Goal: Obtain resource: Obtain resource

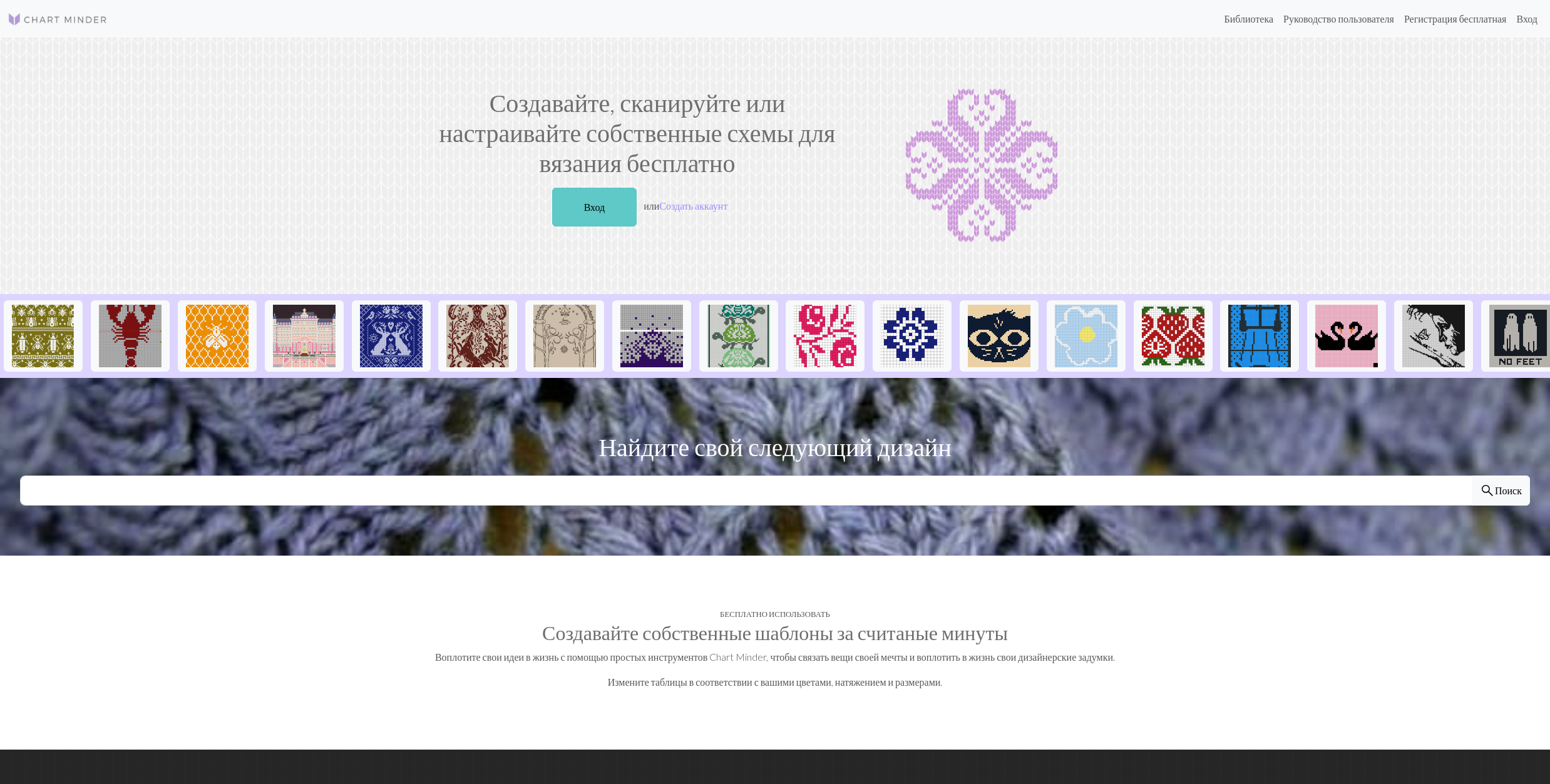
click at [576, 211] on link "Вход" at bounding box center [595, 207] width 85 height 39
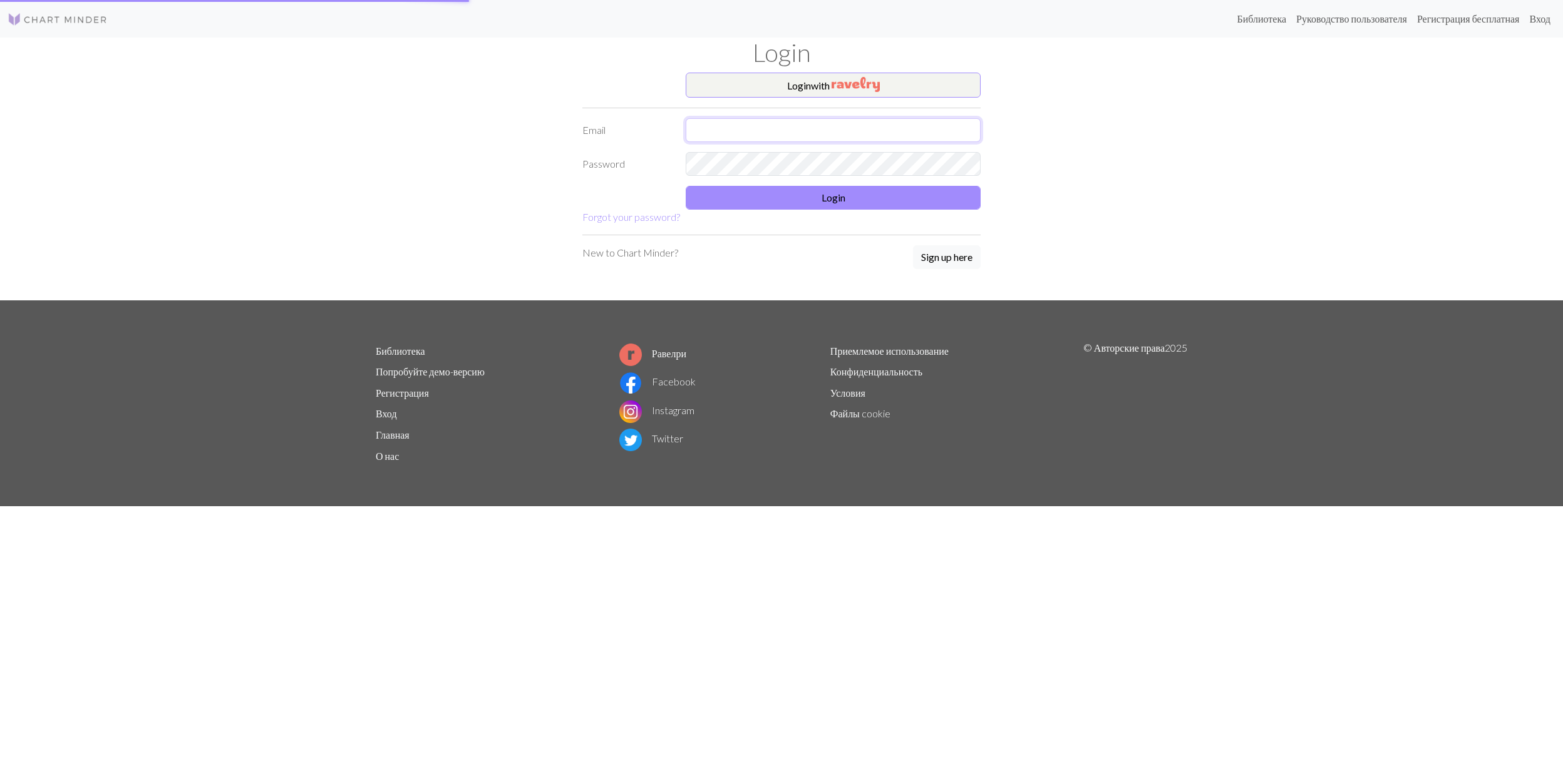
type input "galaseme@yahoo.fr"
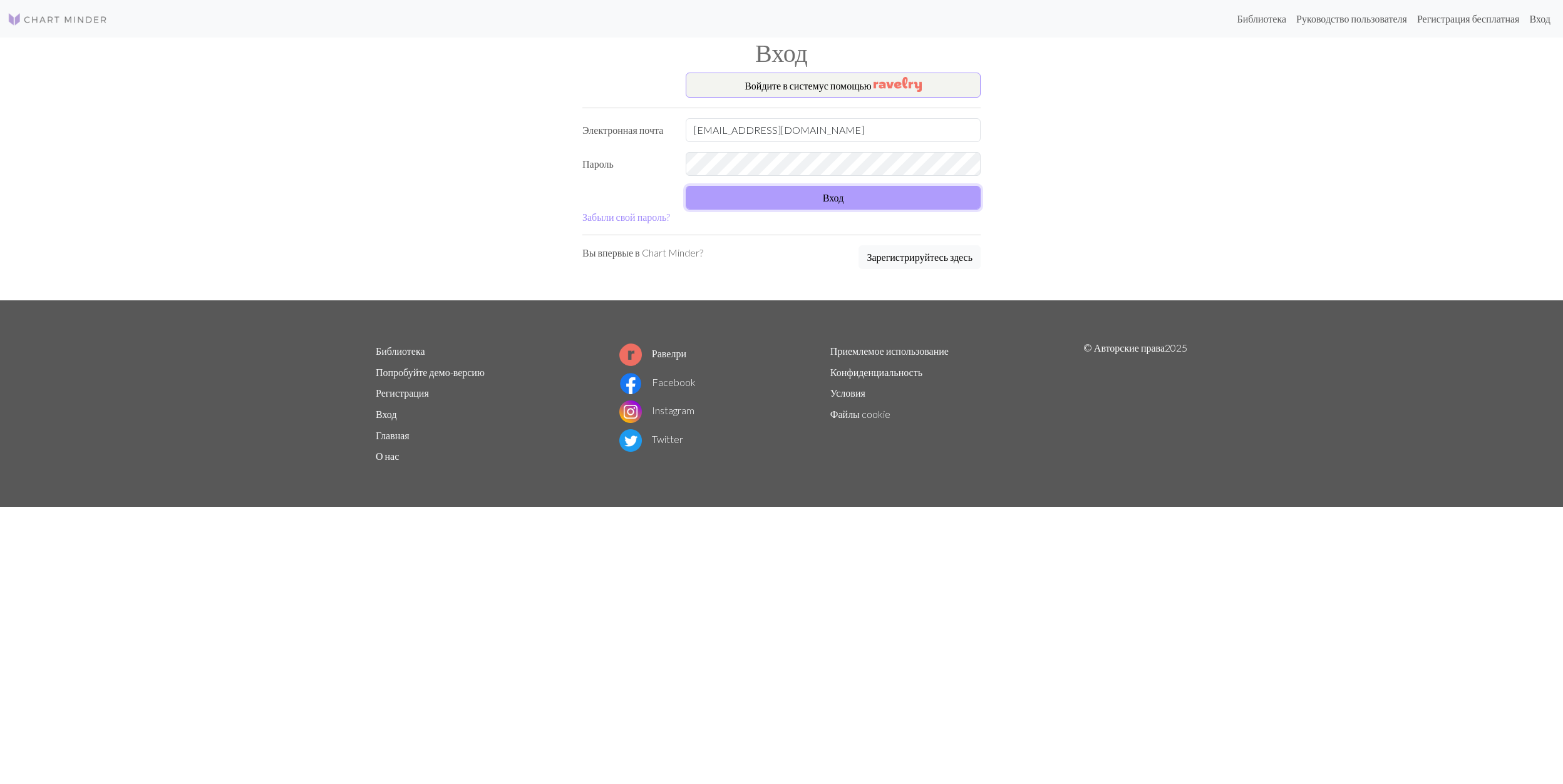
click at [845, 206] on button "Вход" at bounding box center [833, 198] width 295 height 24
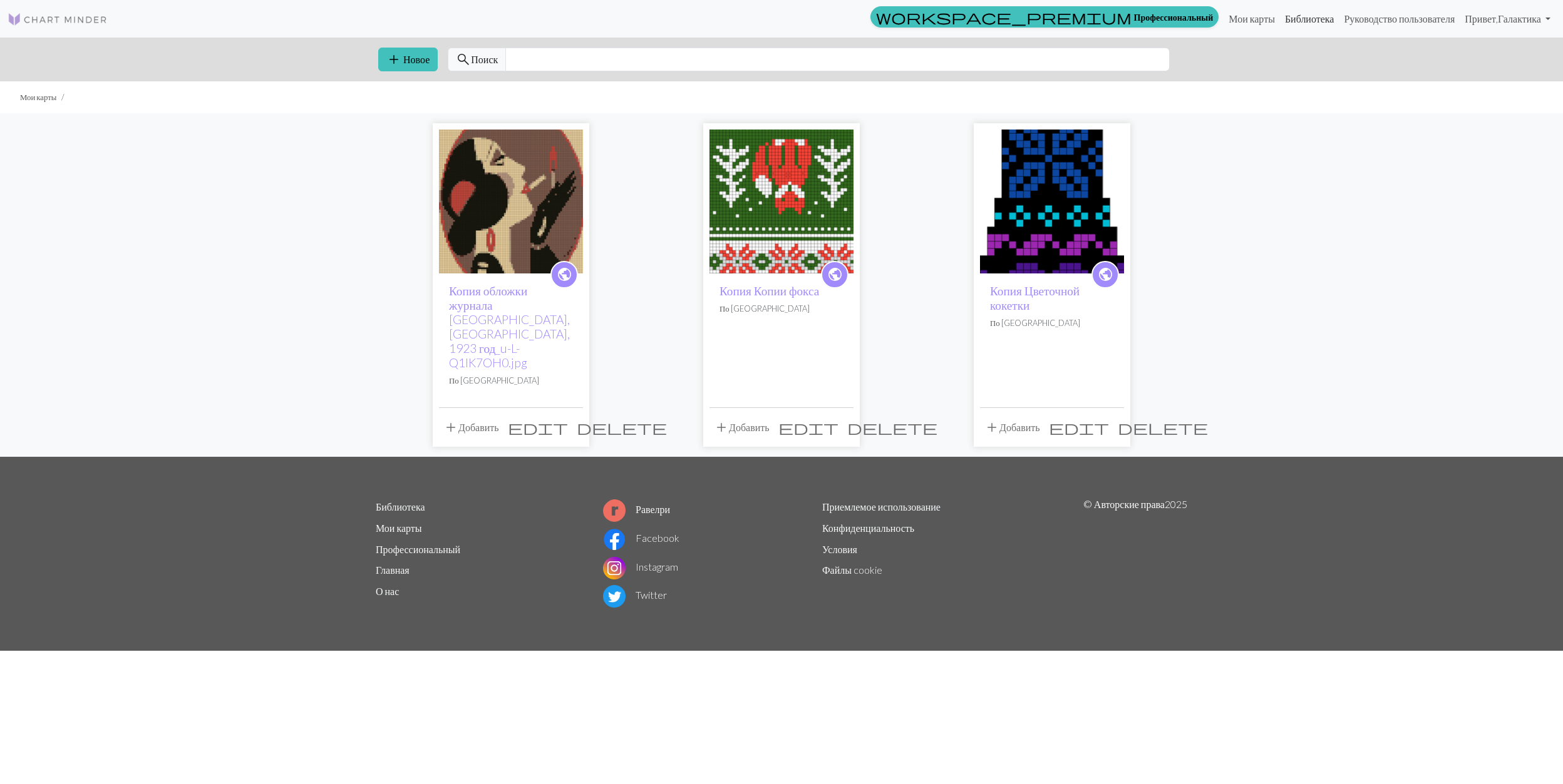
click at [1298, 18] on link "Библиотека" at bounding box center [1310, 19] width 59 height 25
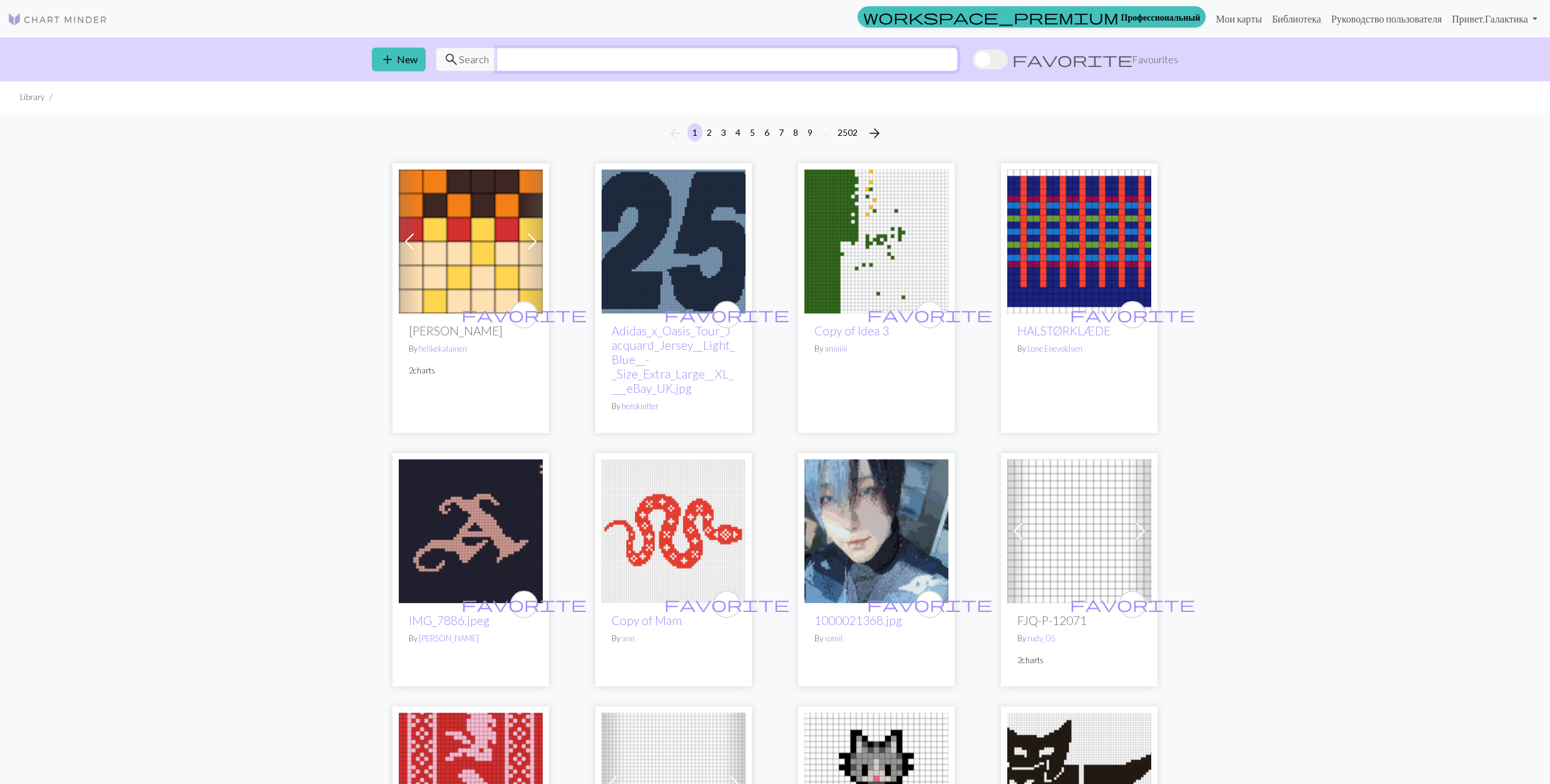
click at [637, 55] on input "text" at bounding box center [727, 59] width 461 height 24
type input "ш"
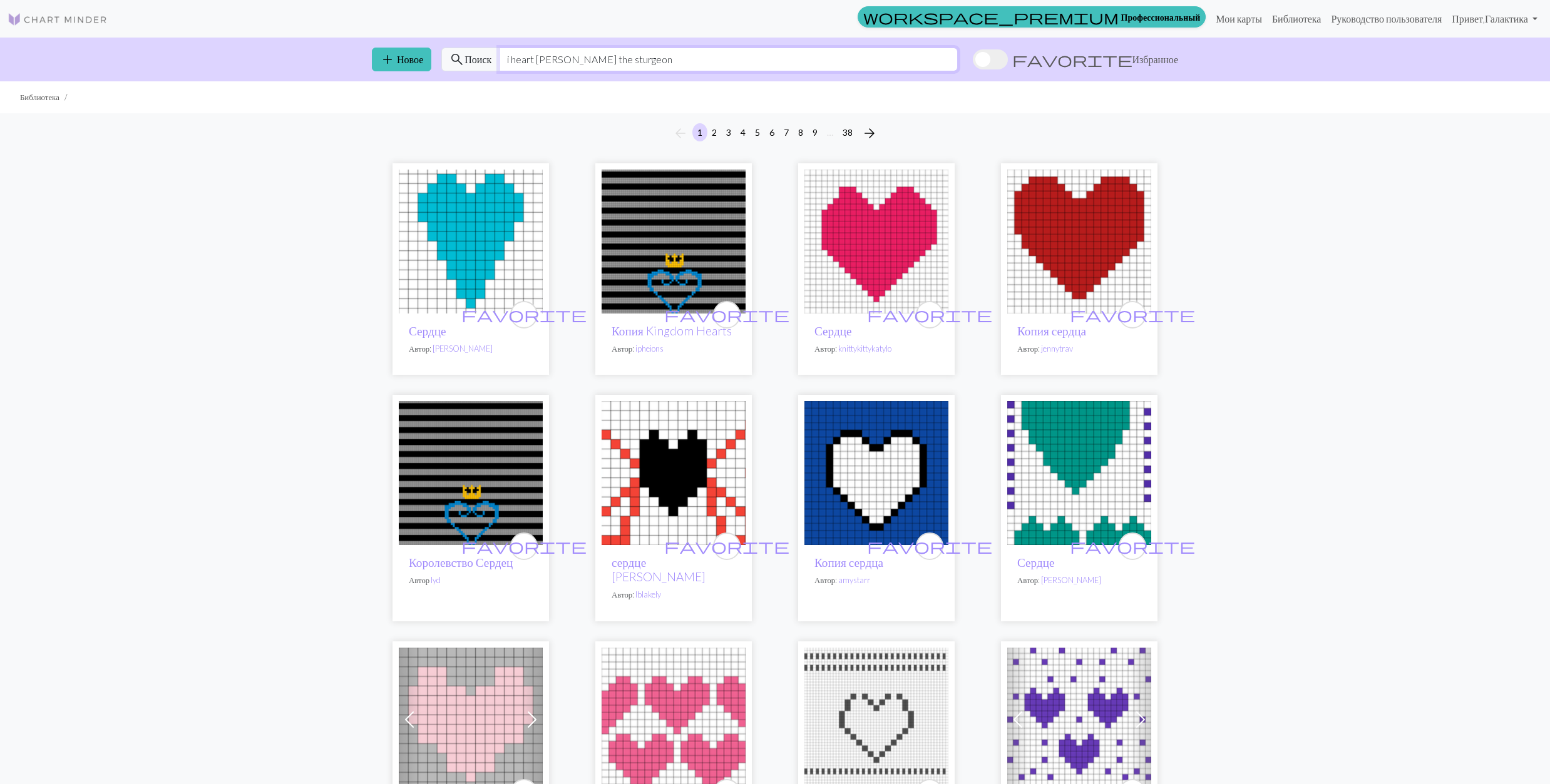
type input "i heart Herman the sturgeon"
click at [1008, 57] on span at bounding box center [990, 59] width 35 height 20
click at [973, 61] on input "favorite Избранное" at bounding box center [973, 61] width 0 height 0
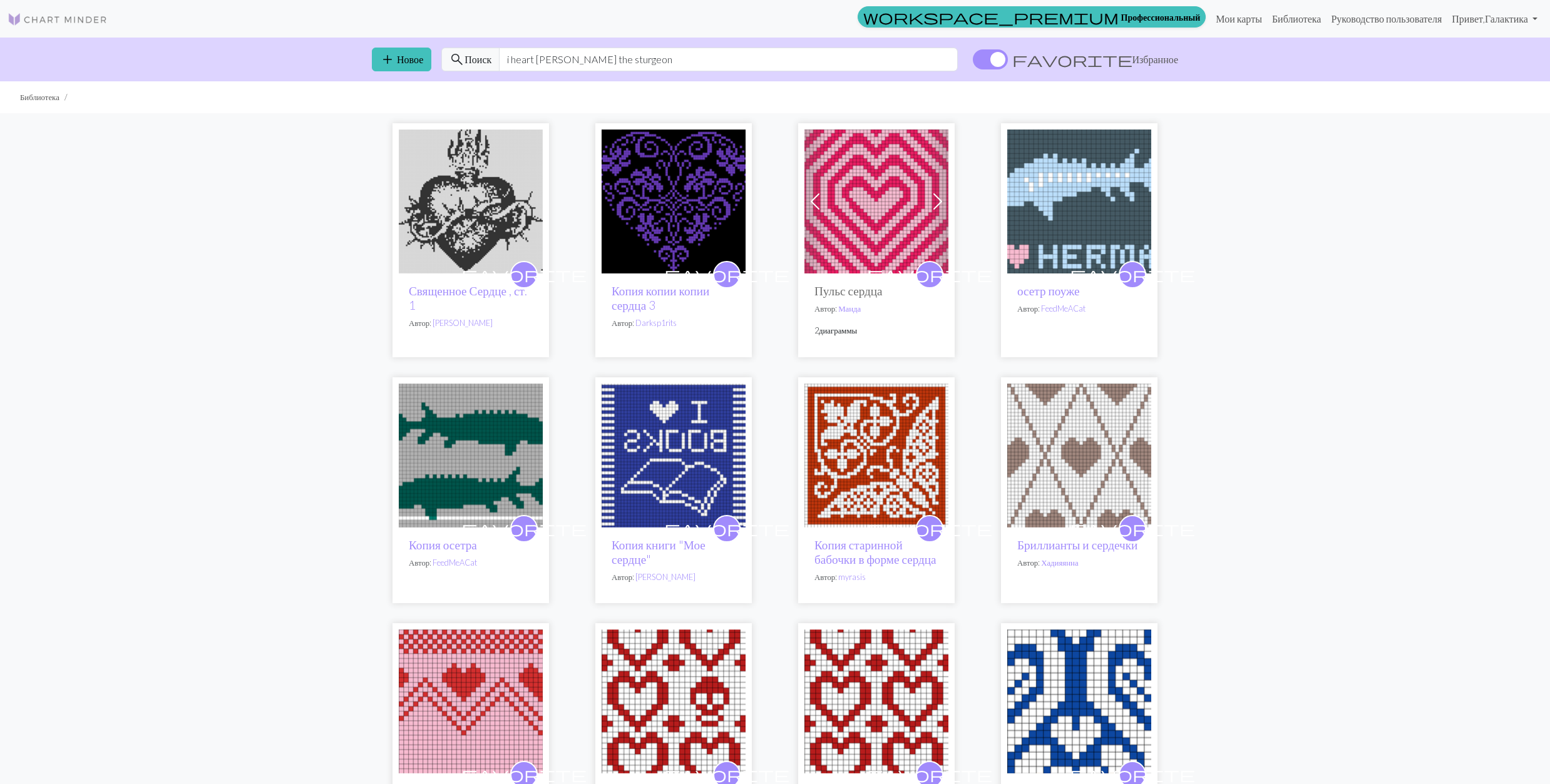
click at [1082, 213] on img at bounding box center [1078, 201] width 144 height 144
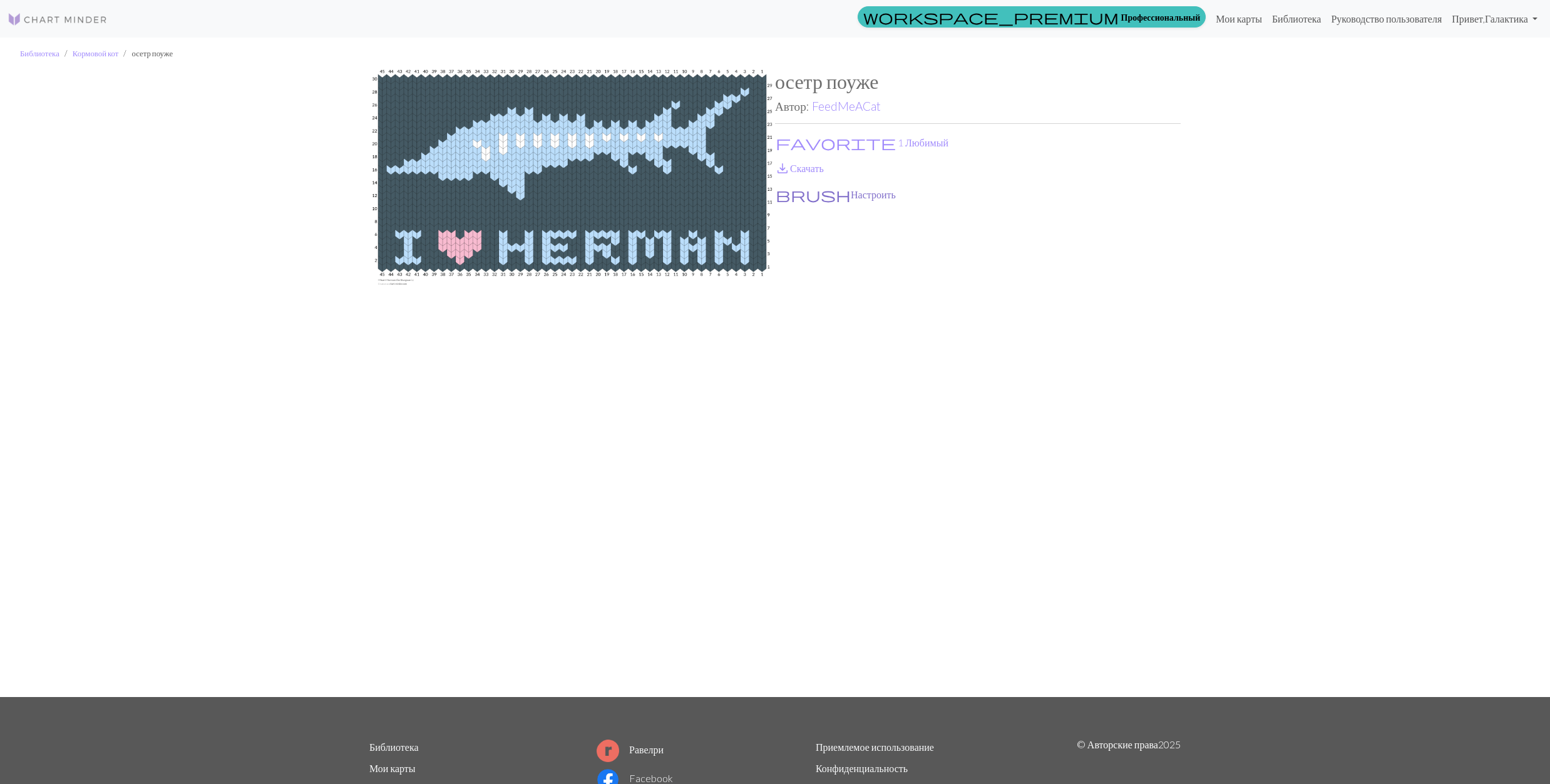
click at [796, 194] on button "brush Настроить" at bounding box center [836, 195] width 121 height 16
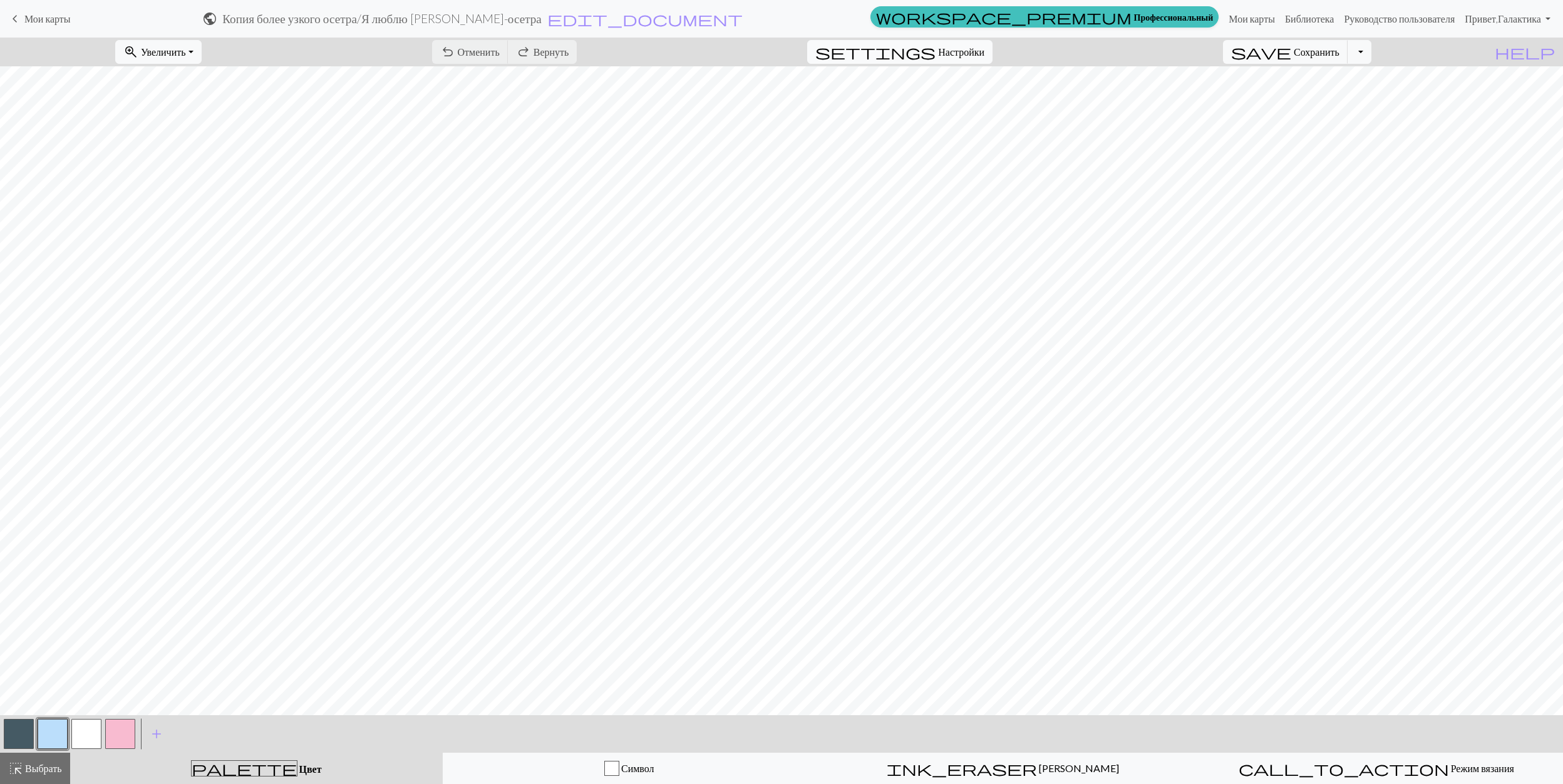
click at [984, 53] on span "Настройки" at bounding box center [961, 52] width 46 height 15
select select "aran"
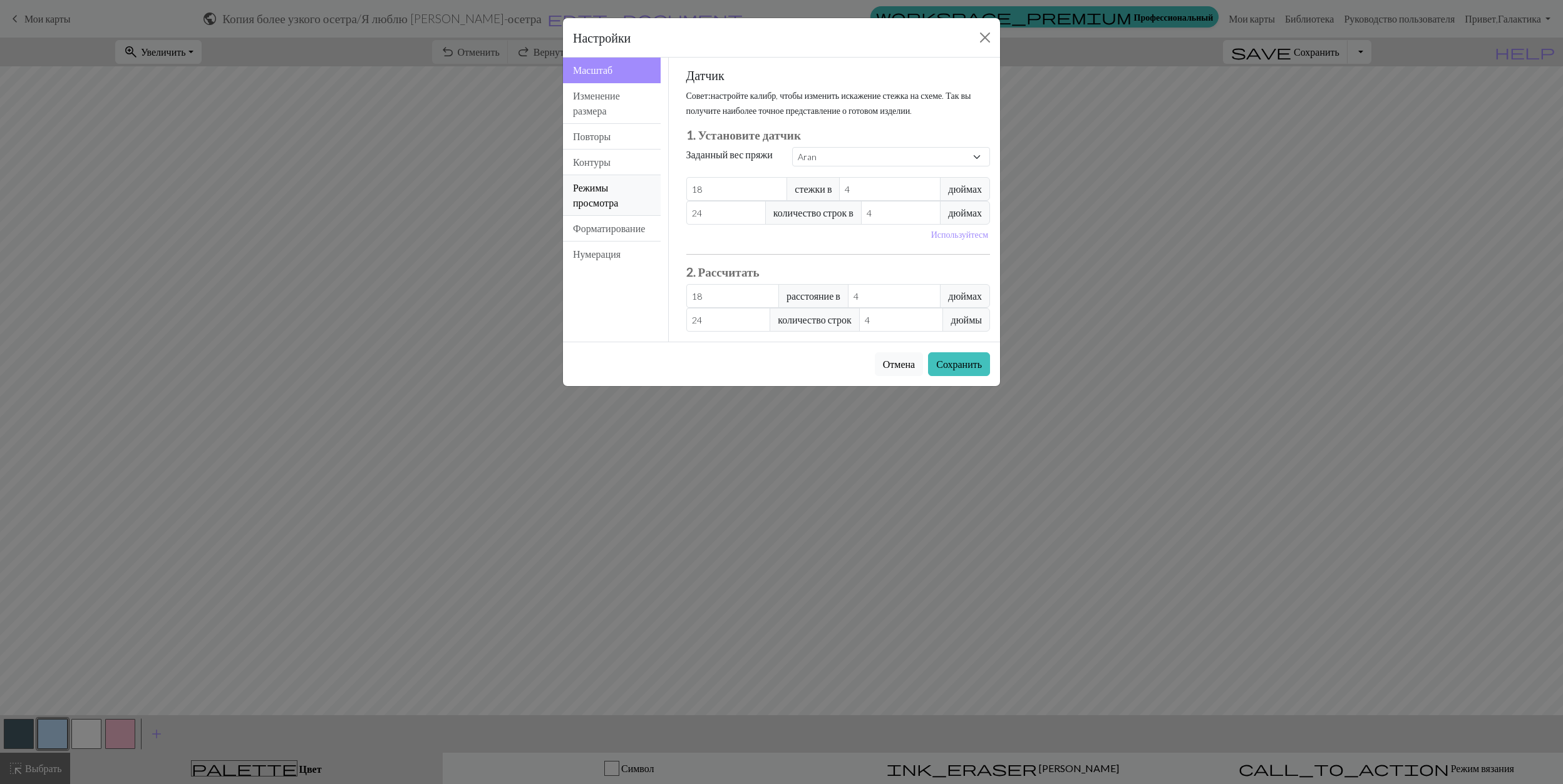
click at [612, 203] on button "Режимы просмотра" at bounding box center [612, 195] width 98 height 41
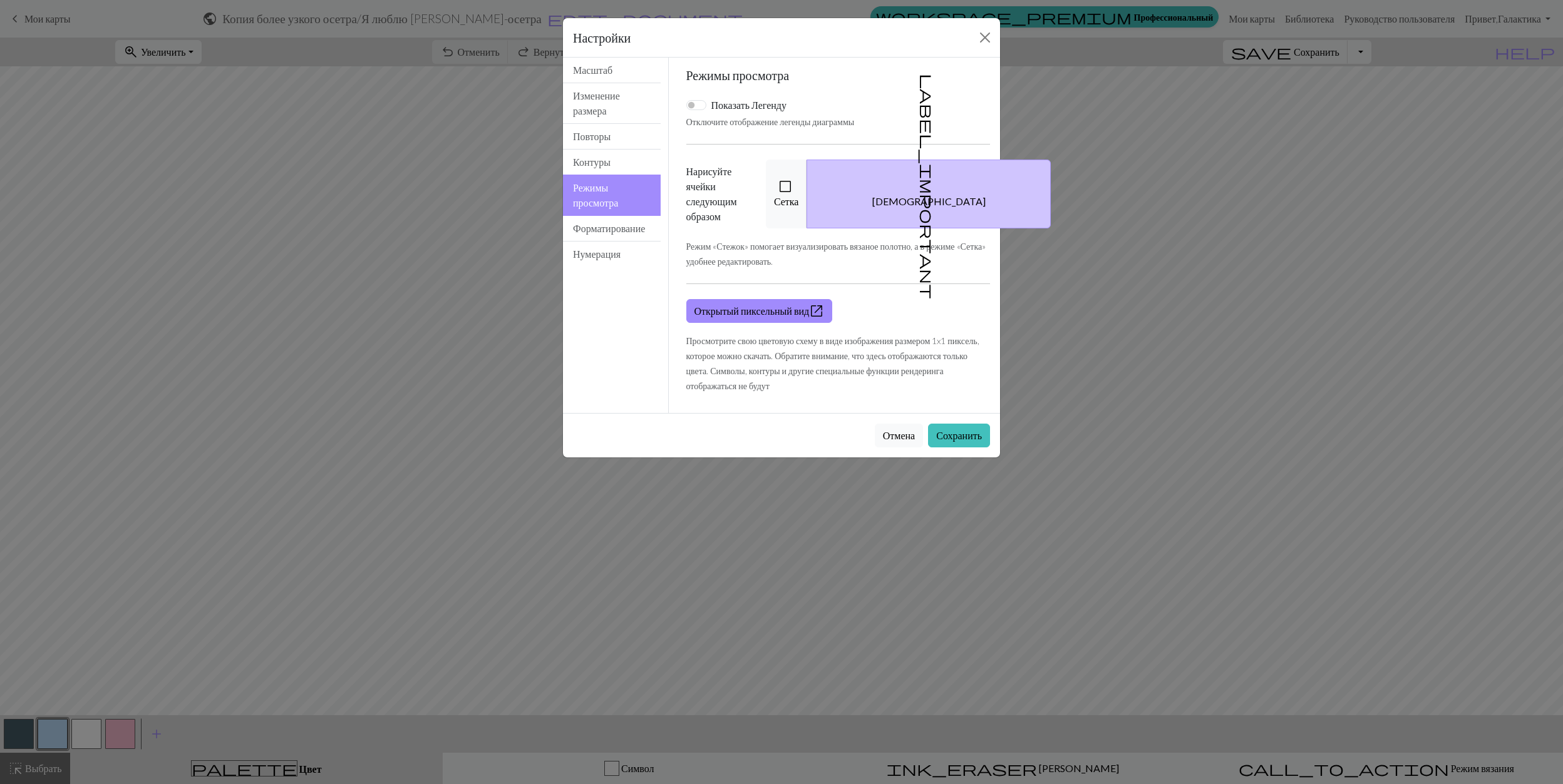
drag, startPoint x: 820, startPoint y: 199, endPoint x: 995, endPoint y: 412, distance: 275.7
click at [808, 202] on button "check_box_outline_blank Сетка" at bounding box center [786, 194] width 42 height 69
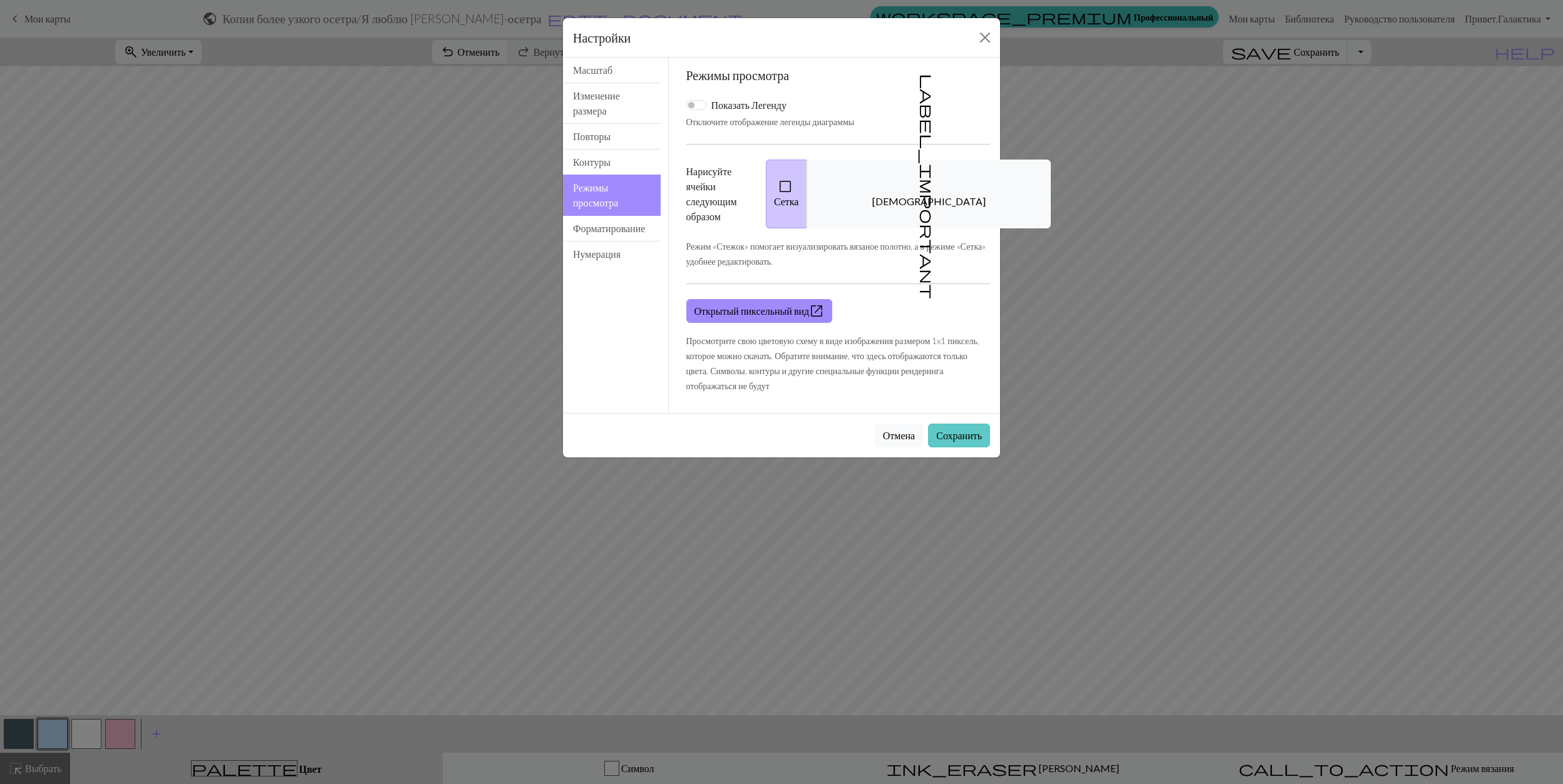
click at [967, 439] on button "Сохранить" at bounding box center [959, 435] width 62 height 24
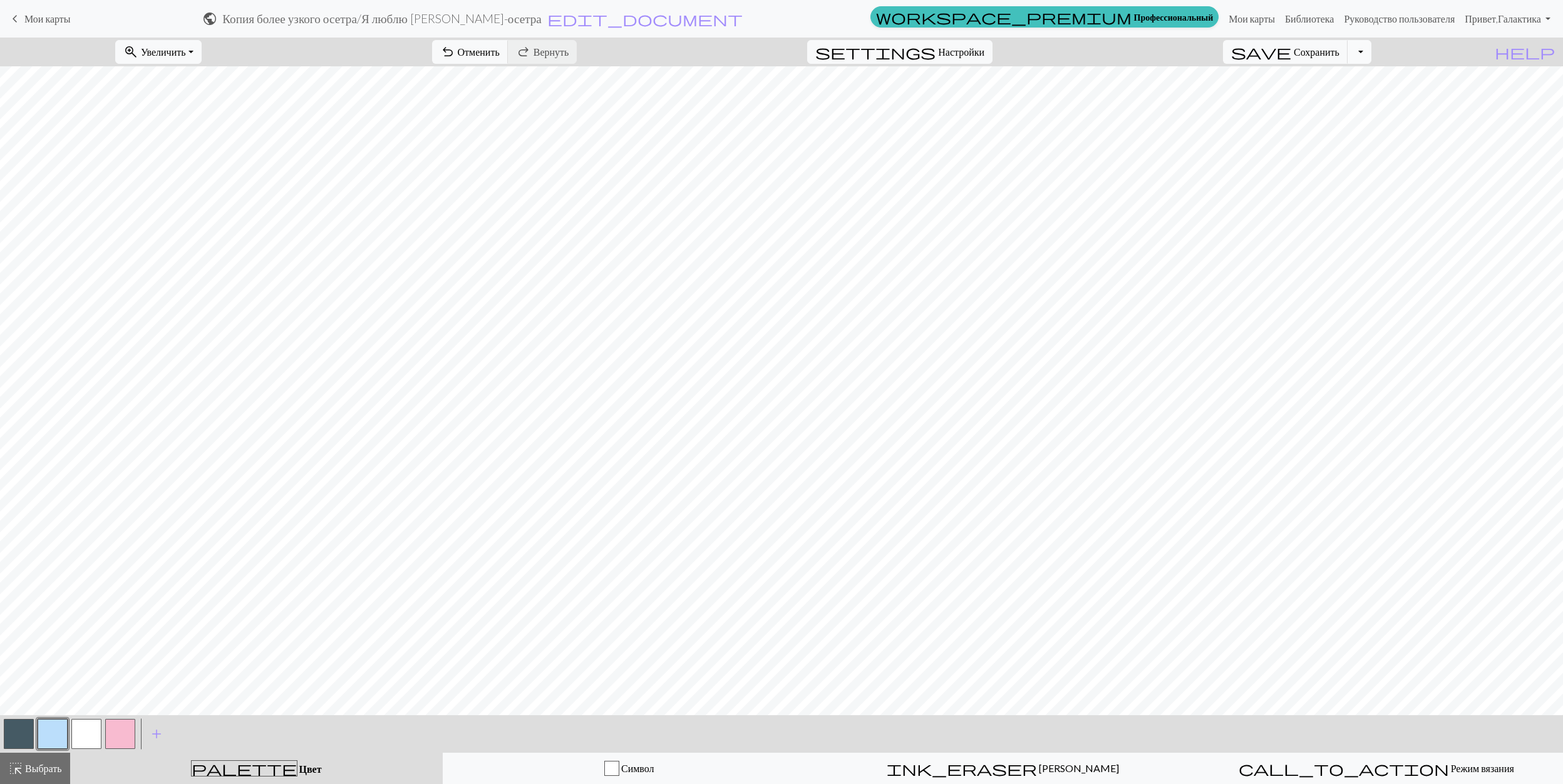
click at [1372, 53] on button "Переключить раскрывающийся список" at bounding box center [1359, 52] width 24 height 24
click at [1331, 100] on button "save_alt Скачать" at bounding box center [1256, 100] width 231 height 20
click at [746, 43] on button "Скачать" at bounding box center [750, 41] width 50 height 24
click at [1225, 19] on link "Мои карты" at bounding box center [1252, 19] width 56 height 25
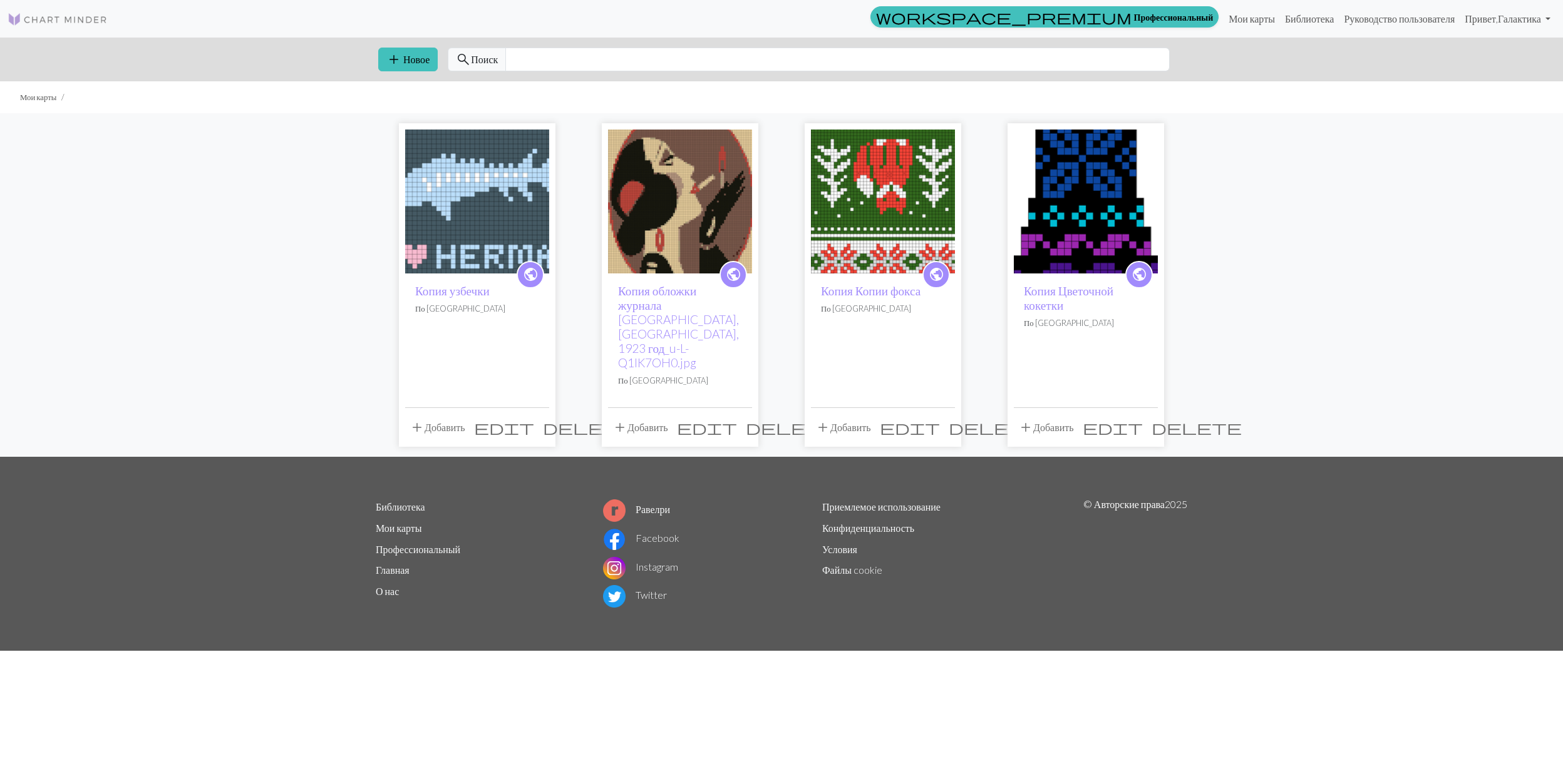
click at [543, 419] on span "delete" at bounding box center [588, 427] width 90 height 17
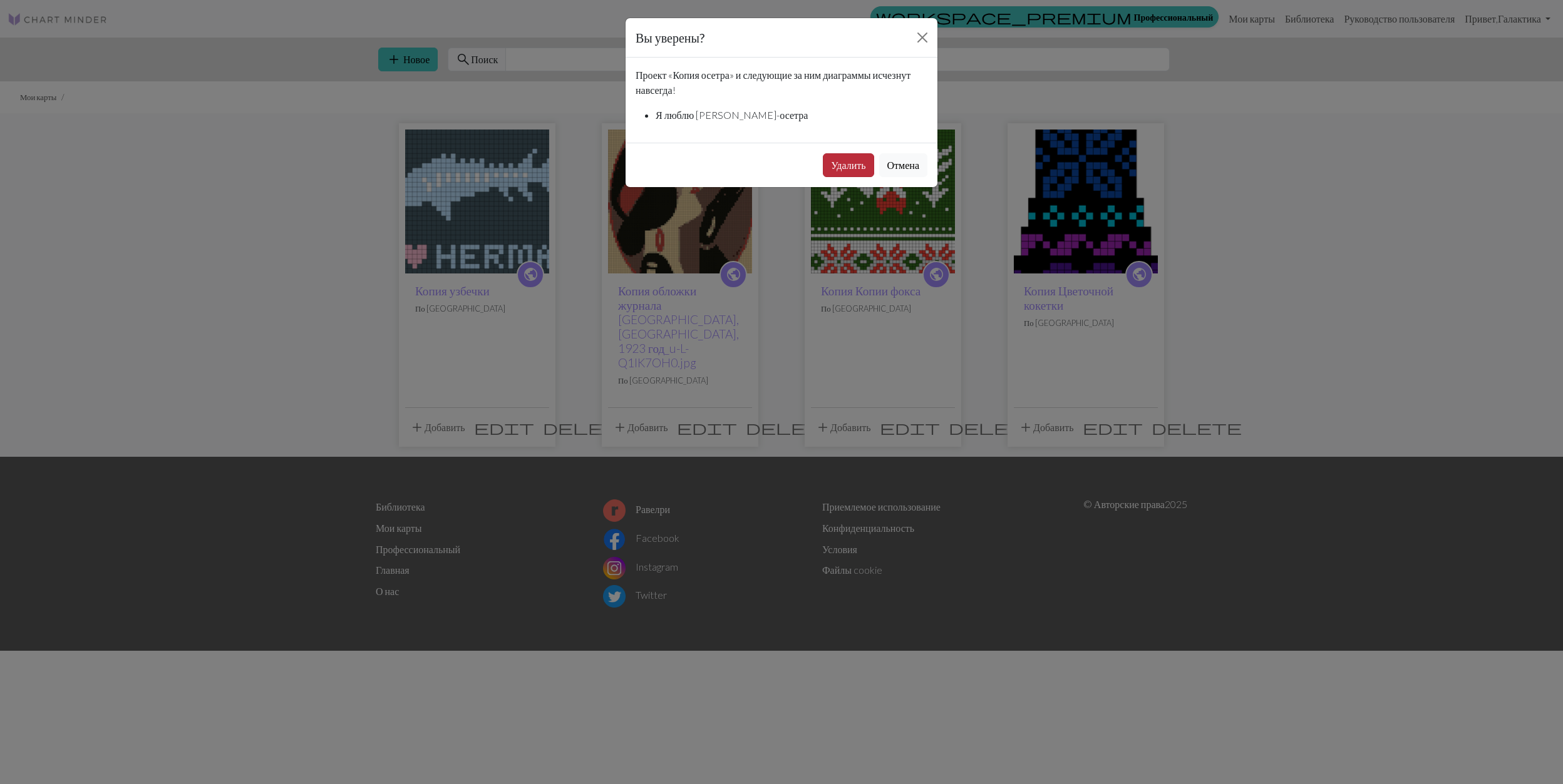
click at [866, 170] on button "Удалить" at bounding box center [848, 165] width 51 height 24
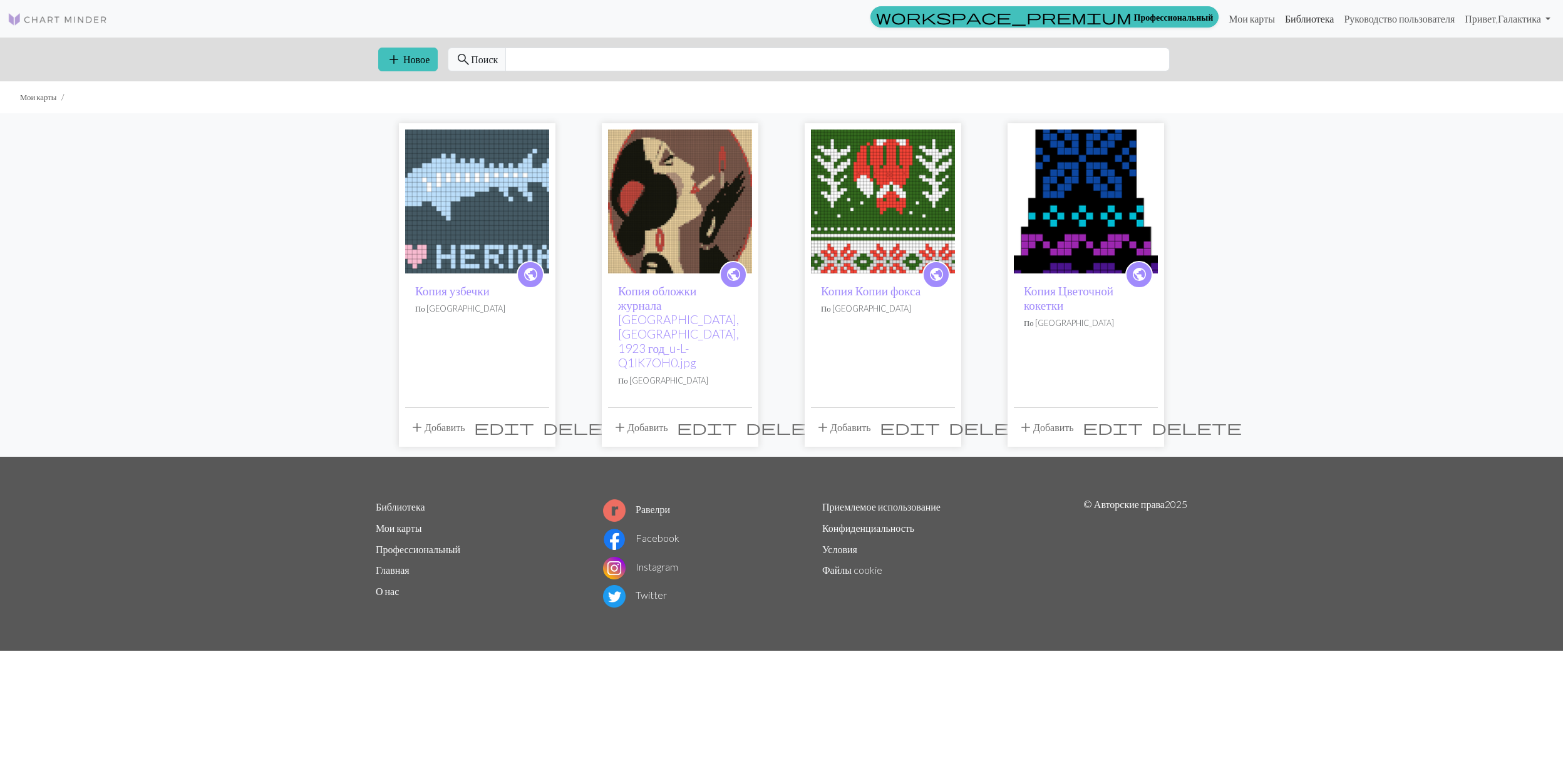
click at [1292, 17] on link "Библиотека" at bounding box center [1310, 19] width 59 height 25
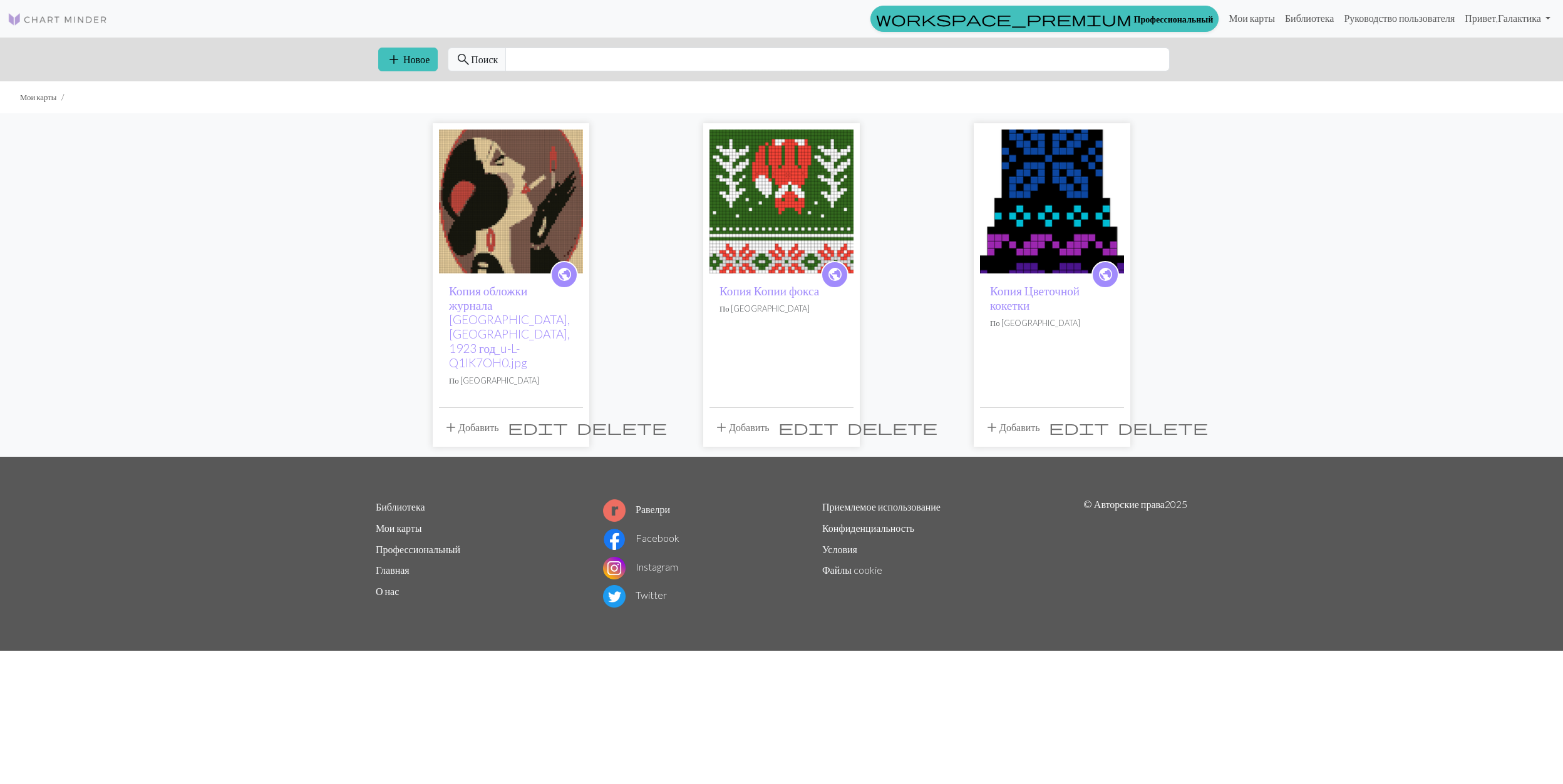
drag, startPoint x: 1331, startPoint y: 200, endPoint x: 1340, endPoint y: 170, distance: 31.3
click at [1331, 200] on div "public Копия обложки журнала [GEOGRAPHIC_DATA], [GEOGRAPHIC_DATA], 1923 год_u-L…" at bounding box center [781, 285] width 1563 height 343
click at [1286, 19] on link "Библиотека" at bounding box center [1310, 18] width 59 height 25
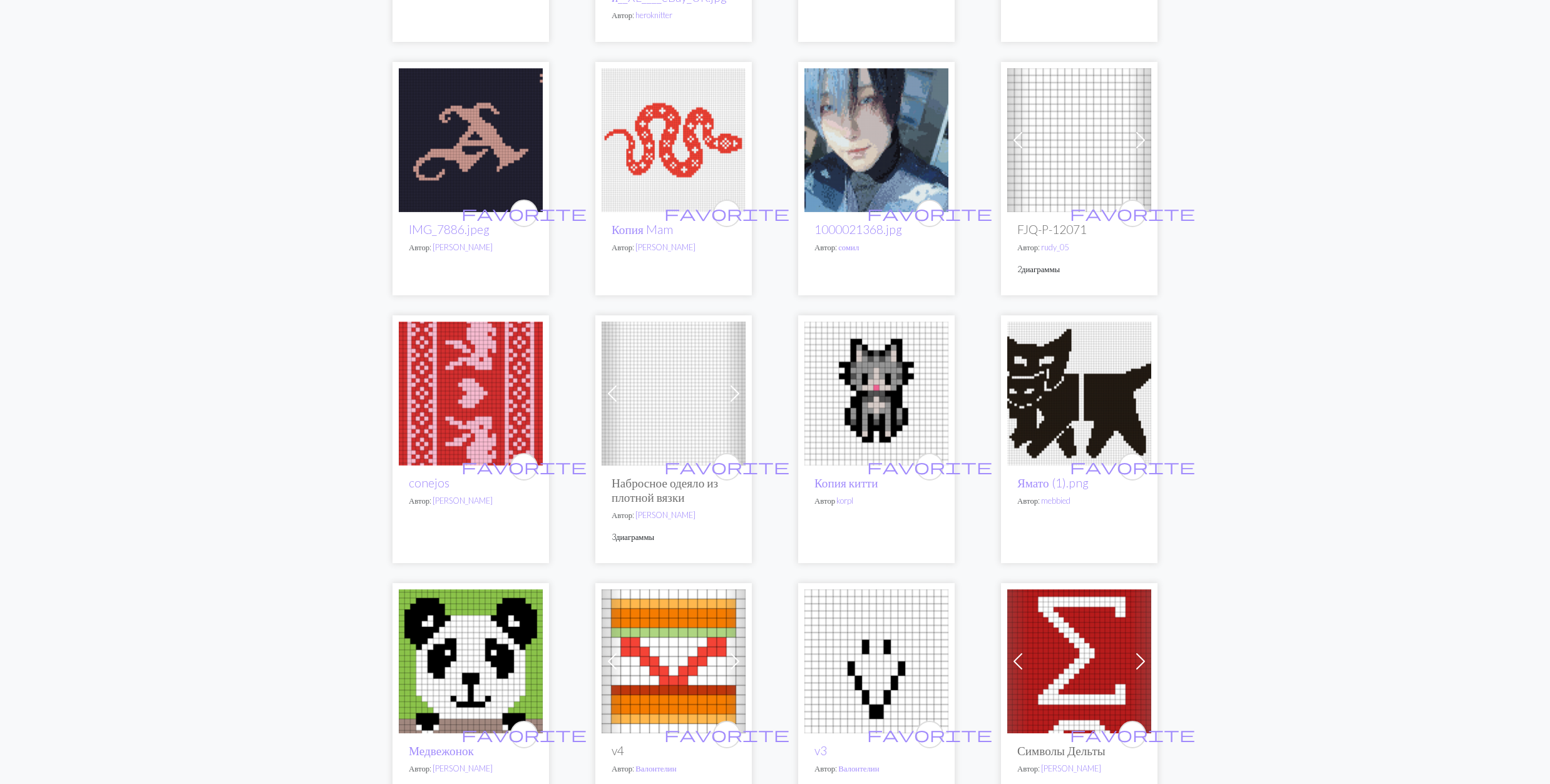
scroll to position [417, 0]
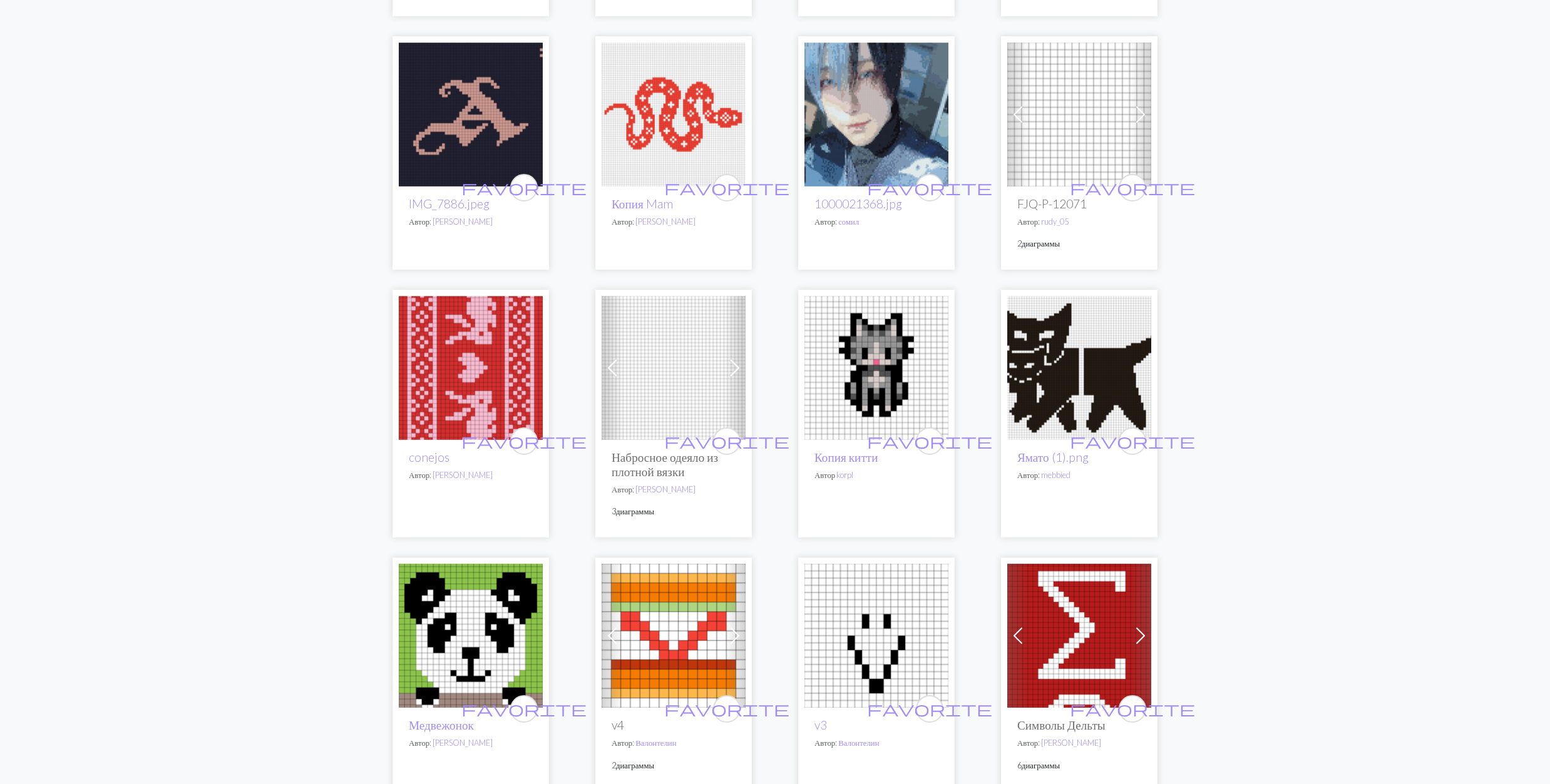
click at [1076, 364] on img at bounding box center [1078, 368] width 144 height 144
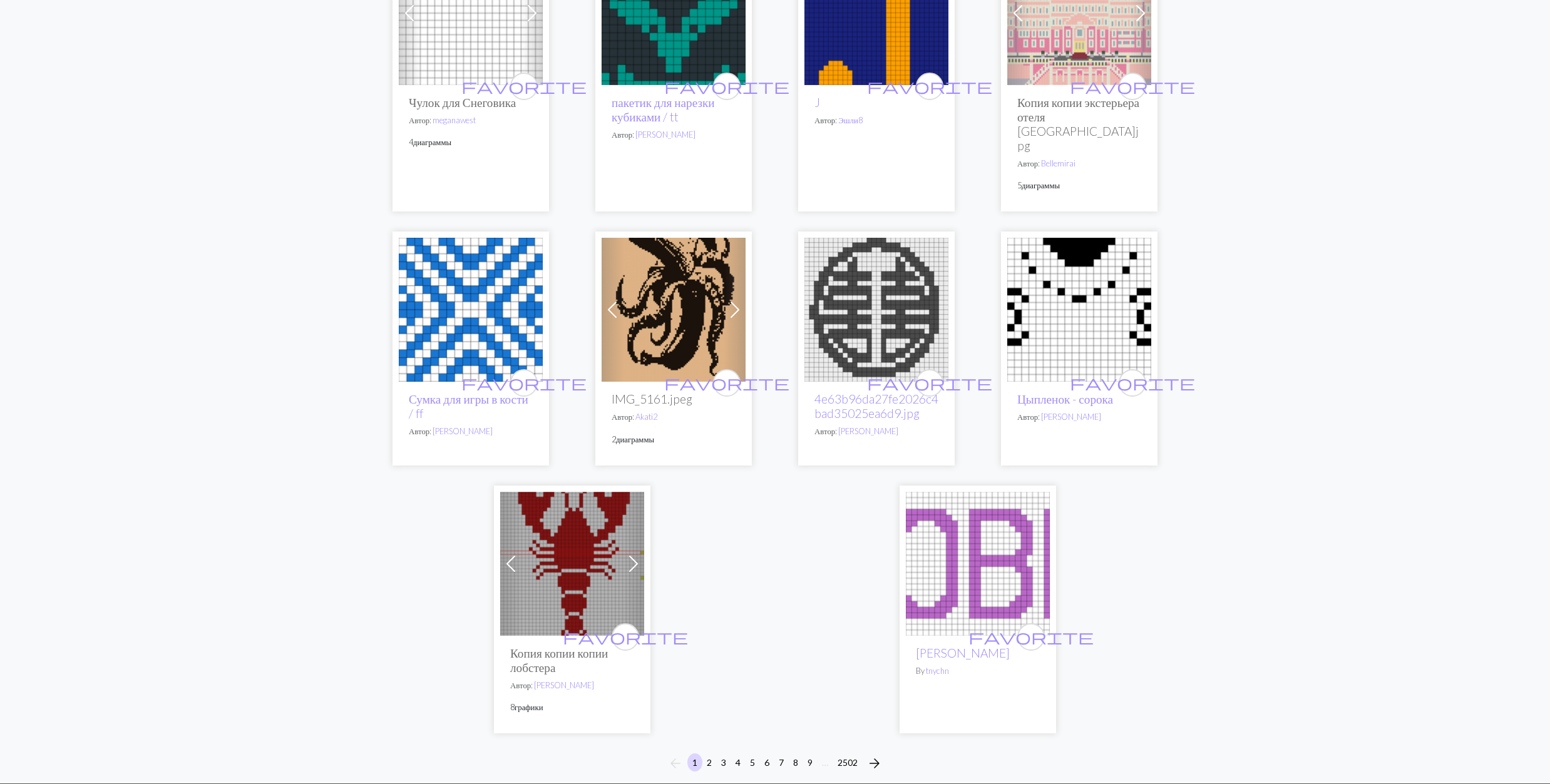
scroll to position [2837, 0]
click at [655, 284] on img at bounding box center [673, 309] width 144 height 144
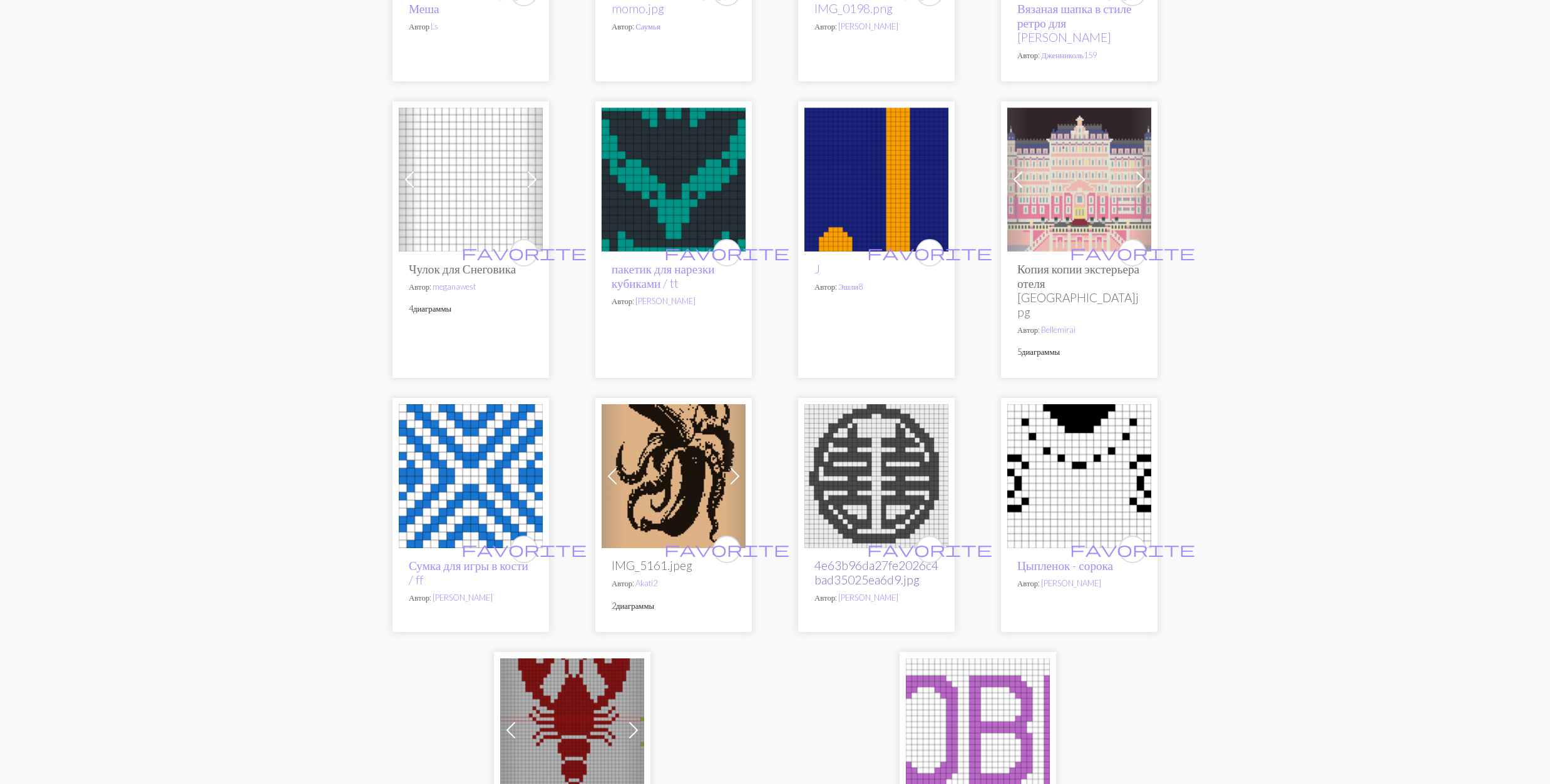
scroll to position [2837, 0]
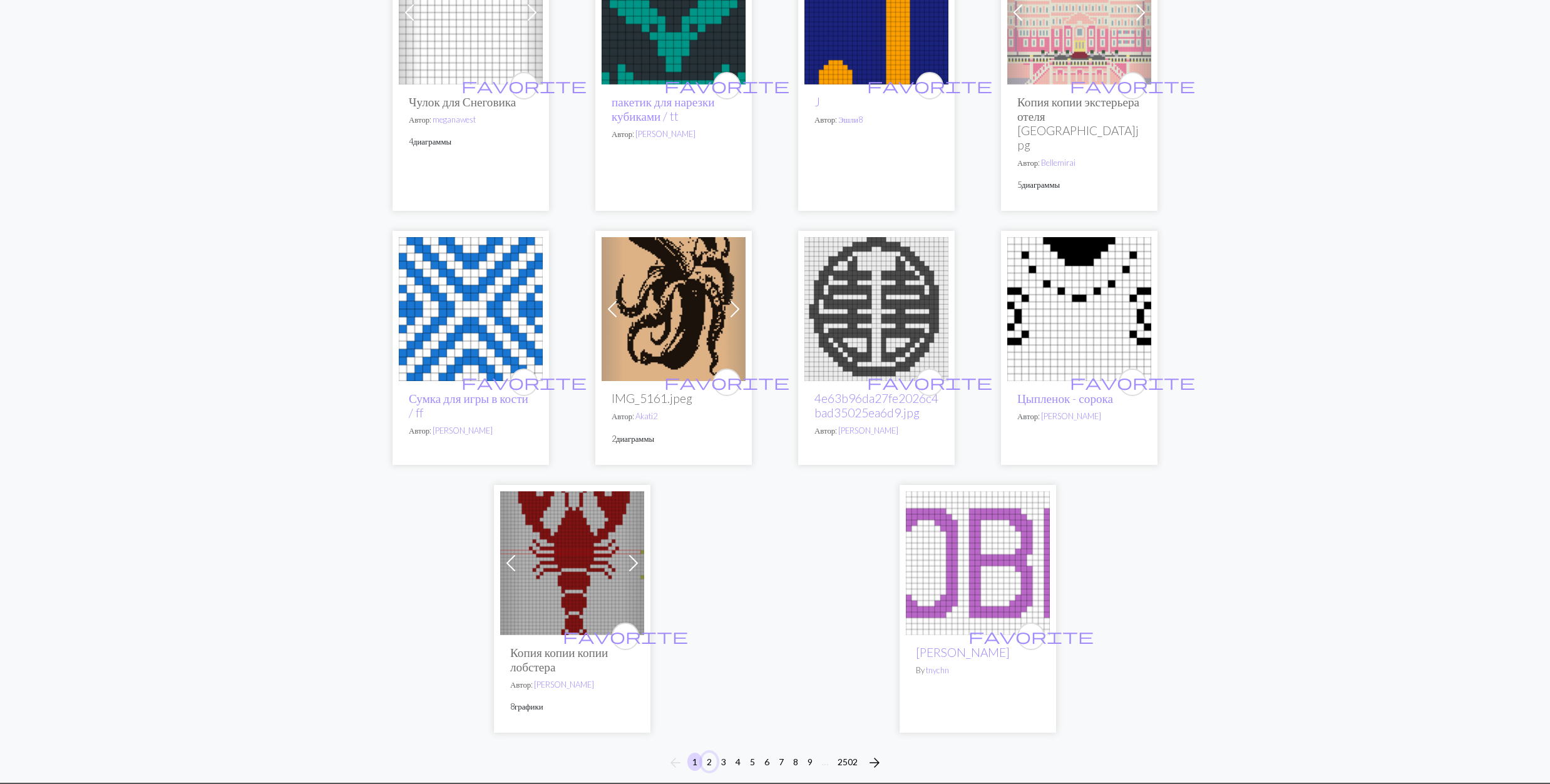
click at [707, 753] on button "2" at bounding box center [709, 762] width 15 height 18
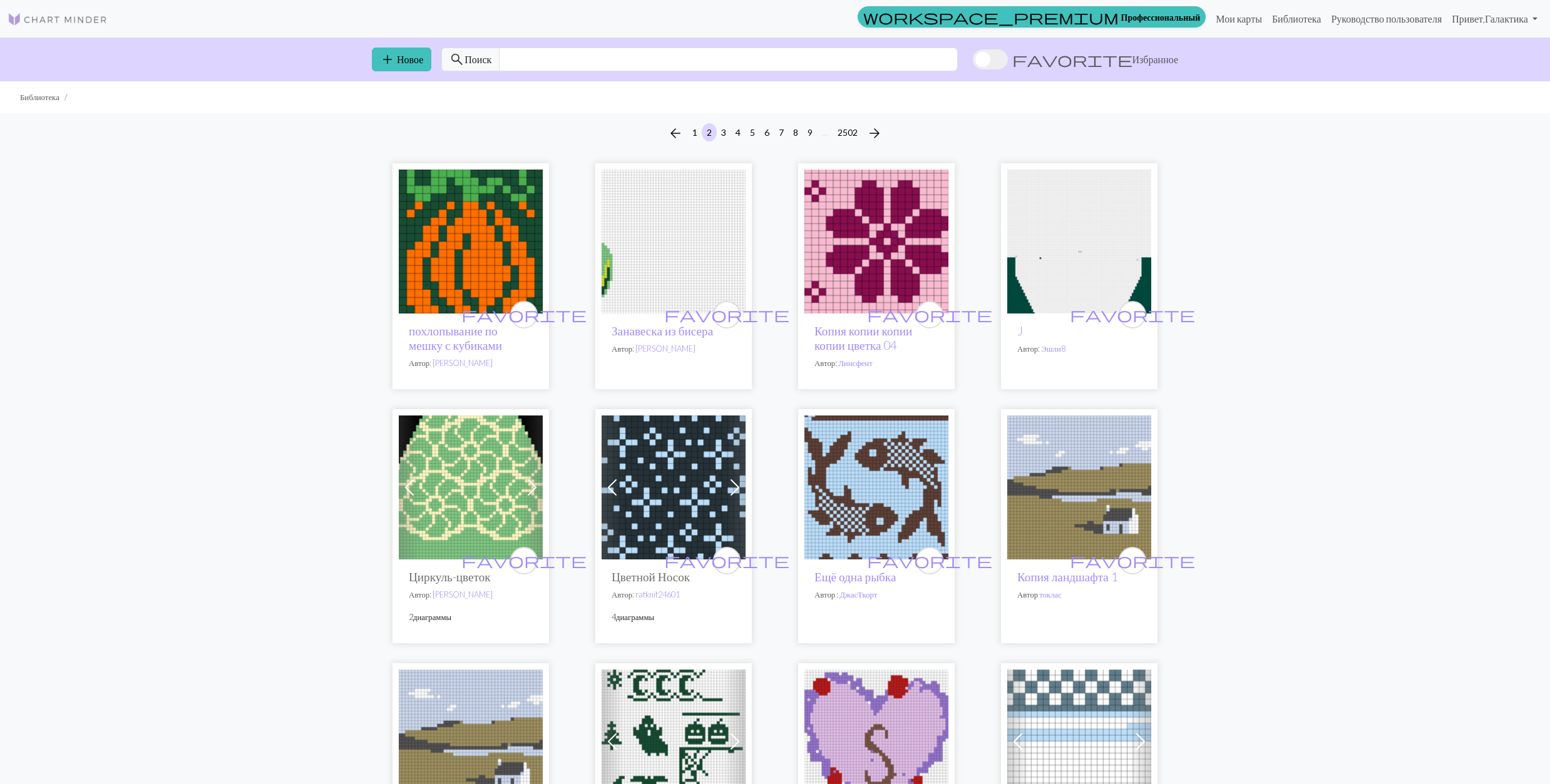
click at [476, 492] on img at bounding box center [470, 487] width 144 height 144
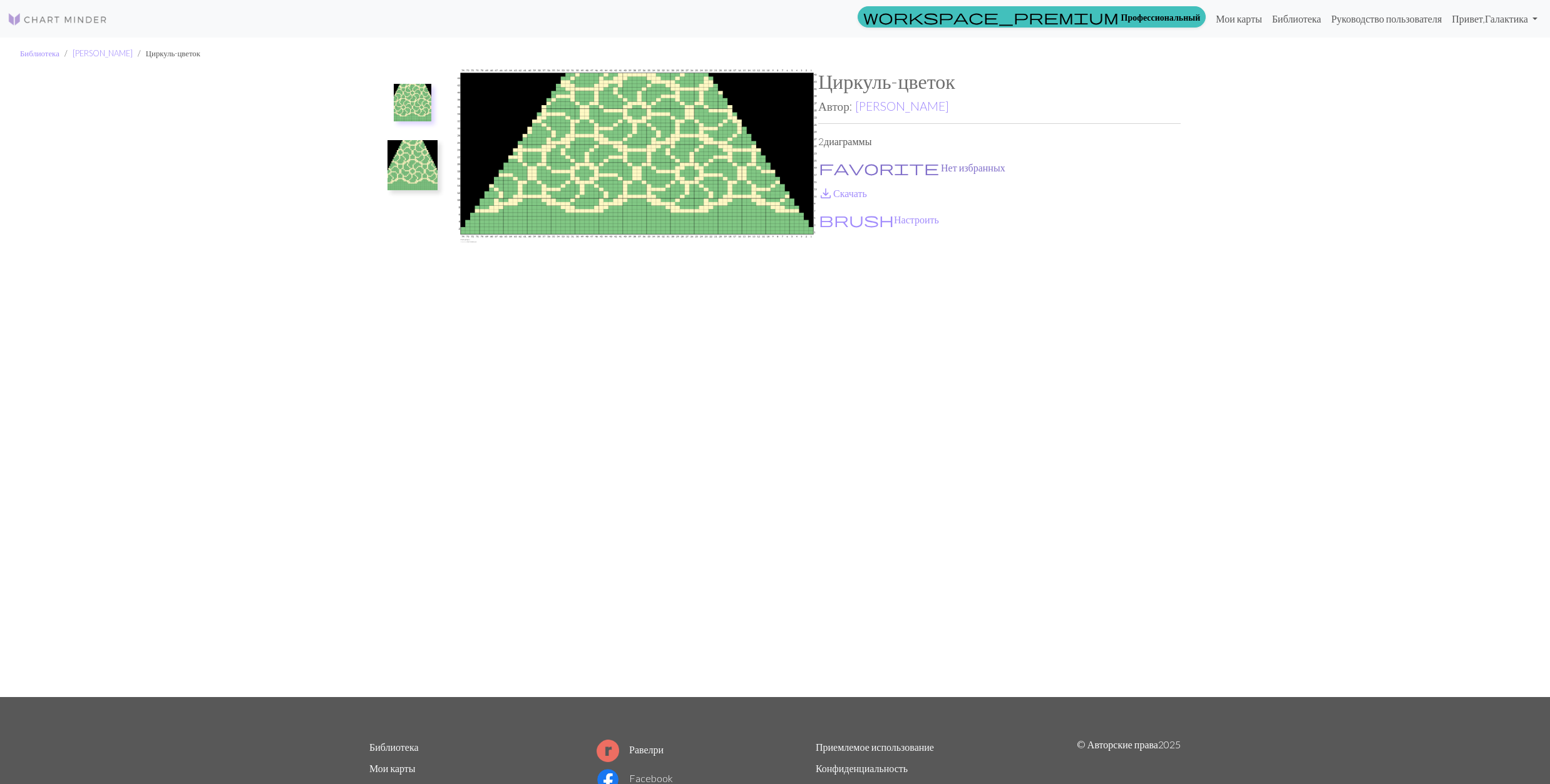
click at [829, 166] on span "favorite" at bounding box center [879, 167] width 120 height 17
click at [825, 193] on span "save_alt" at bounding box center [825, 193] width 15 height 17
click at [426, 184] on img at bounding box center [412, 166] width 50 height 50
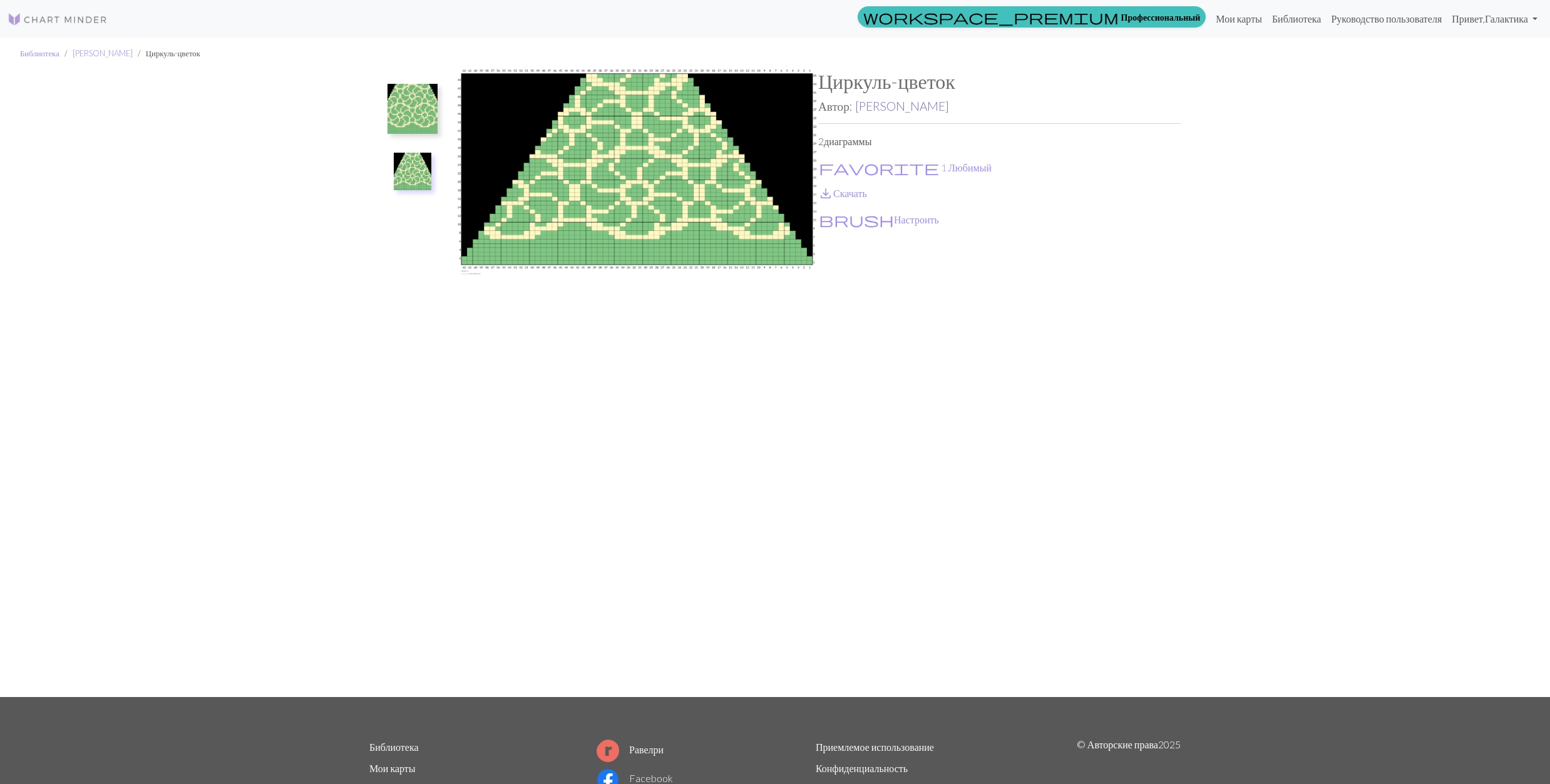
click at [882, 108] on link "[PERSON_NAME]" at bounding box center [902, 106] width 94 height 14
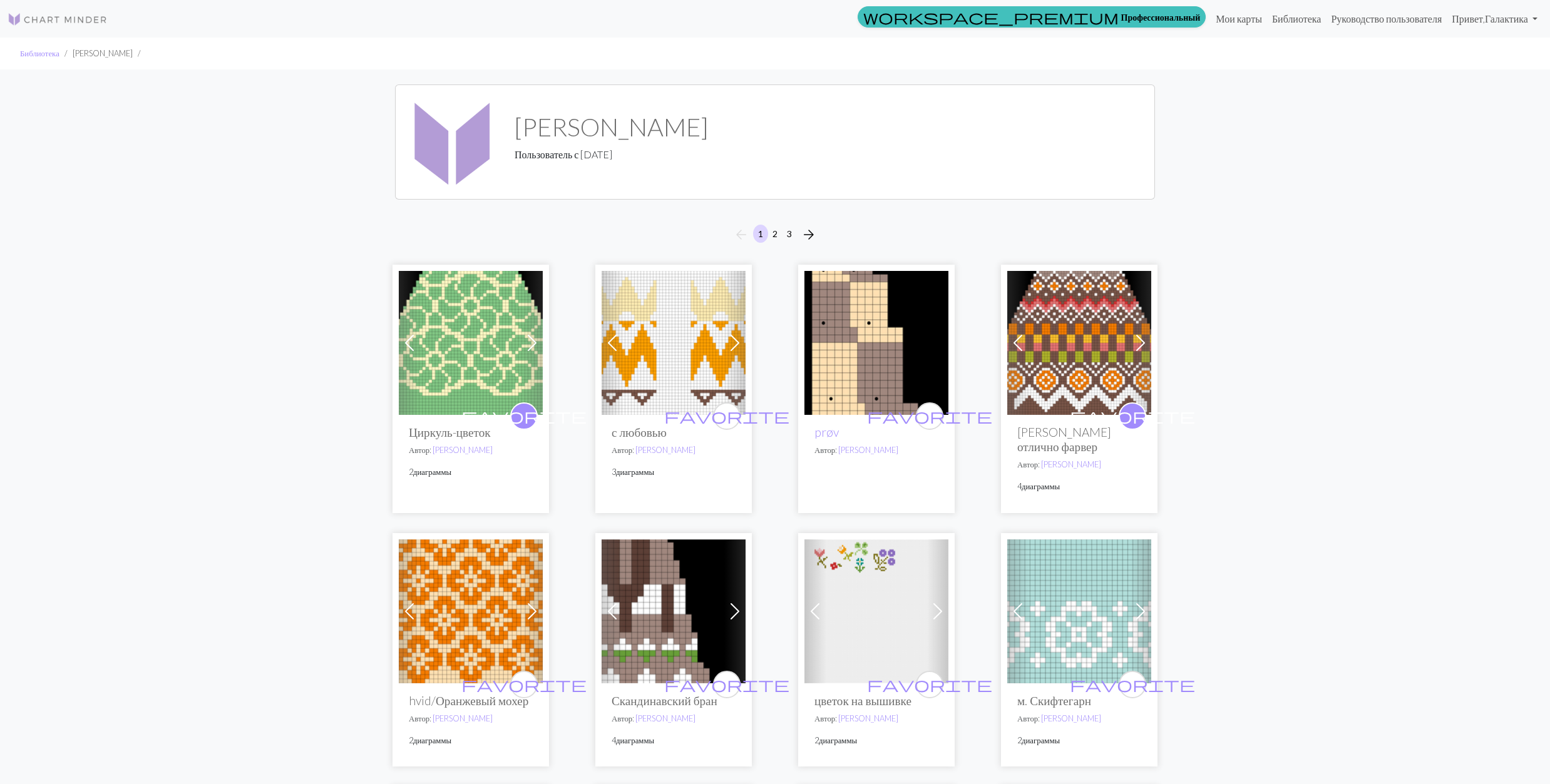
click at [684, 346] on img at bounding box center [673, 343] width 144 height 144
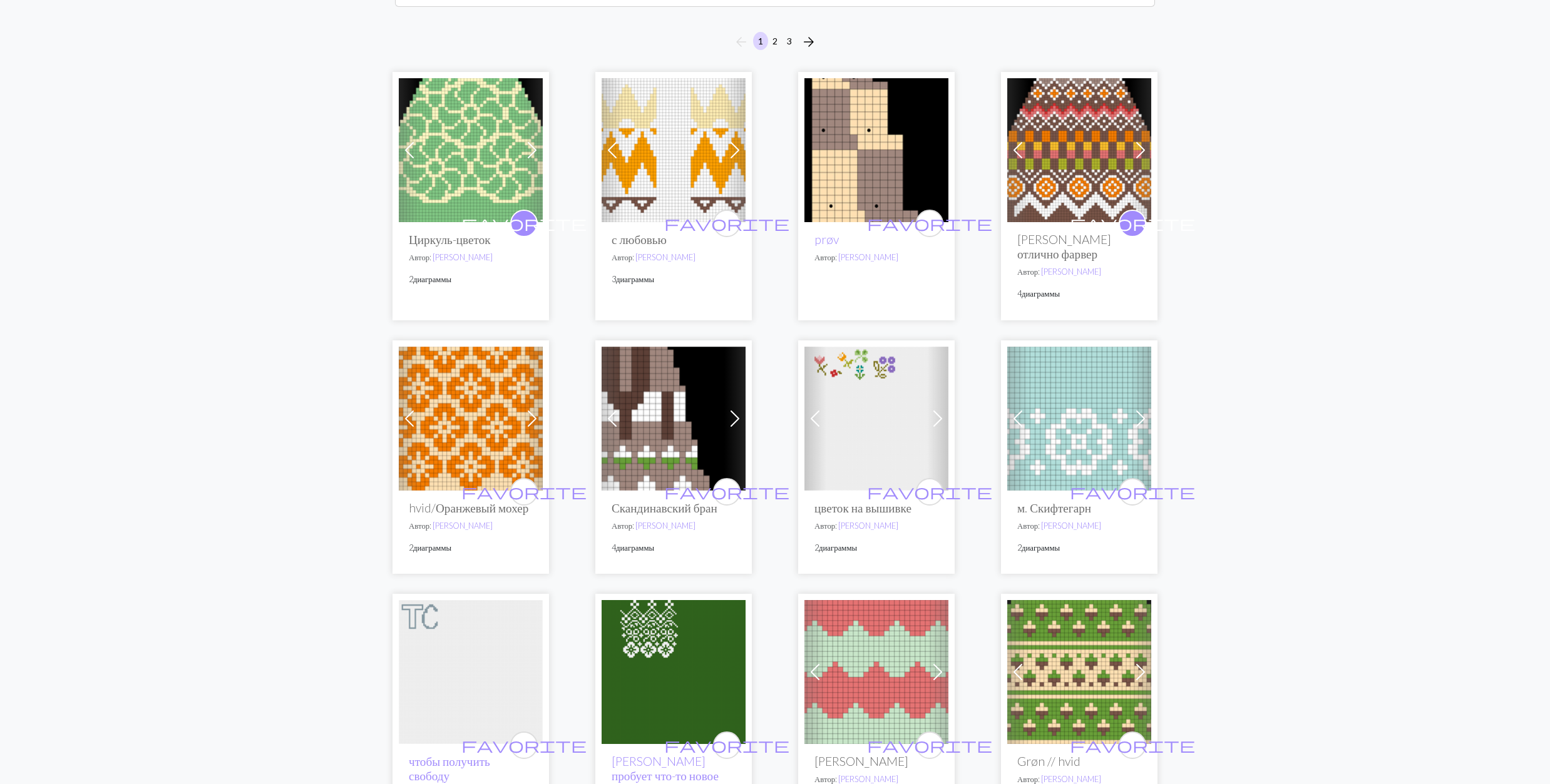
scroll to position [251, 0]
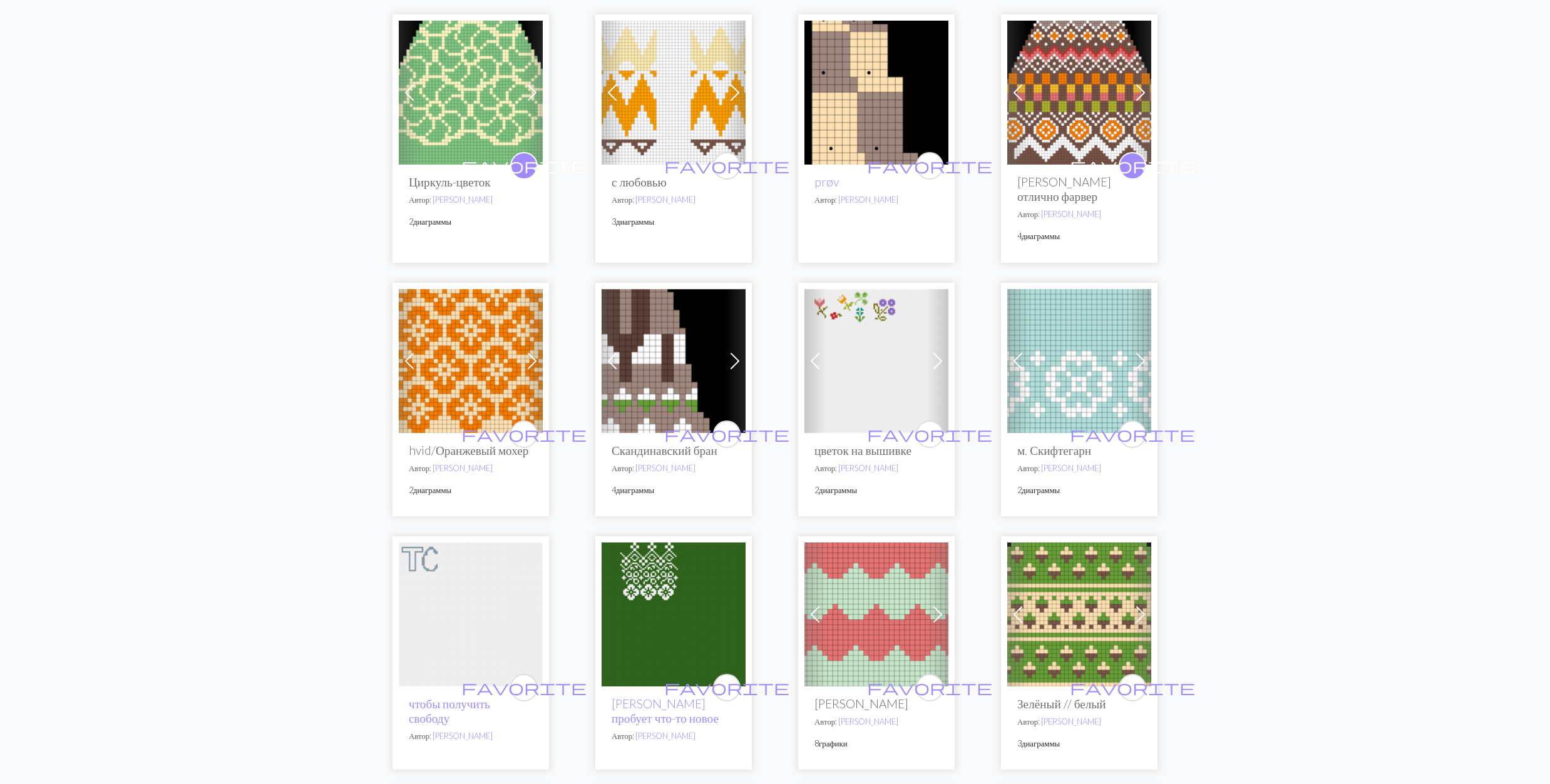
click at [486, 382] on img at bounding box center [470, 361] width 144 height 144
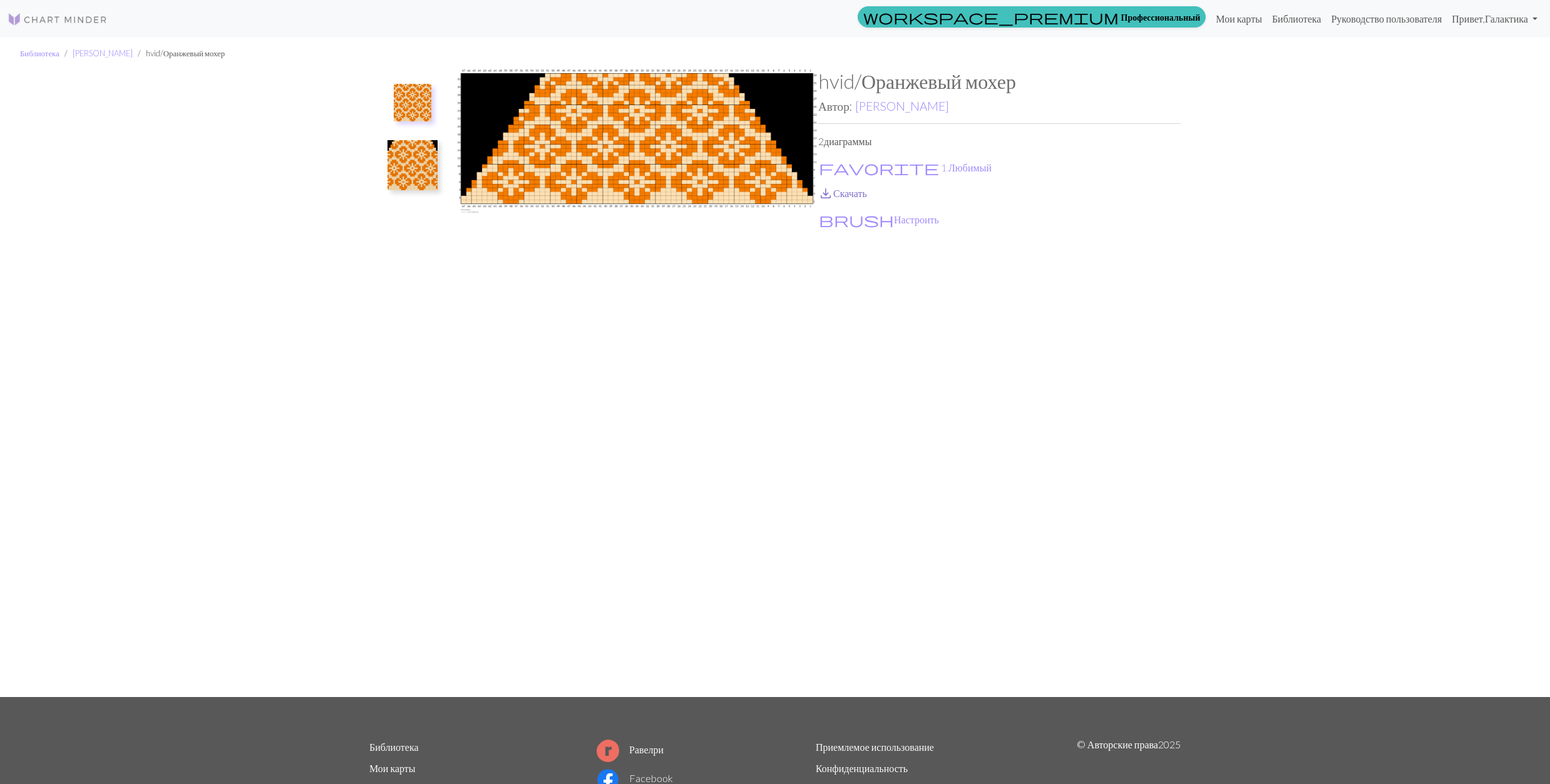
click at [823, 188] on span "save_alt" at bounding box center [825, 193] width 15 height 17
click at [428, 171] on img at bounding box center [412, 166] width 50 height 50
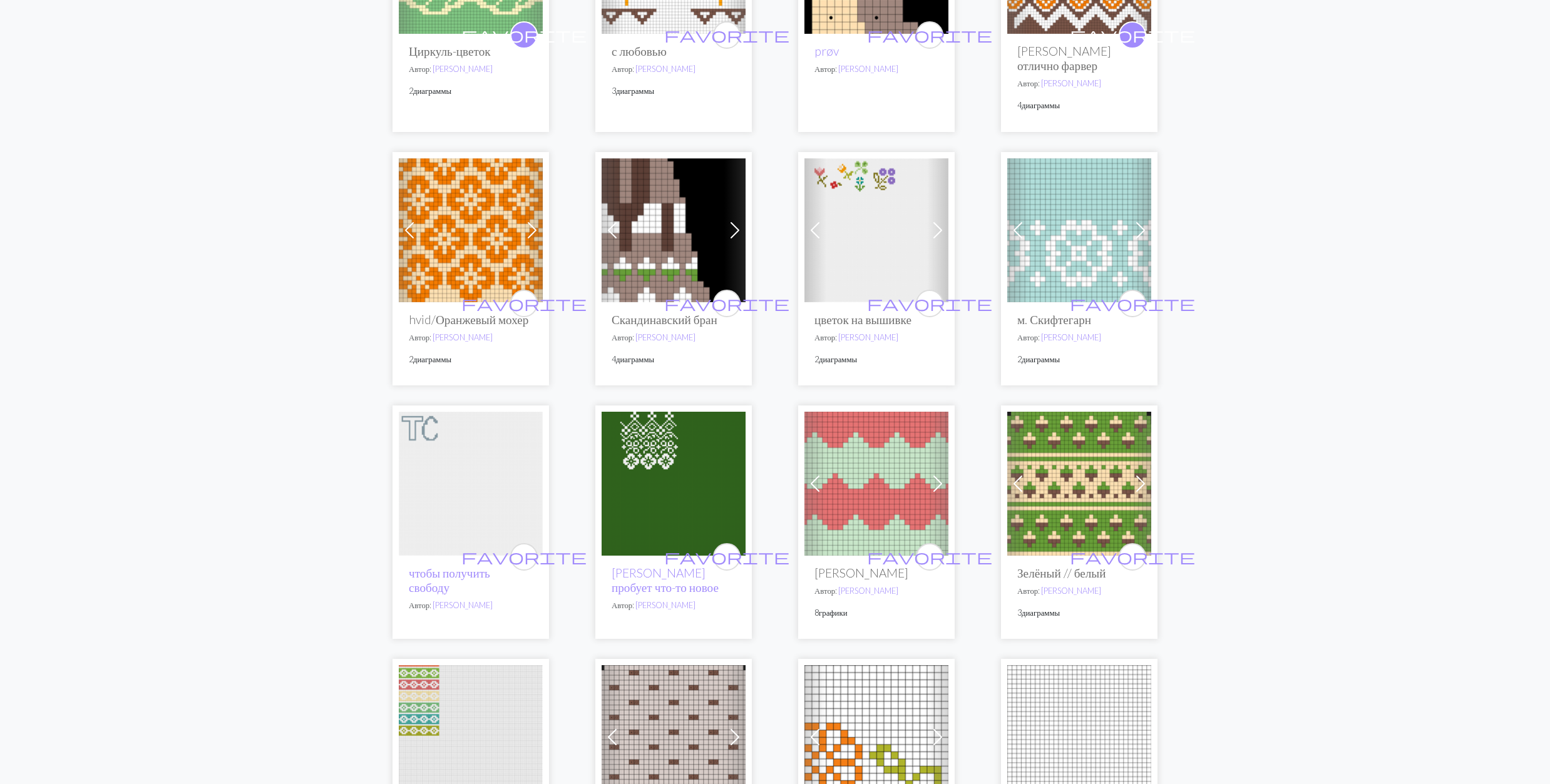
scroll to position [417, 0]
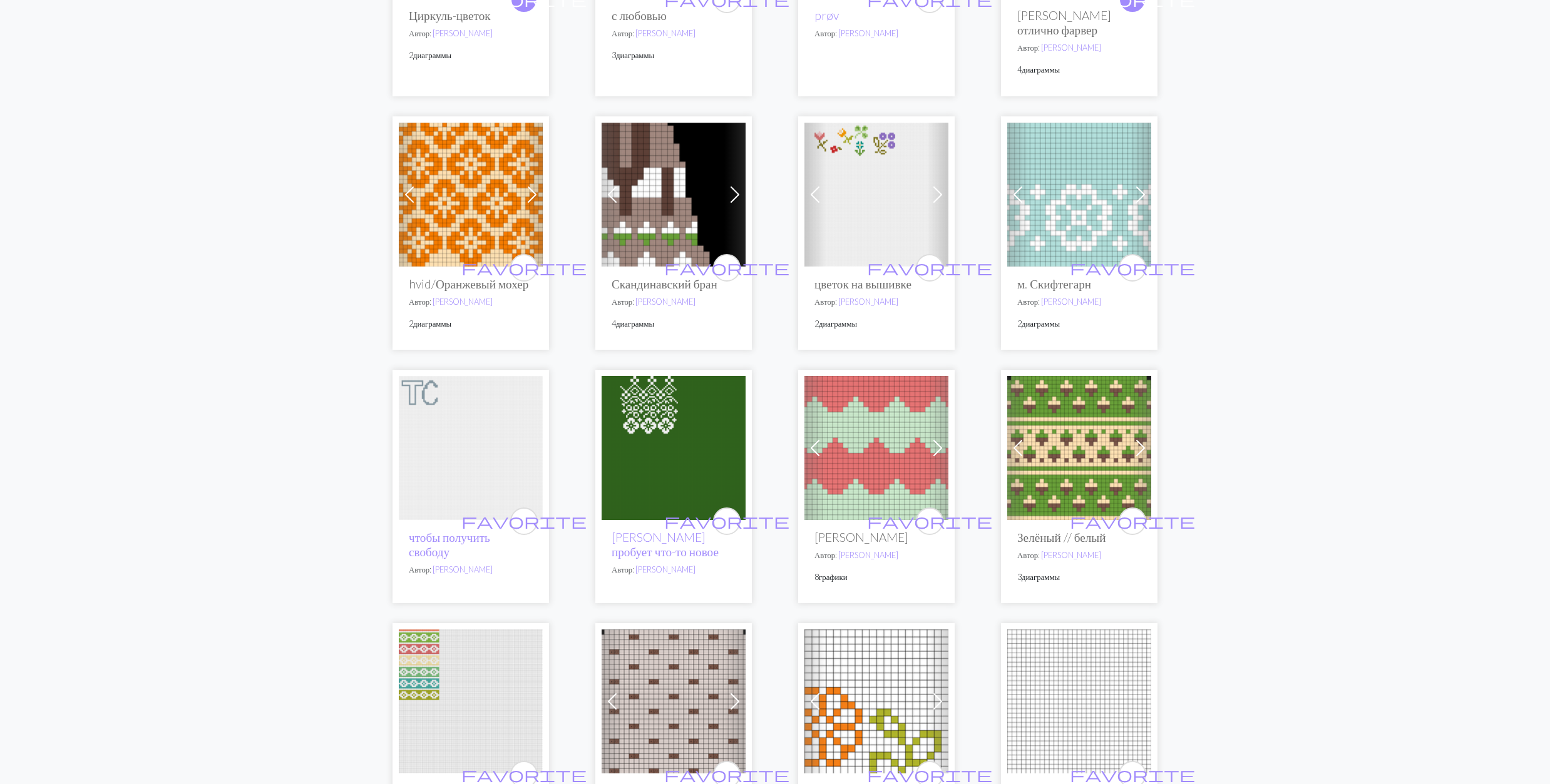
click at [1063, 208] on img at bounding box center [1078, 194] width 144 height 144
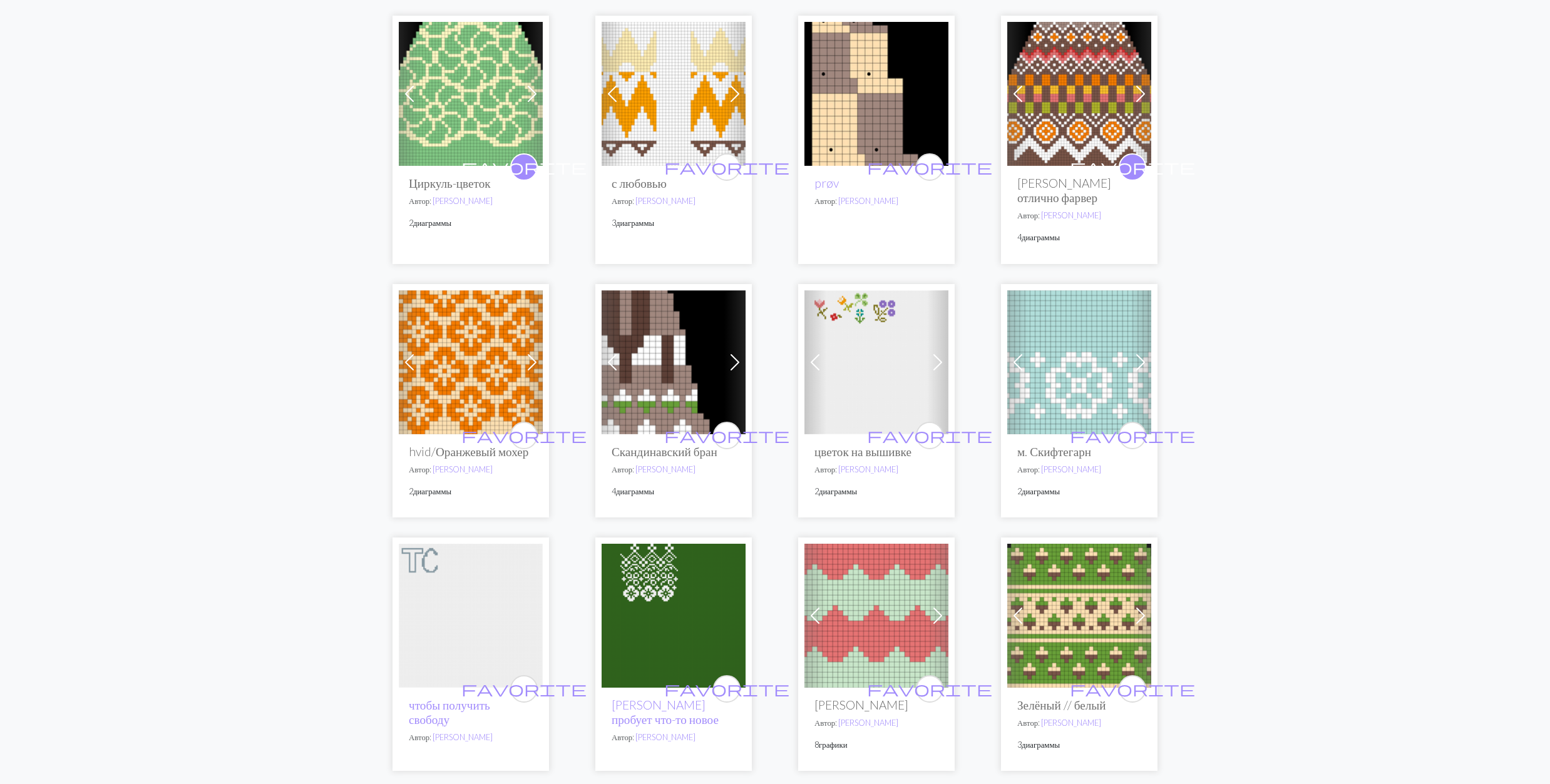
scroll to position [251, 0]
click at [659, 383] on img at bounding box center [673, 361] width 144 height 144
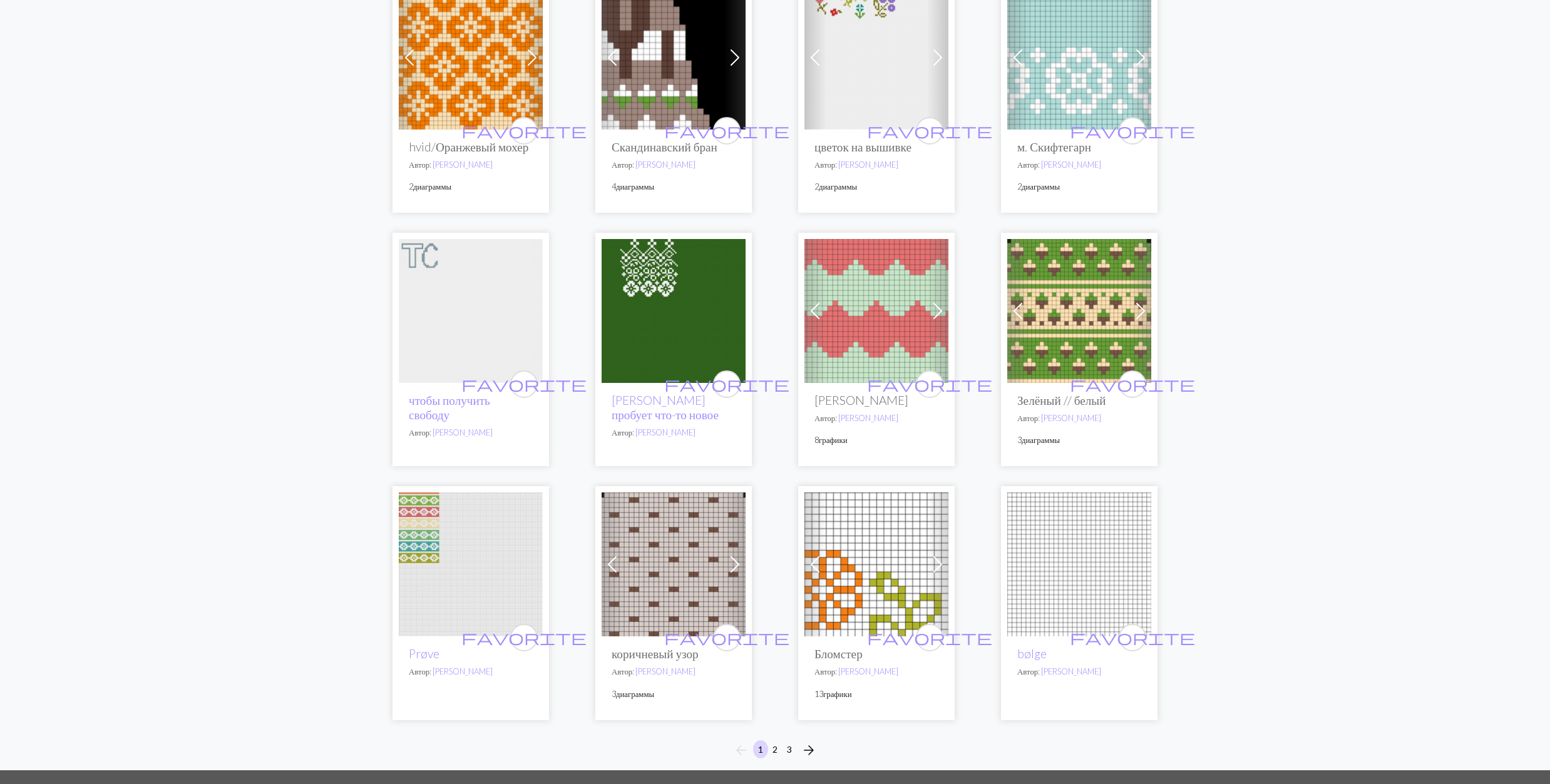
scroll to position [749, 0]
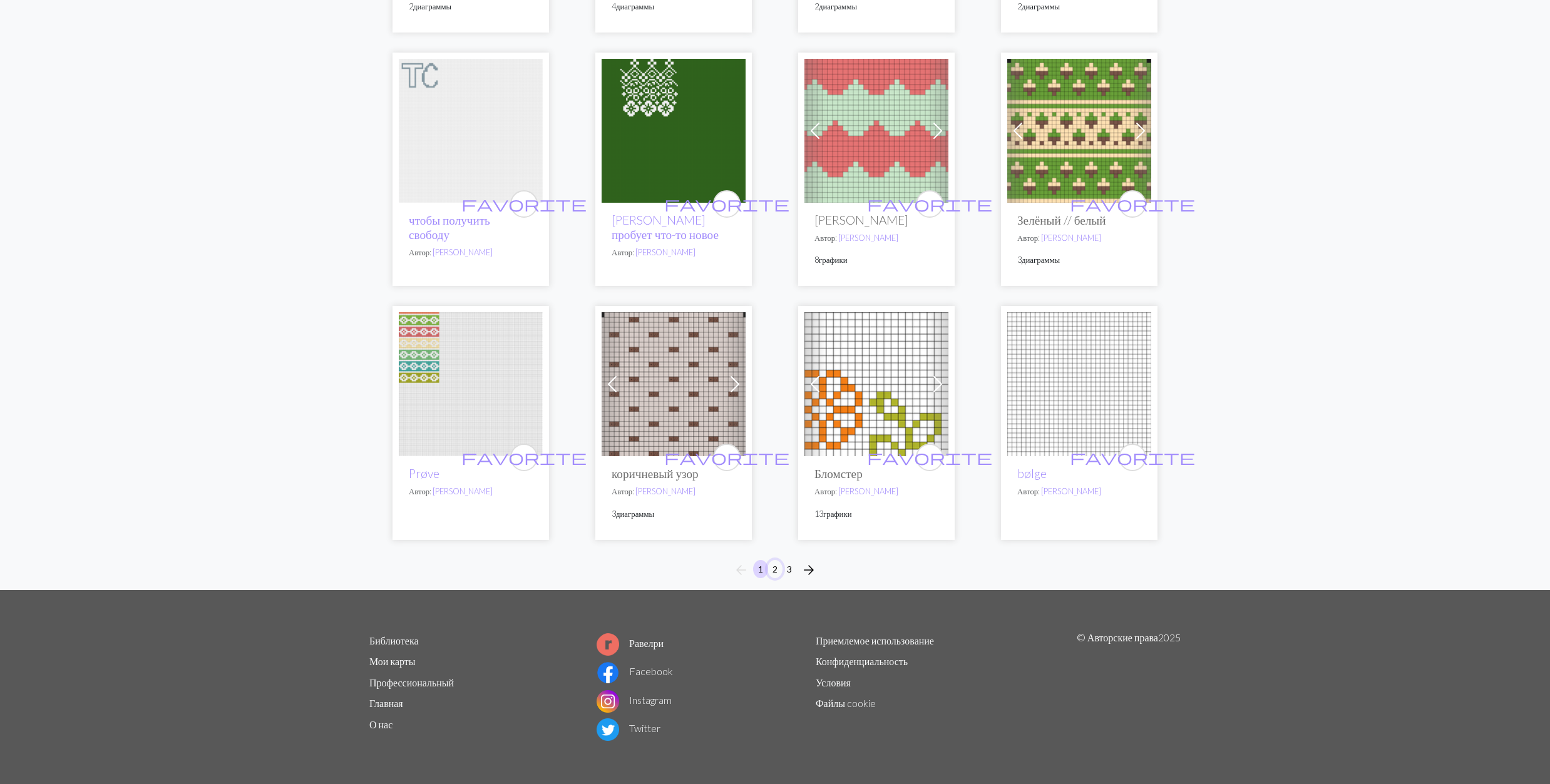
click at [778, 569] on button "2" at bounding box center [774, 569] width 15 height 18
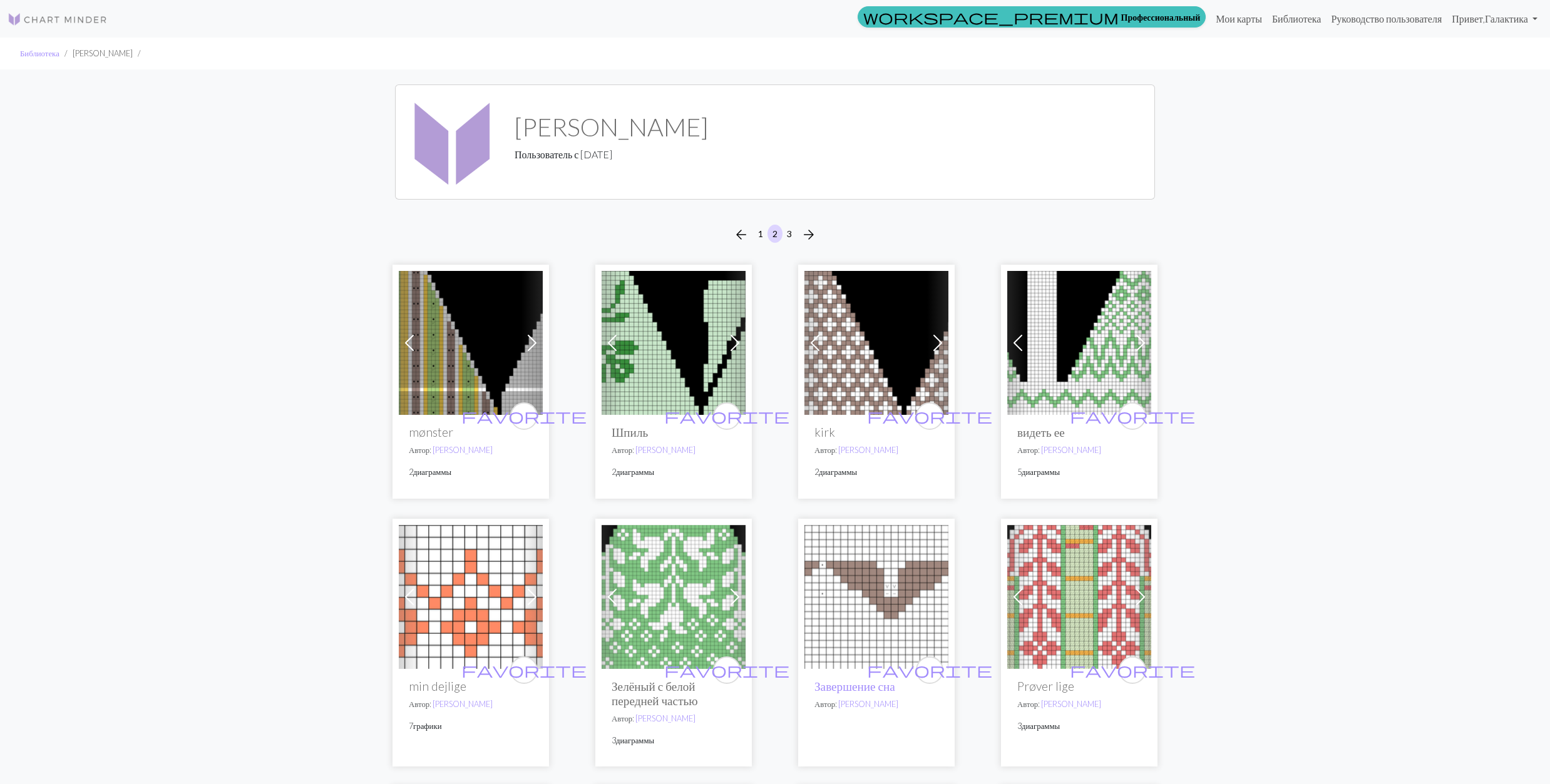
click at [684, 349] on img at bounding box center [673, 343] width 144 height 144
click at [677, 580] on img at bounding box center [673, 597] width 144 height 144
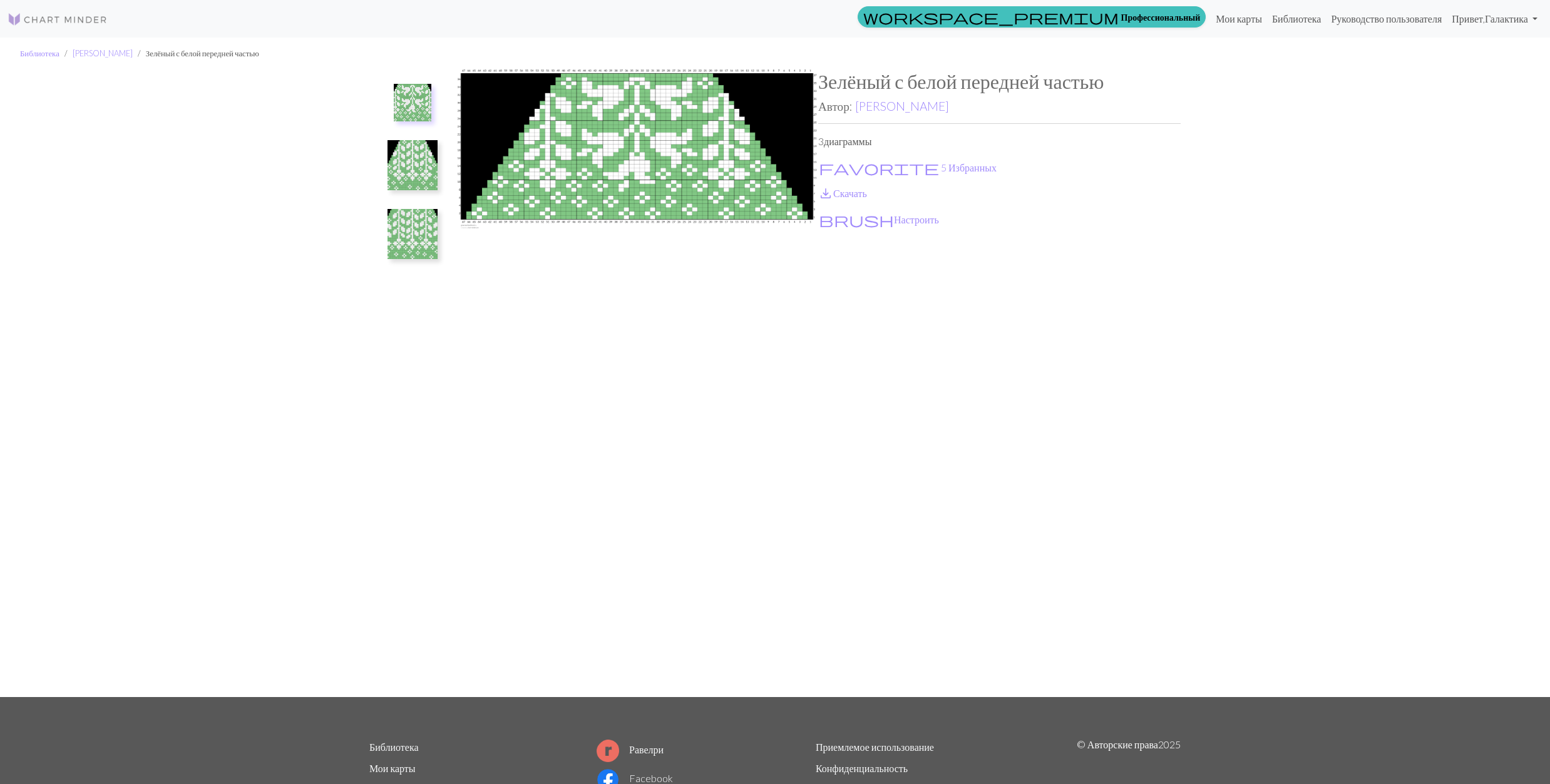
click at [404, 228] on img at bounding box center [412, 234] width 50 height 50
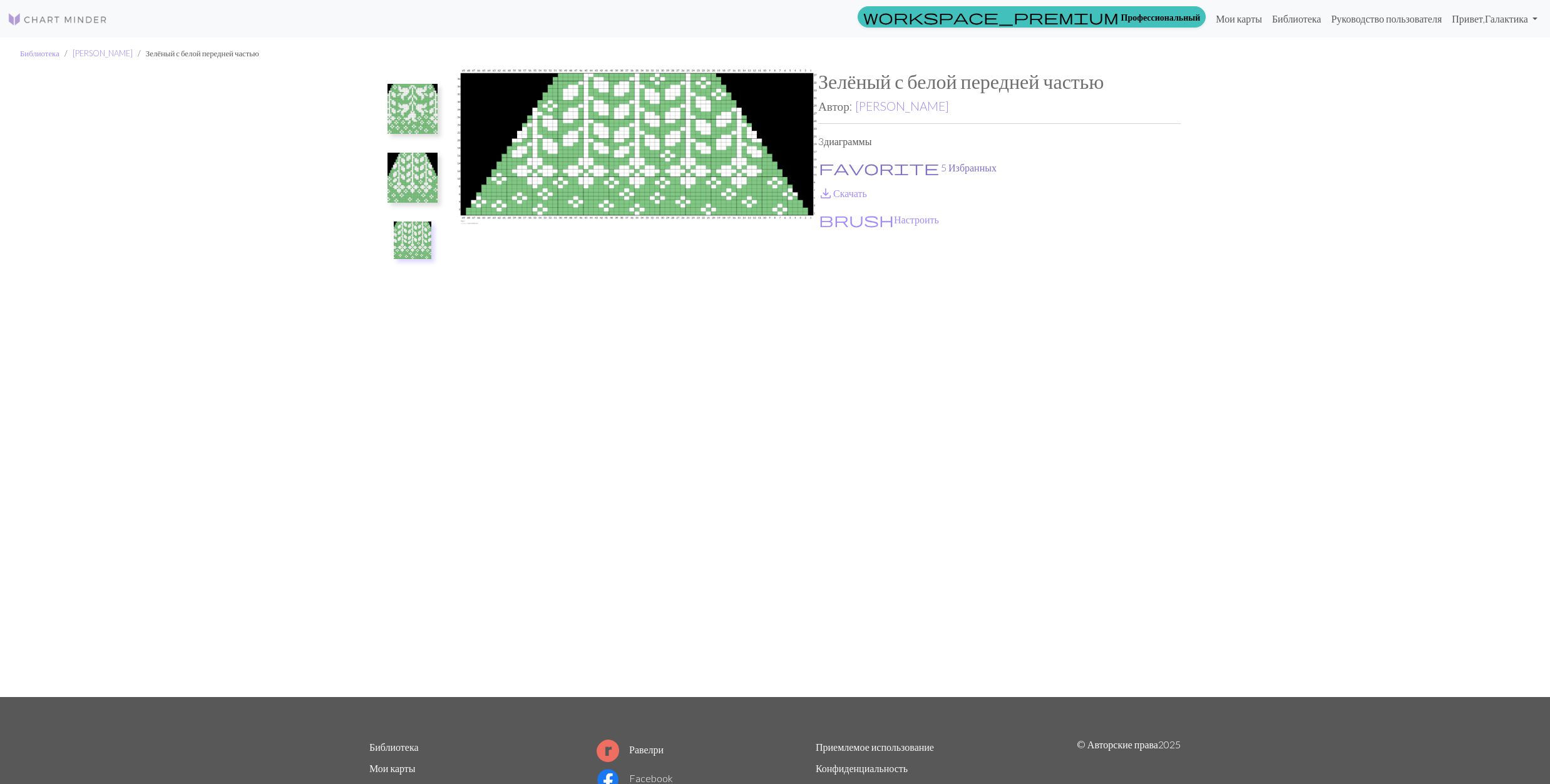
click at [823, 166] on span "favorite" at bounding box center [879, 167] width 120 height 17
click at [825, 193] on span "save_alt" at bounding box center [825, 193] width 15 height 17
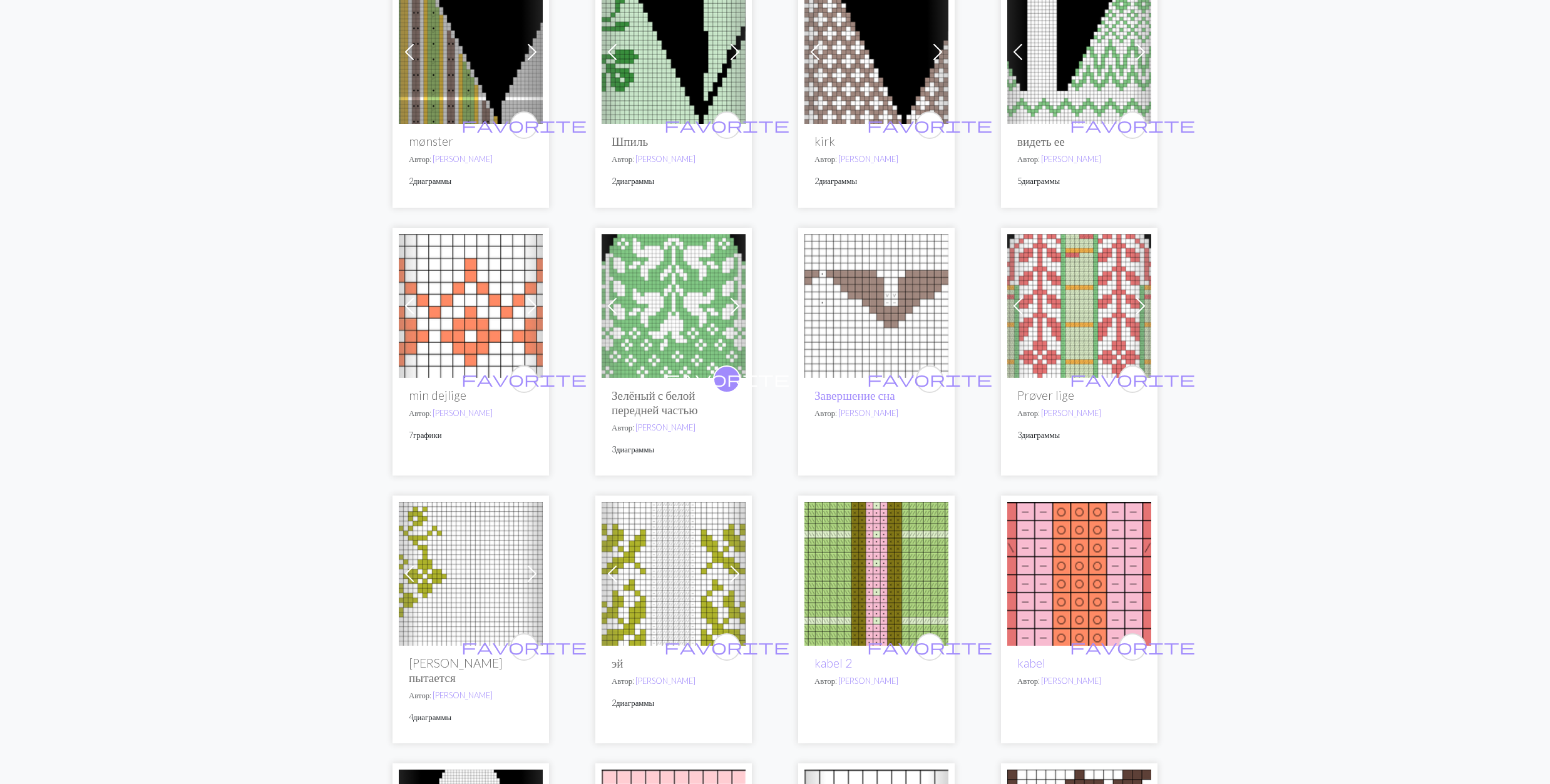
scroll to position [334, 0]
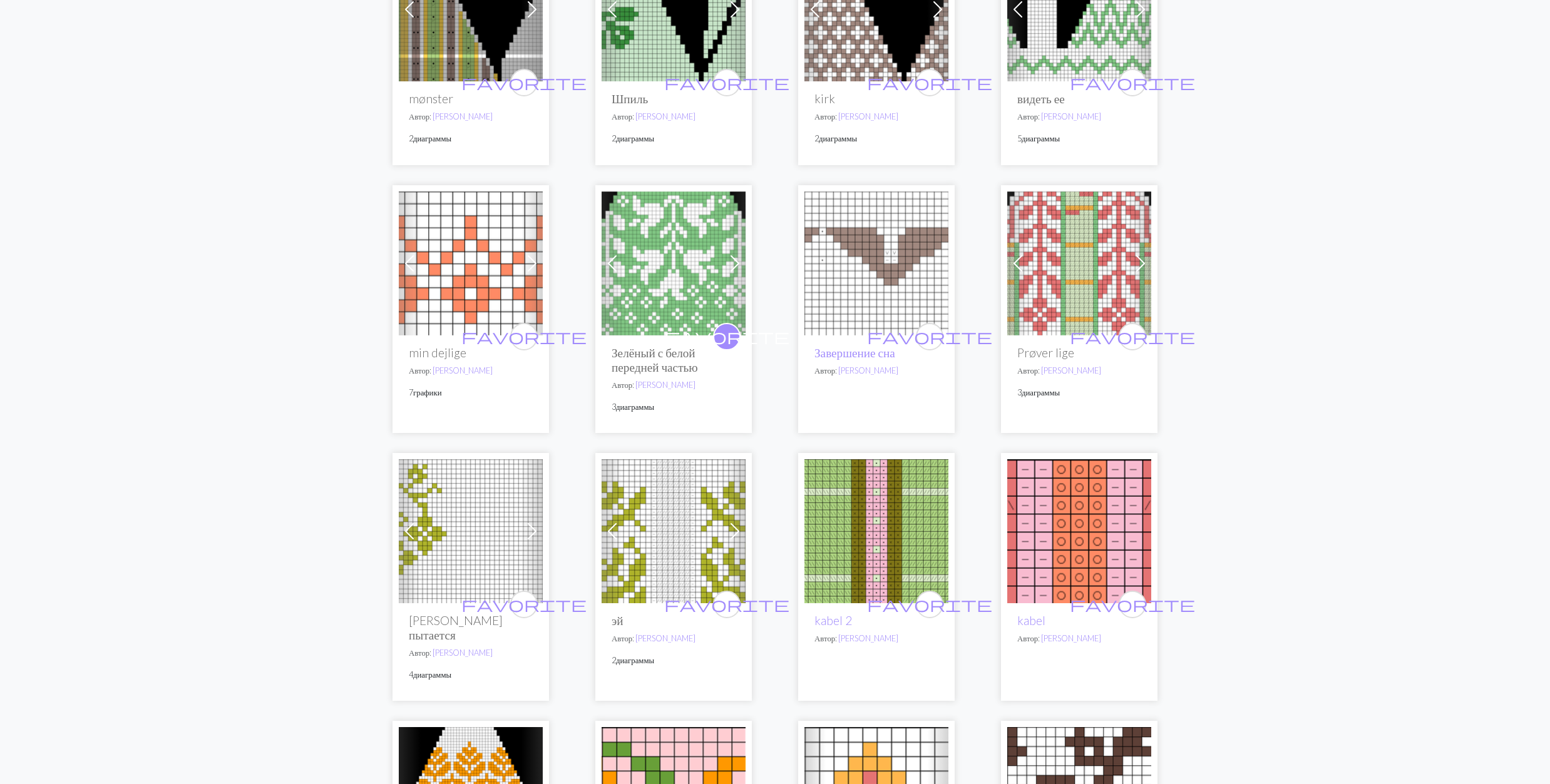
click at [1069, 285] on img at bounding box center [1078, 263] width 144 height 144
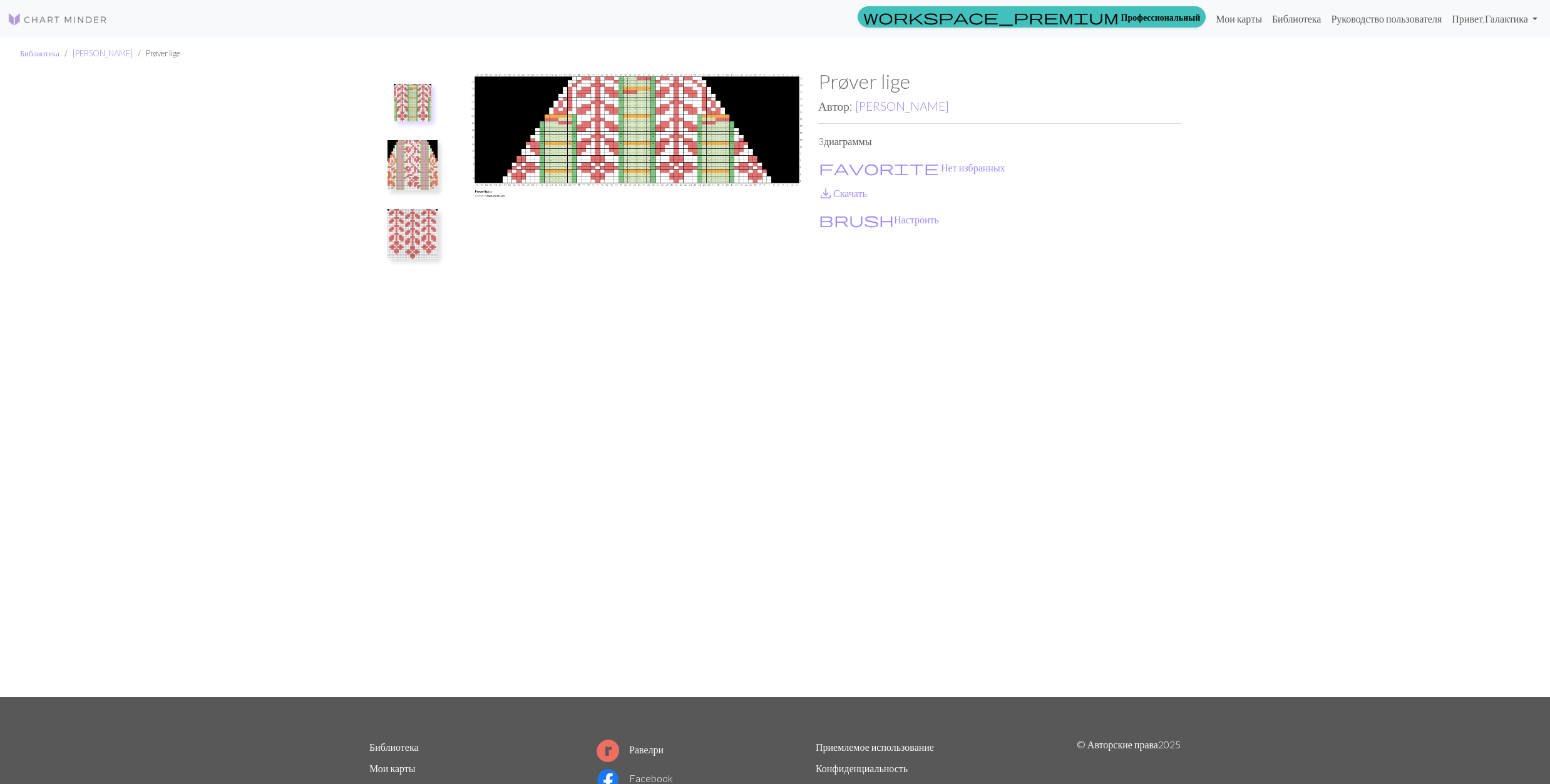
click at [409, 164] on img at bounding box center [412, 166] width 50 height 50
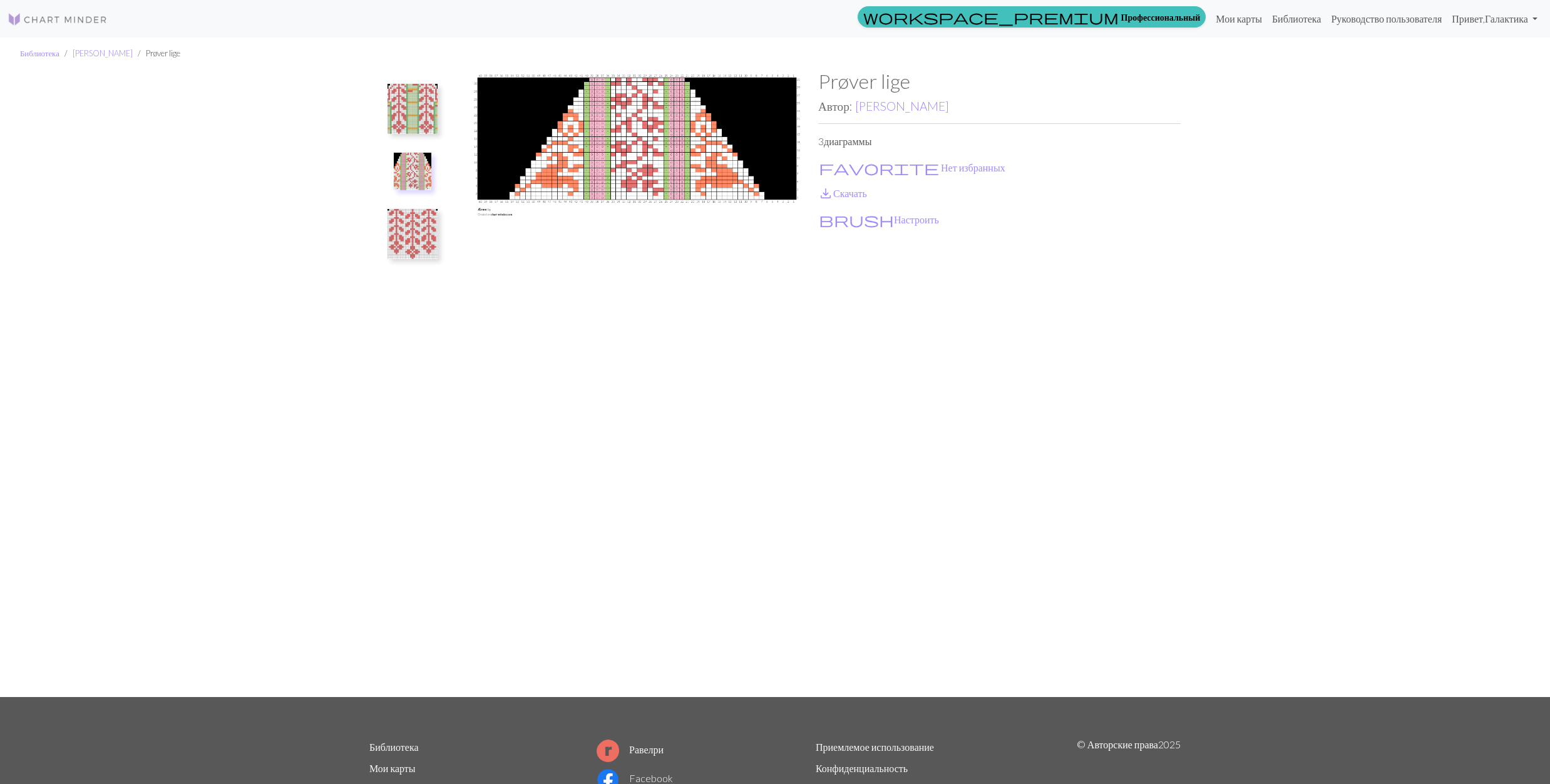
click at [425, 236] on img at bounding box center [412, 234] width 50 height 50
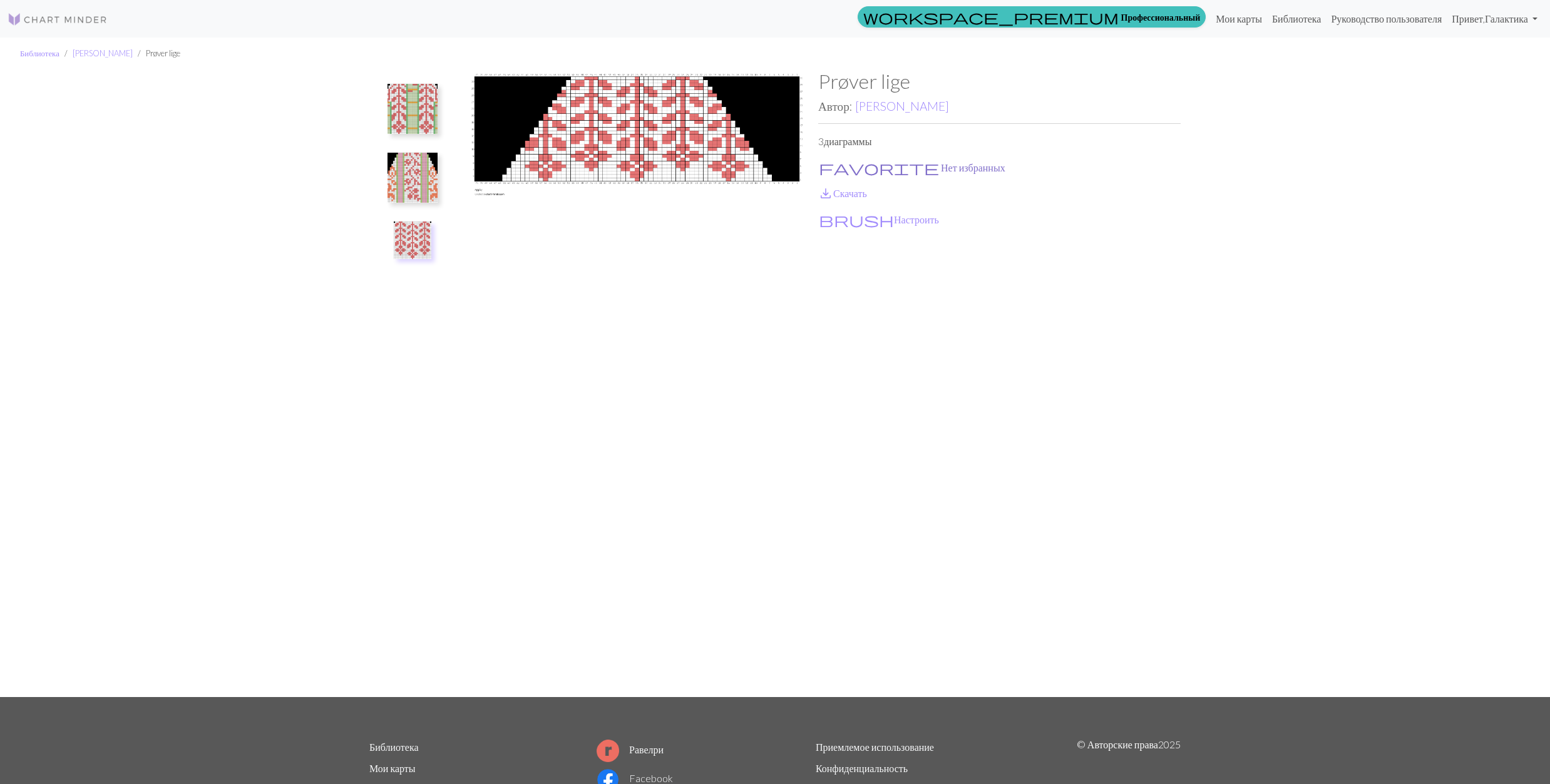
click at [843, 161] on button "favorite Нет избранных" at bounding box center [912, 167] width 187 height 16
click at [827, 191] on span "save_alt" at bounding box center [825, 193] width 15 height 17
click at [404, 108] on img at bounding box center [412, 109] width 50 height 50
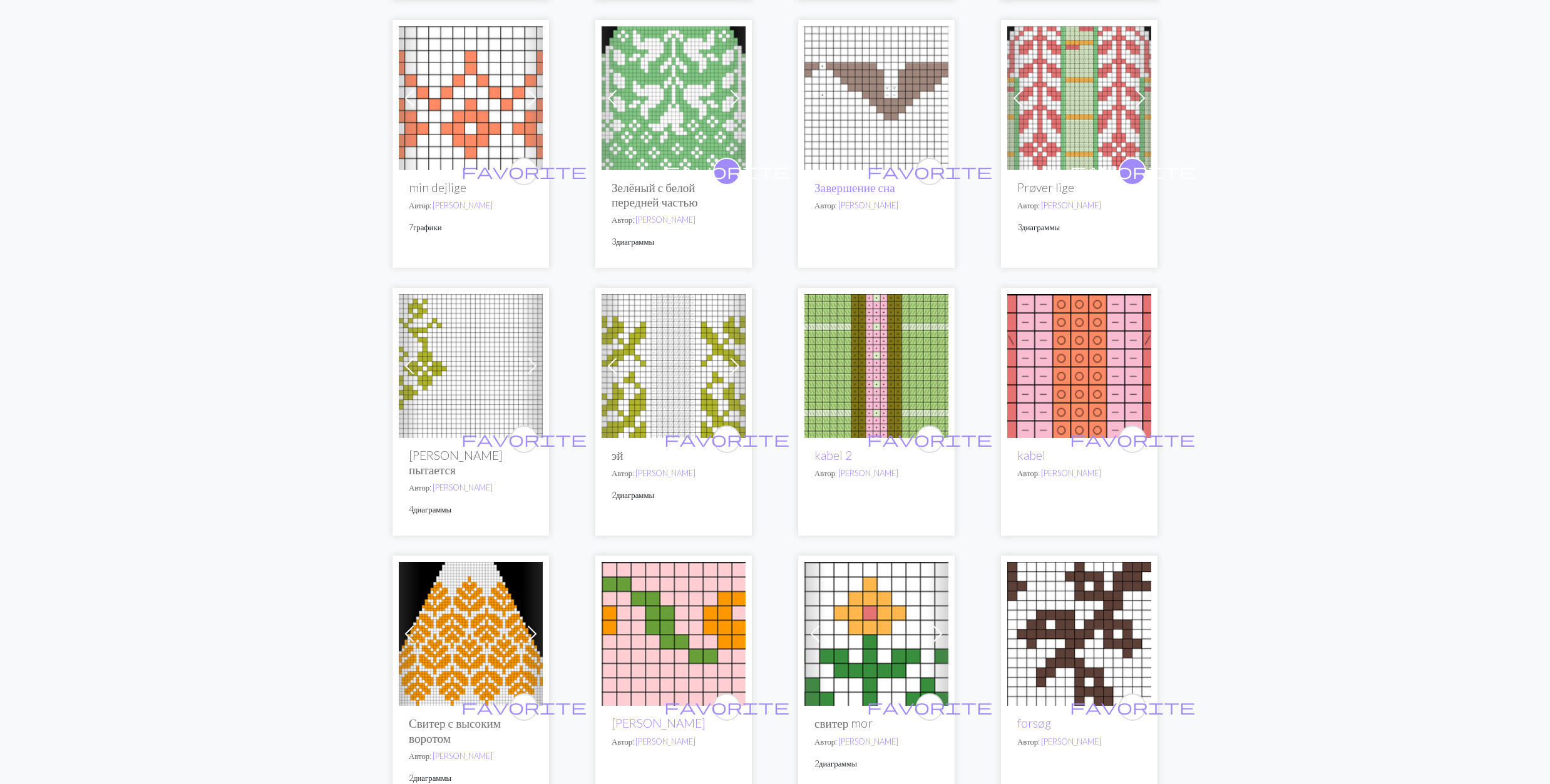
scroll to position [501, 0]
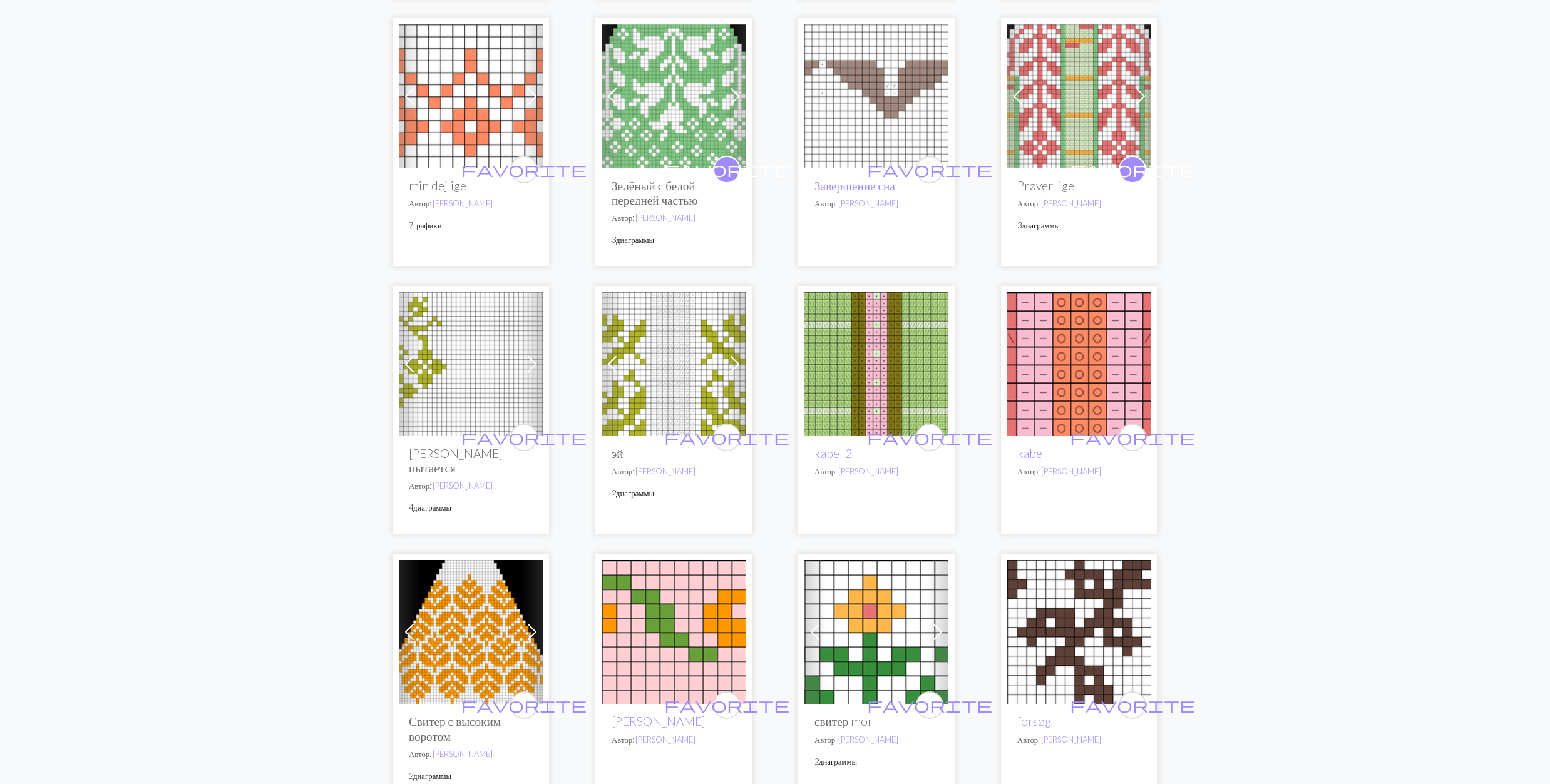
click at [682, 353] on img at bounding box center [673, 364] width 144 height 144
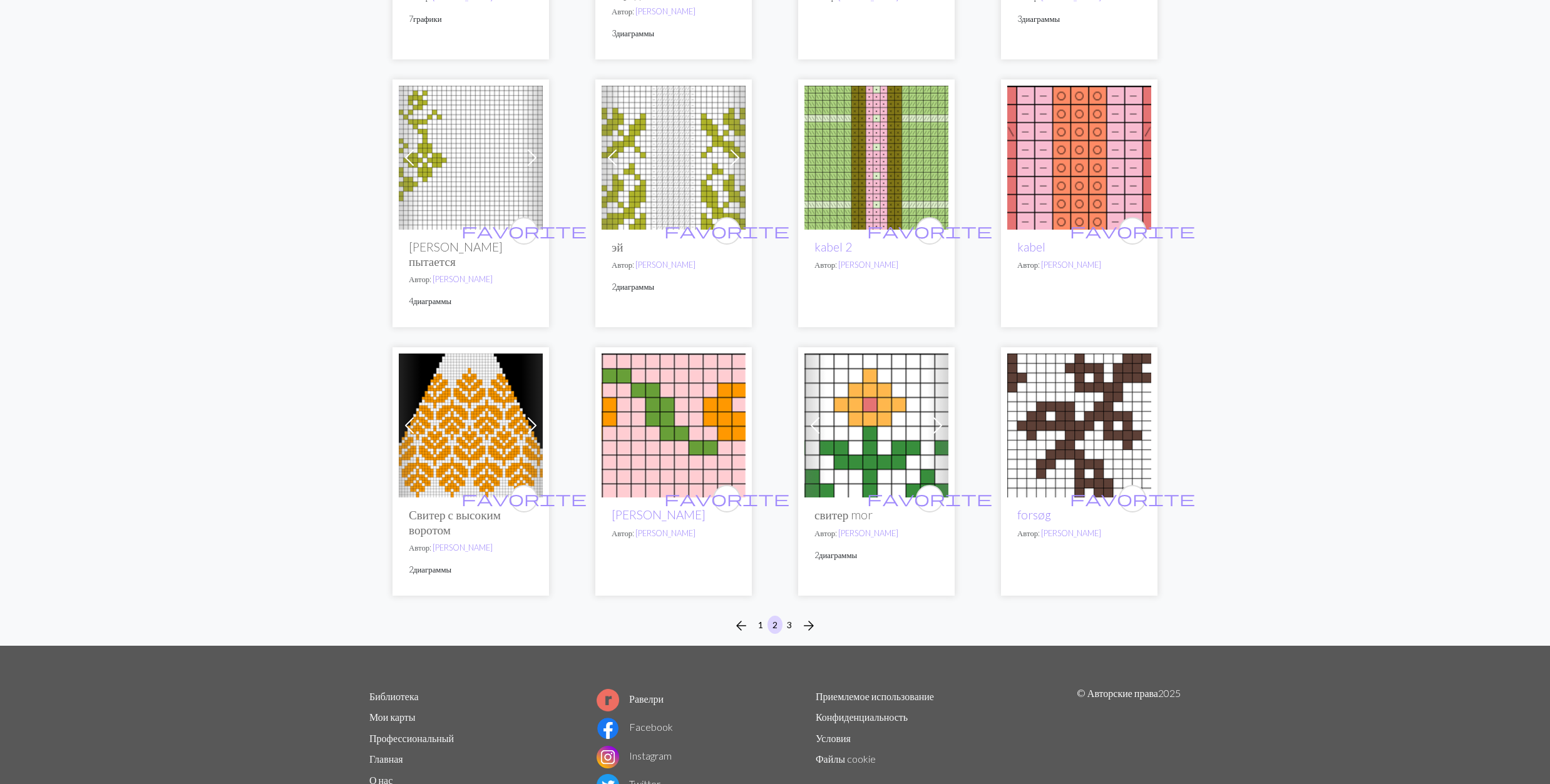
scroll to position [749, 0]
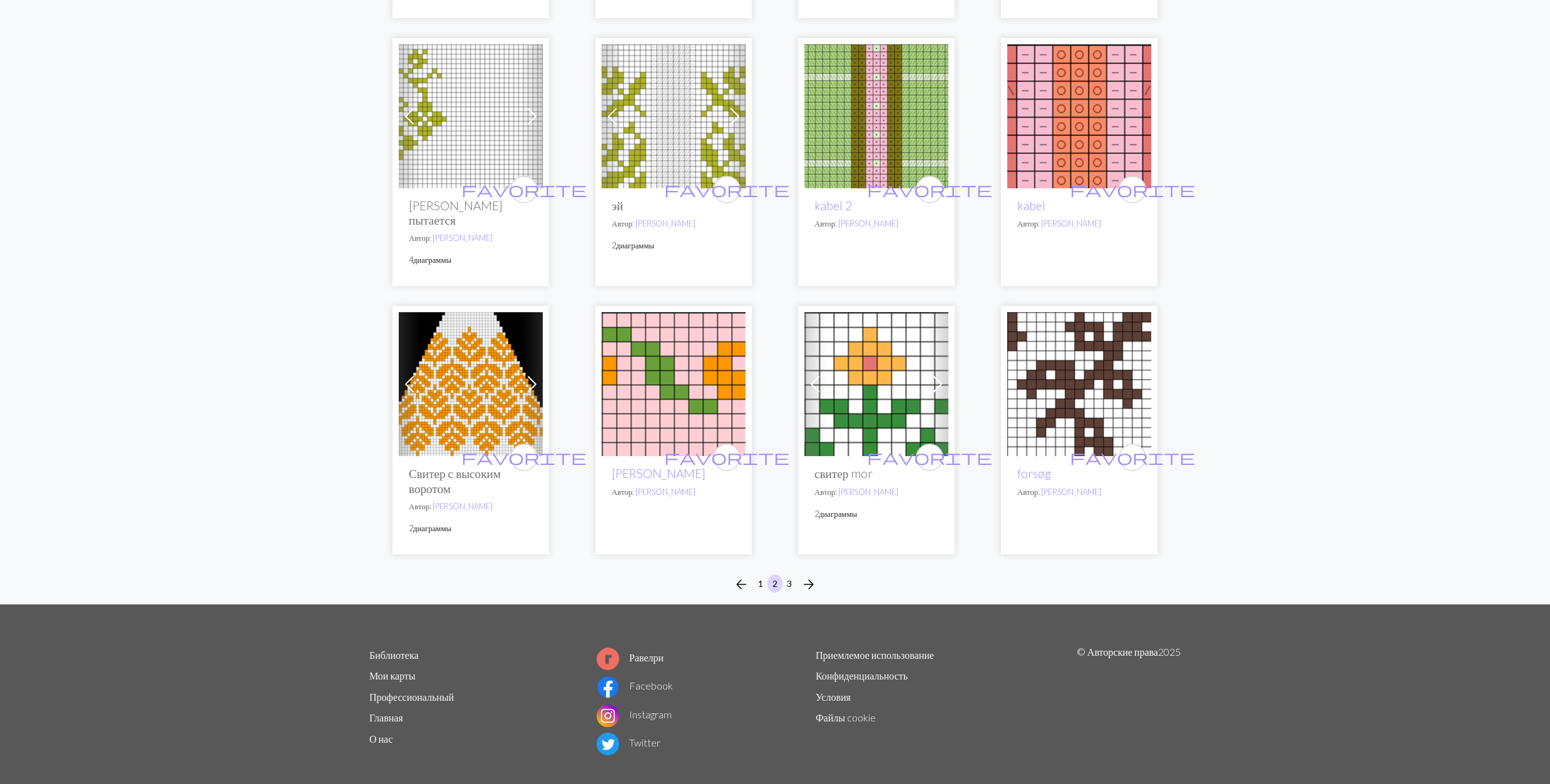
click at [444, 359] on img at bounding box center [470, 384] width 144 height 144
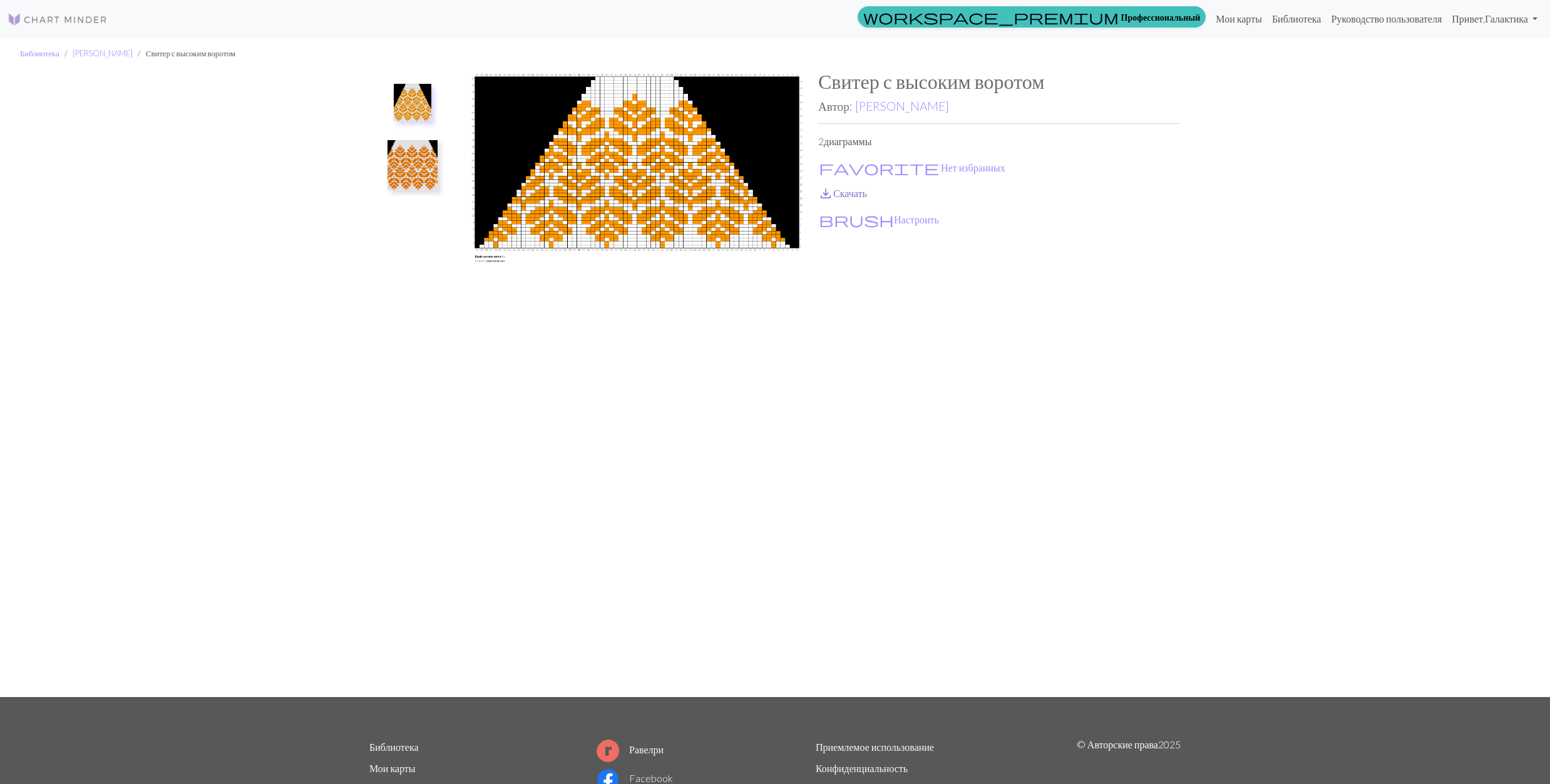
click at [825, 193] on span "save_alt" at bounding box center [825, 193] width 15 height 17
click at [822, 164] on span "favorite" at bounding box center [879, 167] width 120 height 17
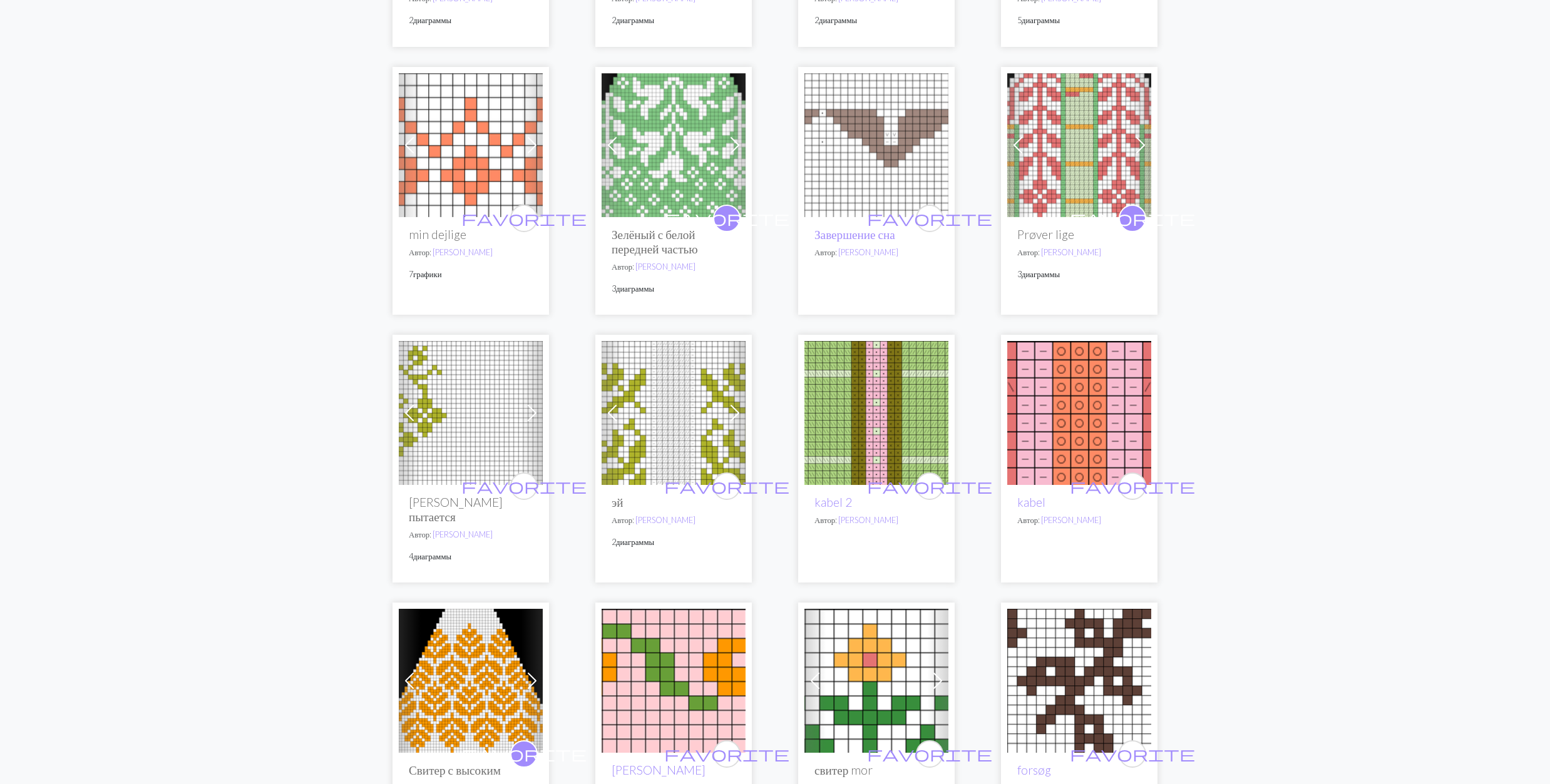
scroll to position [667, 0]
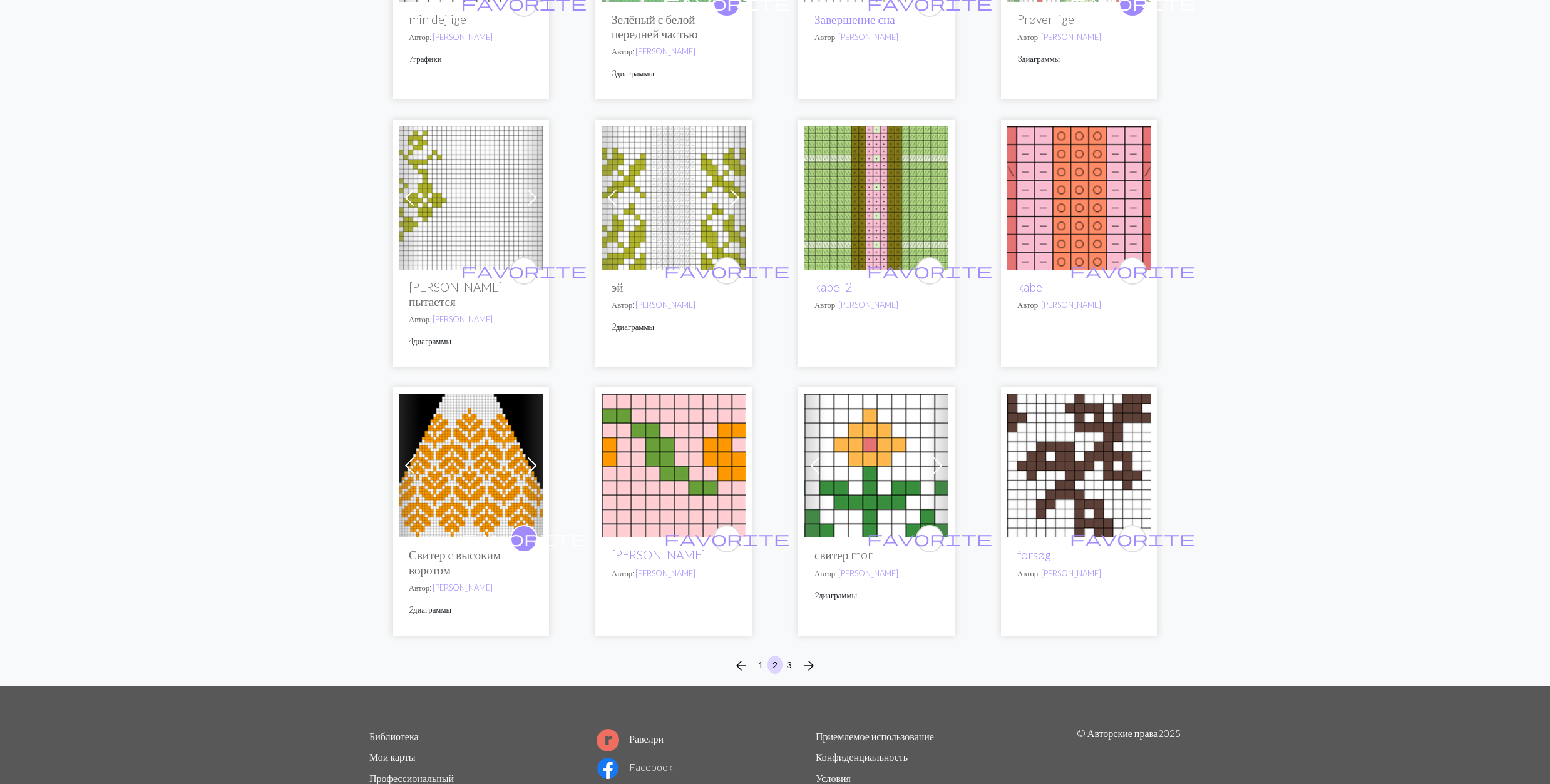
click at [715, 466] on img at bounding box center [673, 465] width 144 height 144
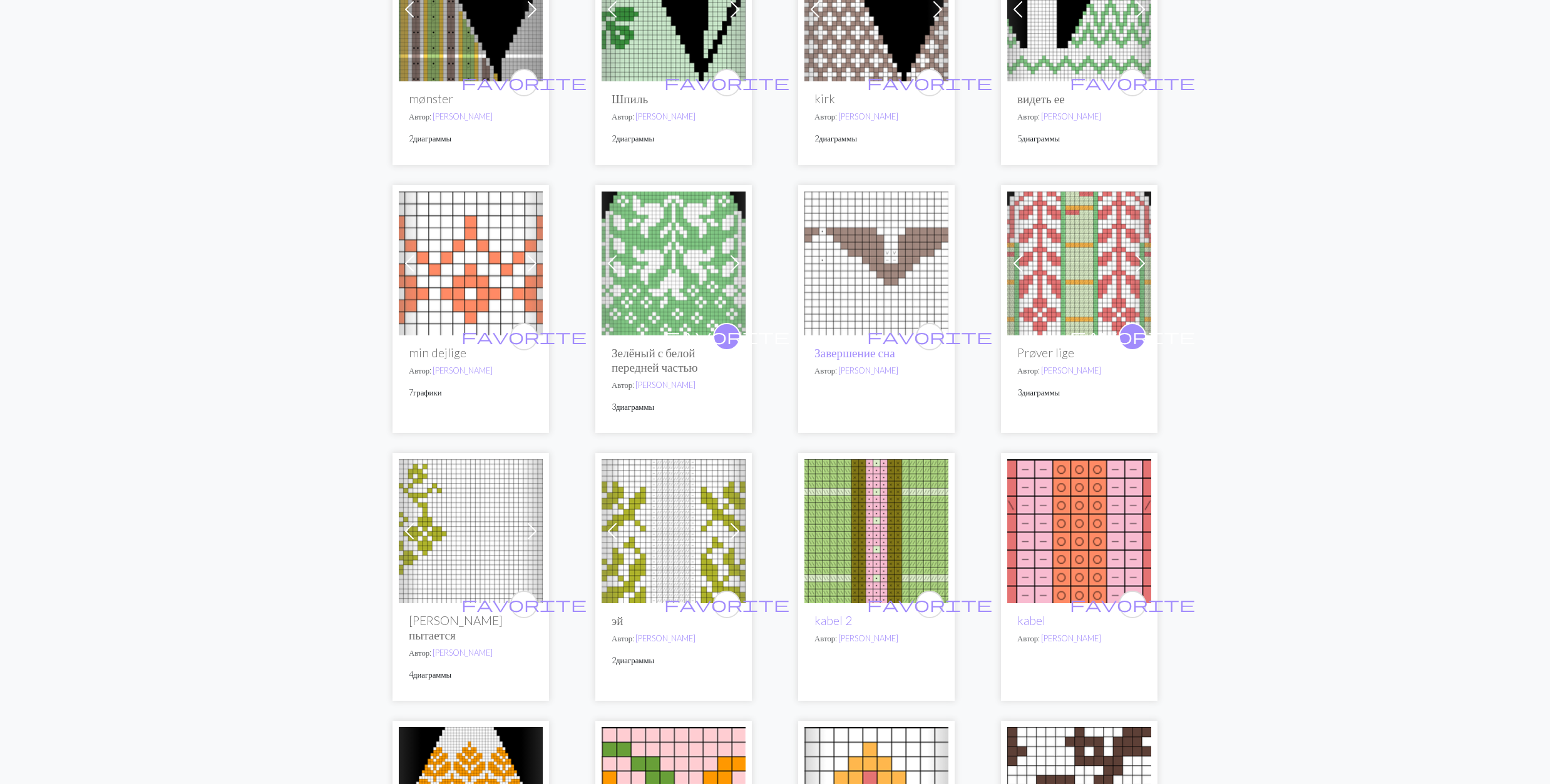
scroll to position [667, 0]
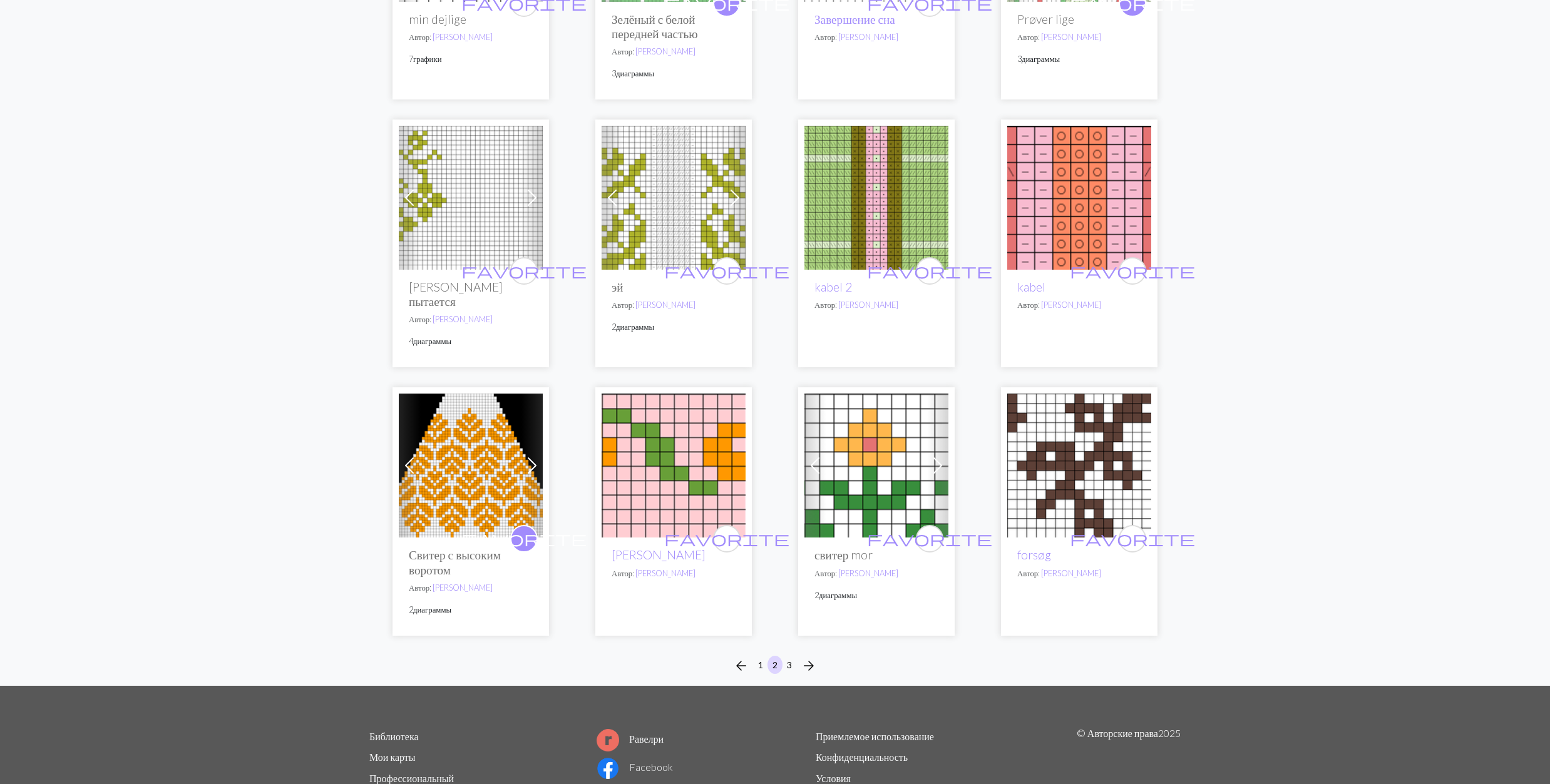
click at [1090, 472] on img at bounding box center [1078, 465] width 144 height 144
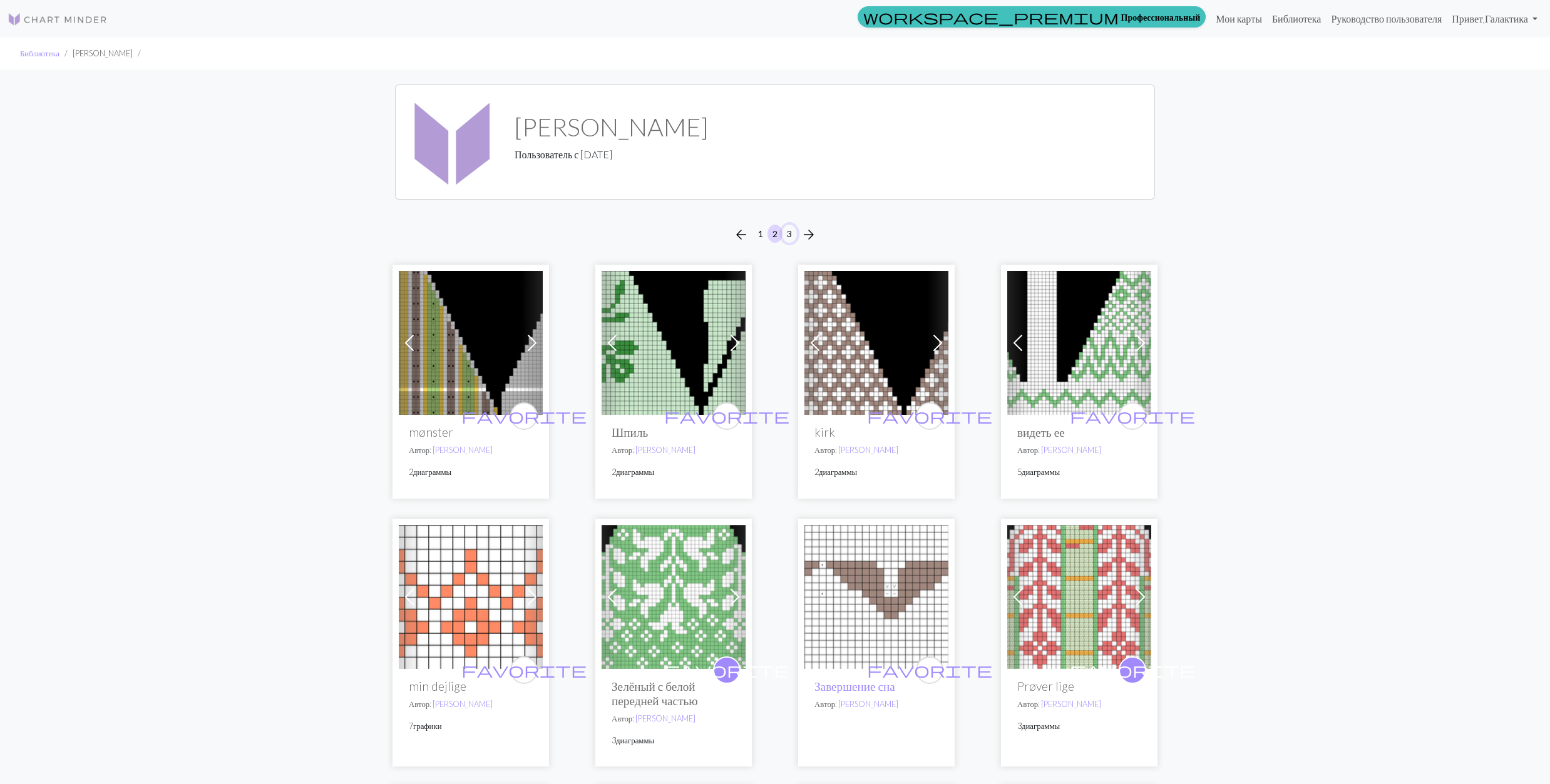
click at [789, 233] on button "3" at bounding box center [789, 234] width 15 height 18
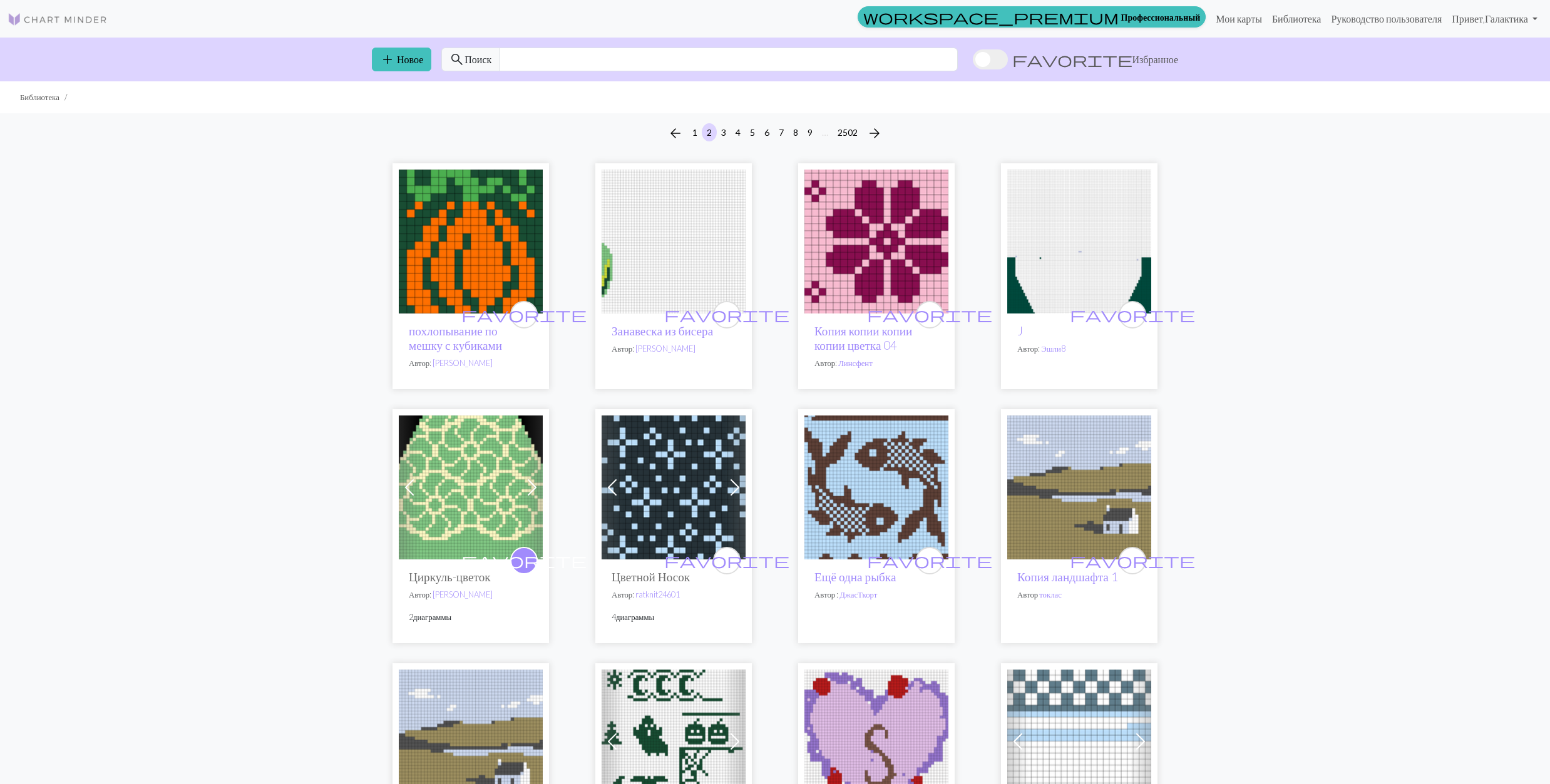
click at [652, 494] on img at bounding box center [673, 487] width 144 height 144
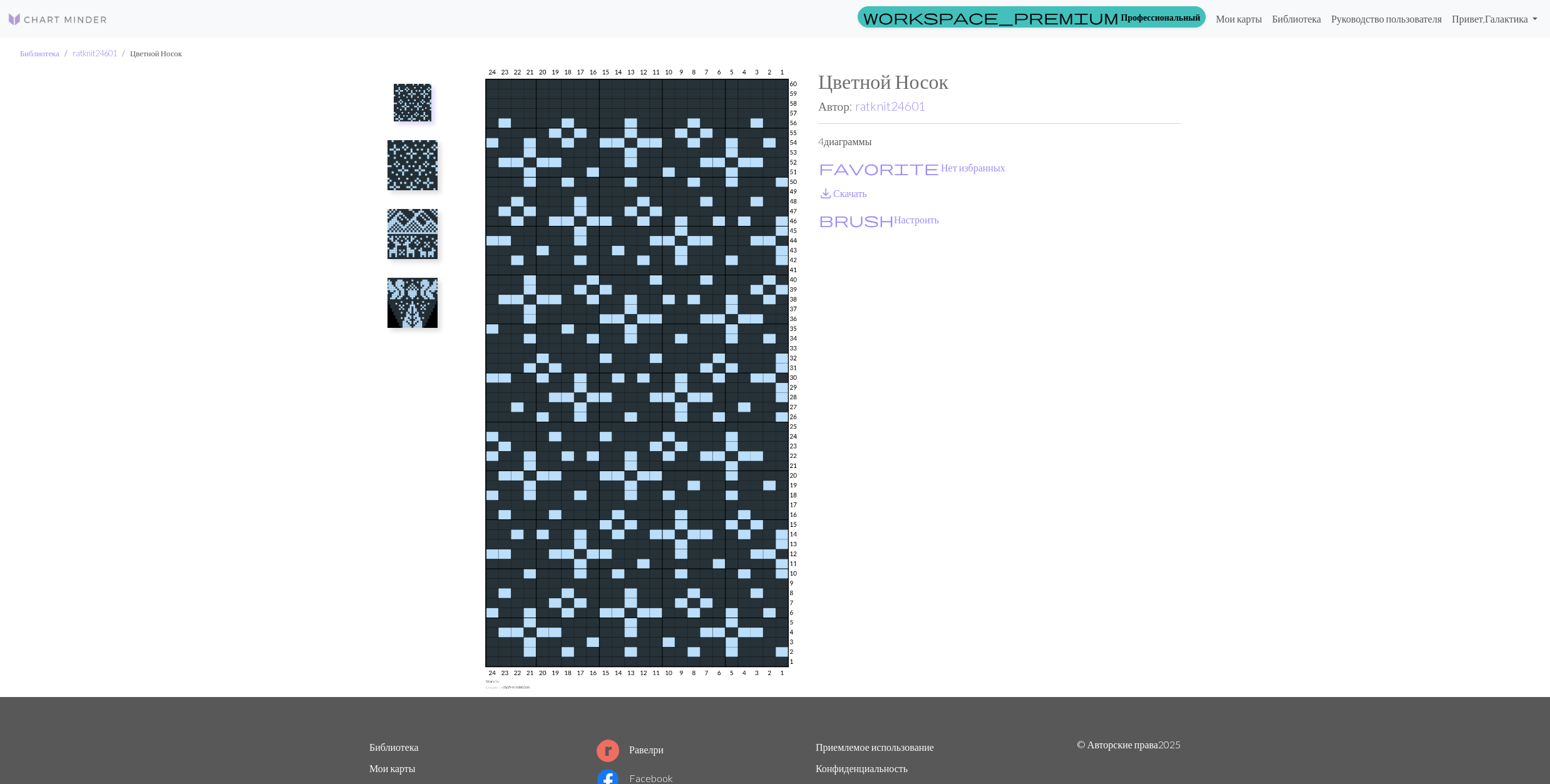
click at [426, 236] on img at bounding box center [412, 234] width 50 height 50
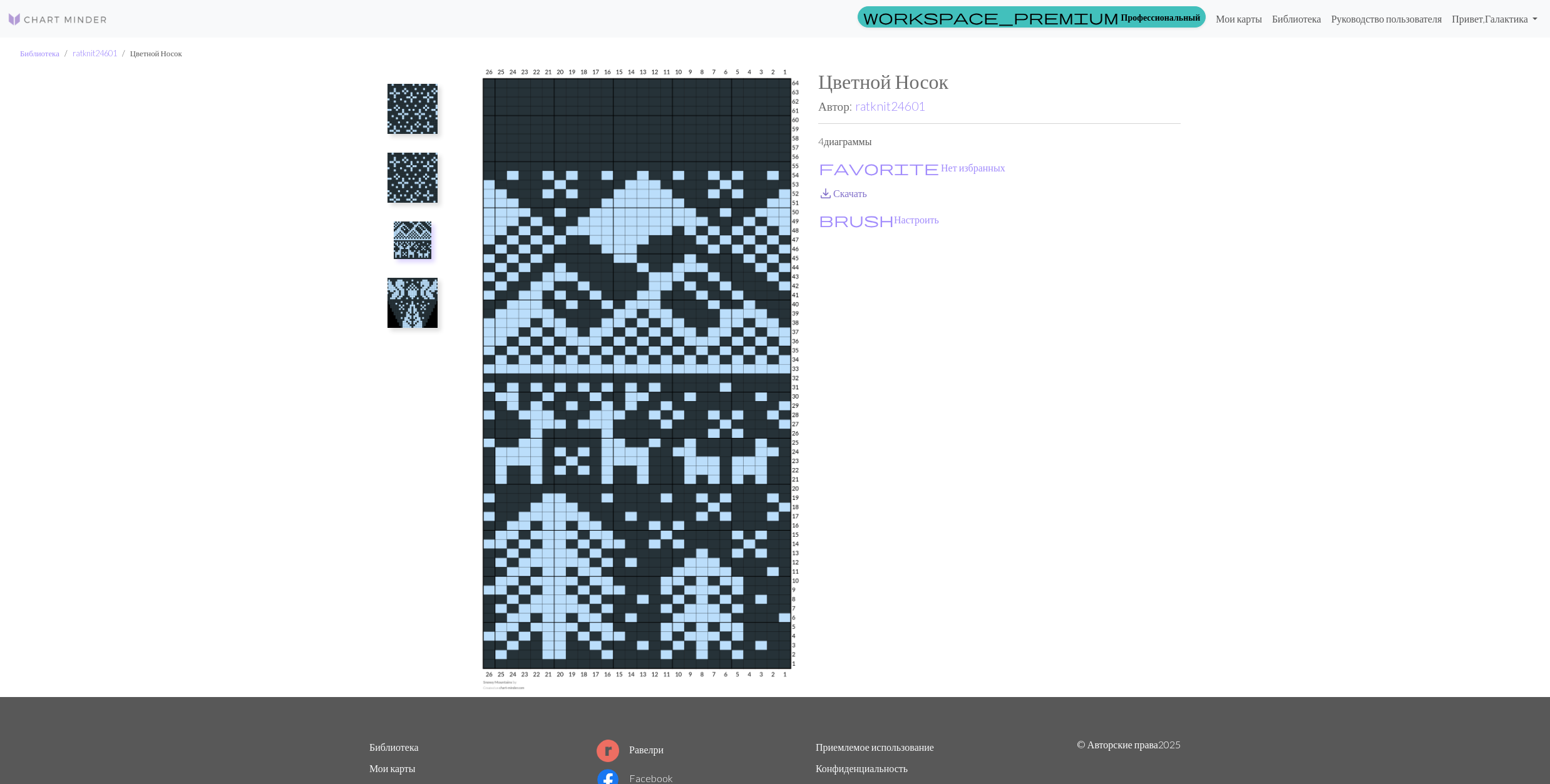
click at [823, 191] on span "save_alt" at bounding box center [825, 193] width 15 height 17
click at [823, 159] on span "favorite" at bounding box center [879, 167] width 120 height 17
click at [396, 306] on img at bounding box center [412, 303] width 50 height 50
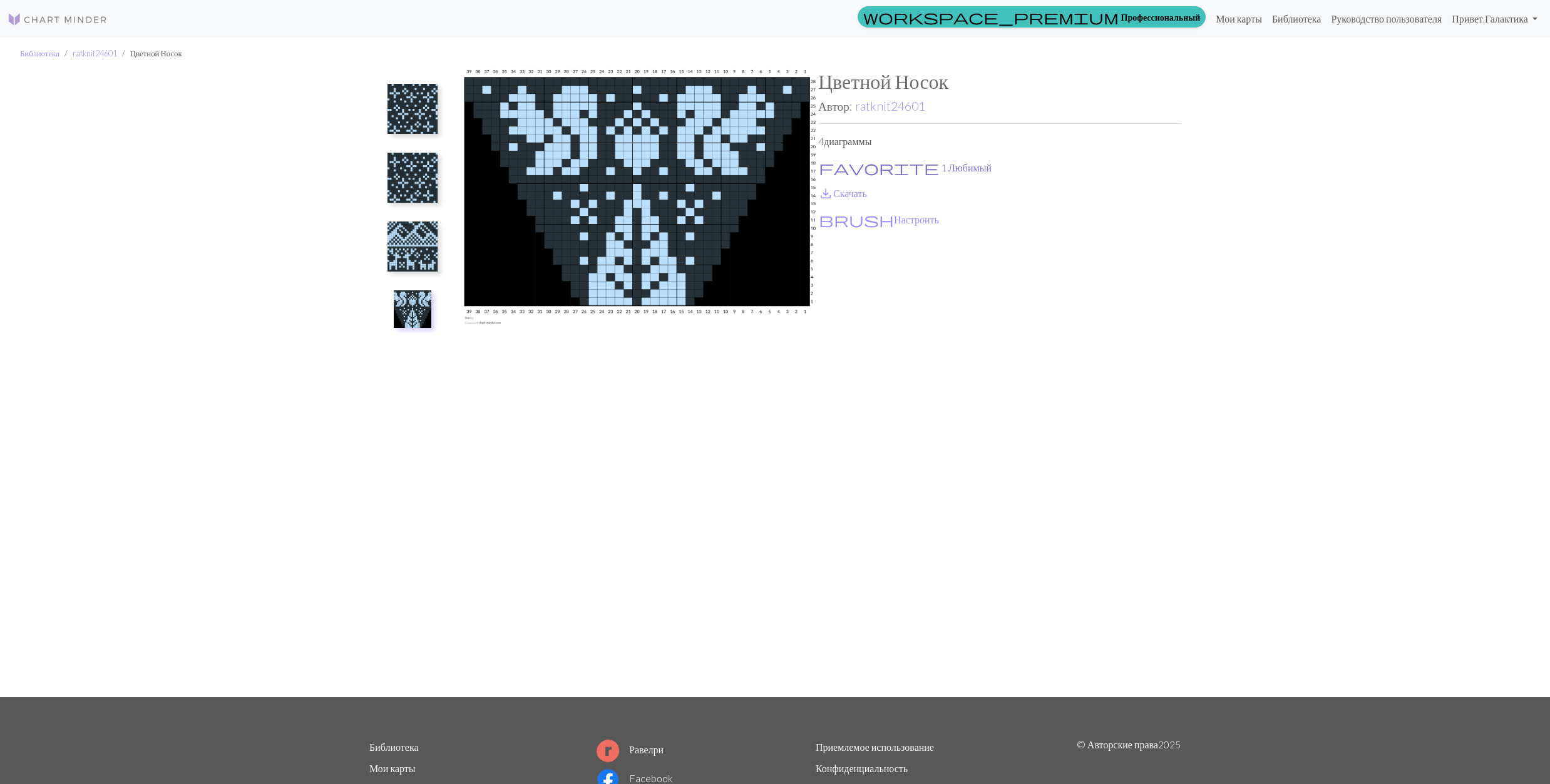
click at [821, 160] on span "favorite" at bounding box center [879, 167] width 120 height 17
click at [821, 196] on span "save_alt" at bounding box center [825, 193] width 15 height 17
click at [422, 170] on img at bounding box center [412, 178] width 50 height 50
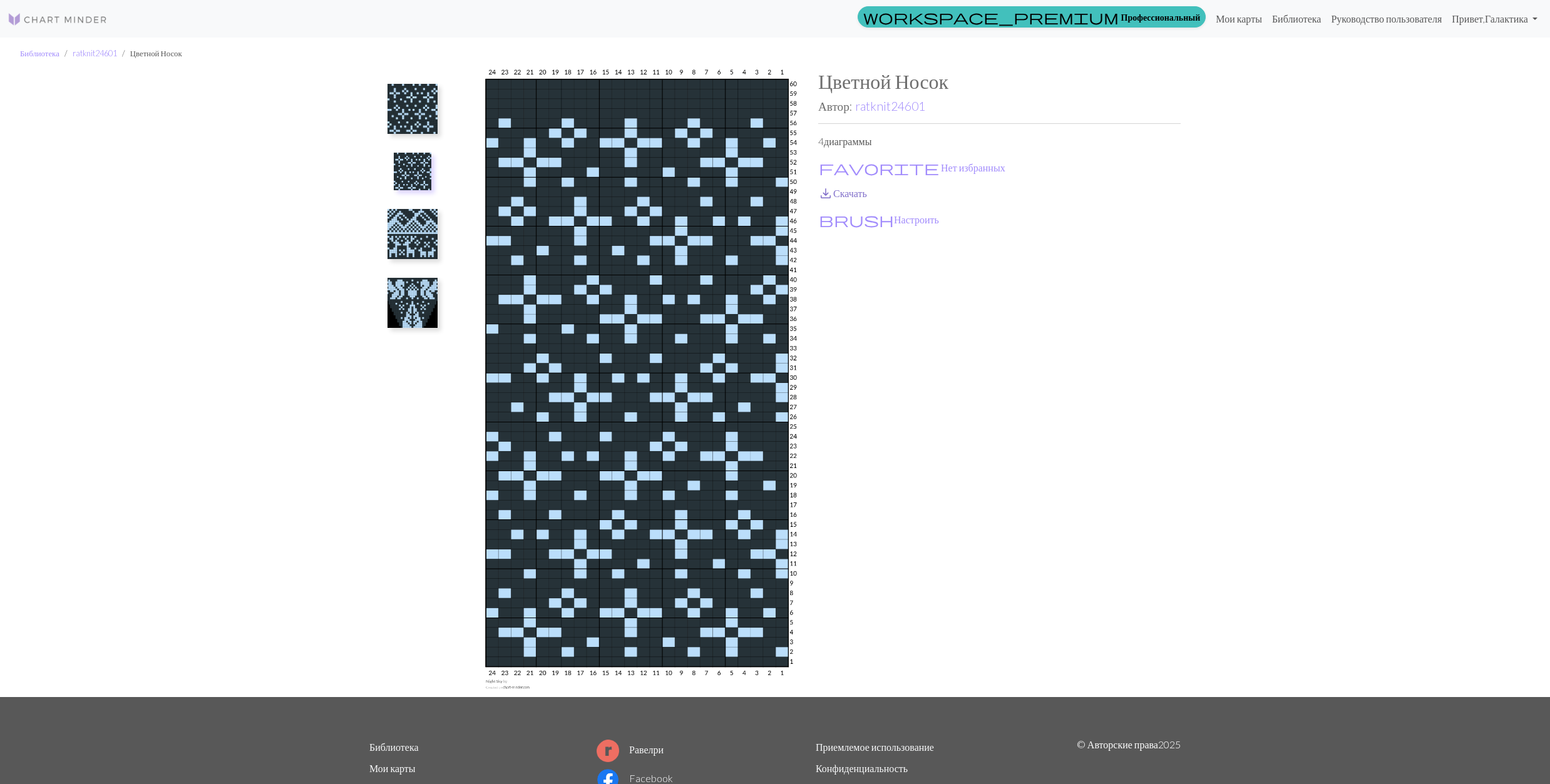
click at [825, 196] on span "save_alt" at bounding box center [825, 193] width 15 height 17
click at [419, 124] on img at bounding box center [412, 109] width 50 height 50
click at [872, 109] on link "ratknit24601" at bounding box center [890, 106] width 70 height 14
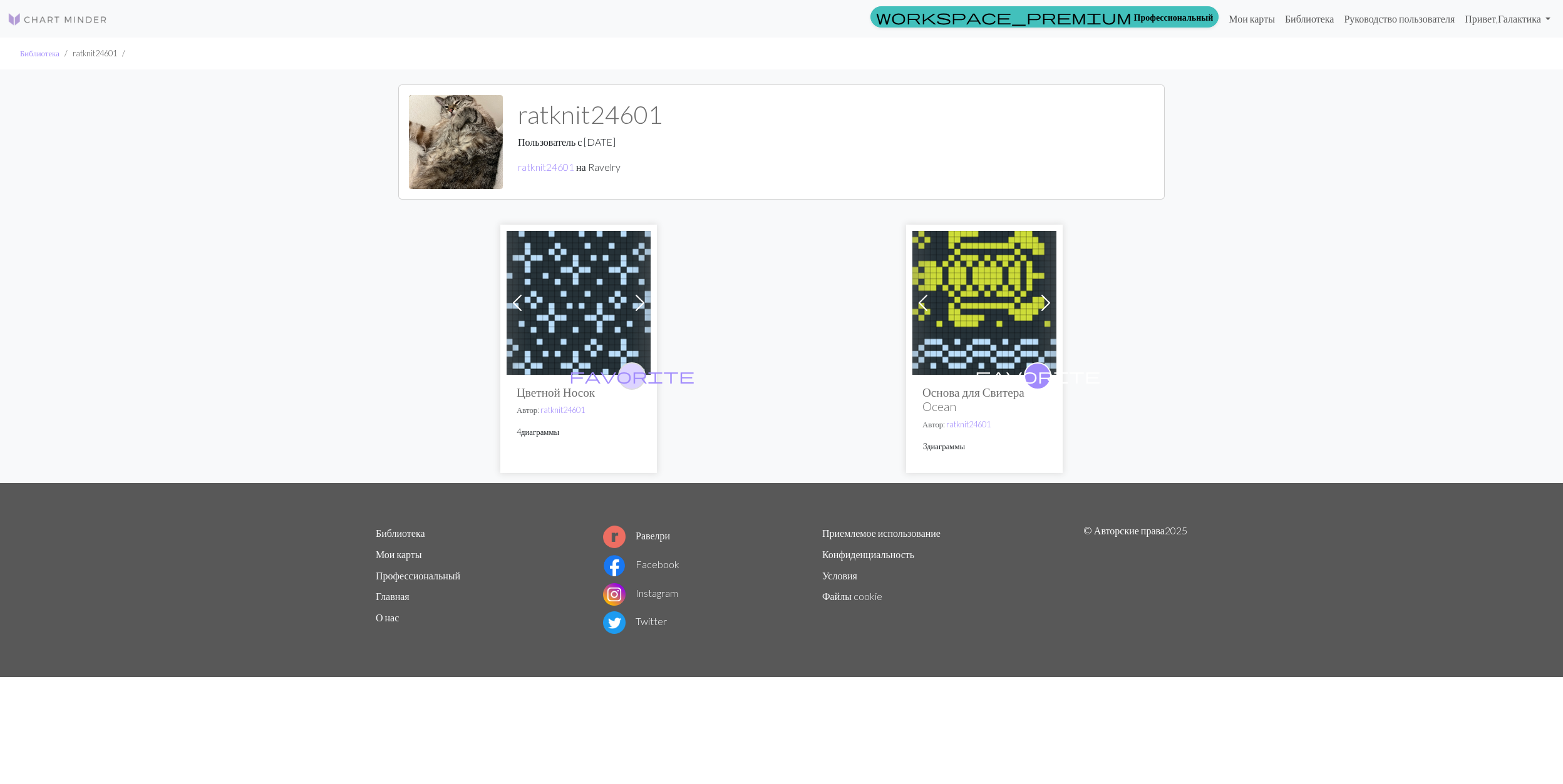
click at [623, 377] on button "favorite" at bounding box center [632, 376] width 28 height 28
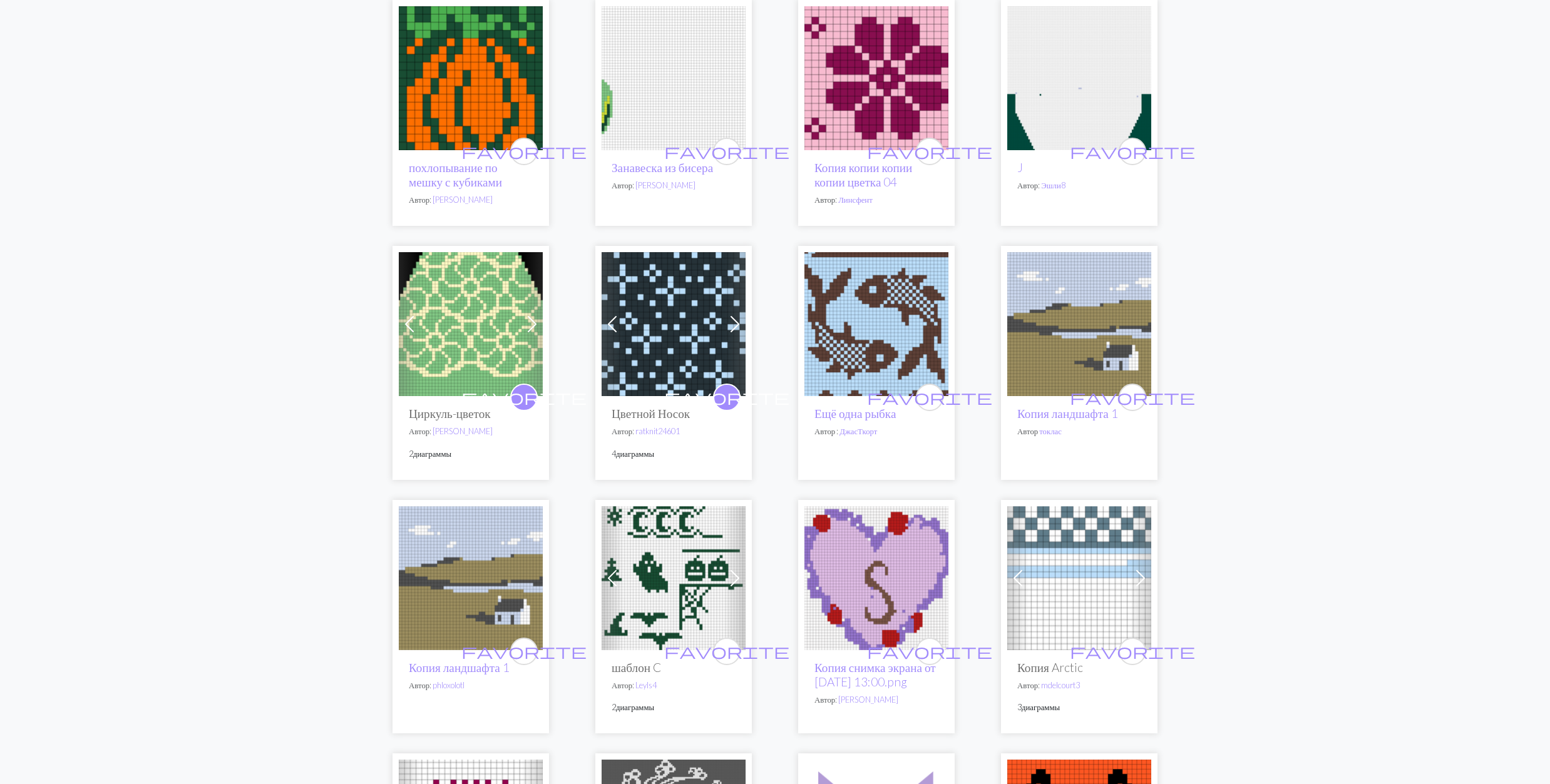
scroll to position [166, 0]
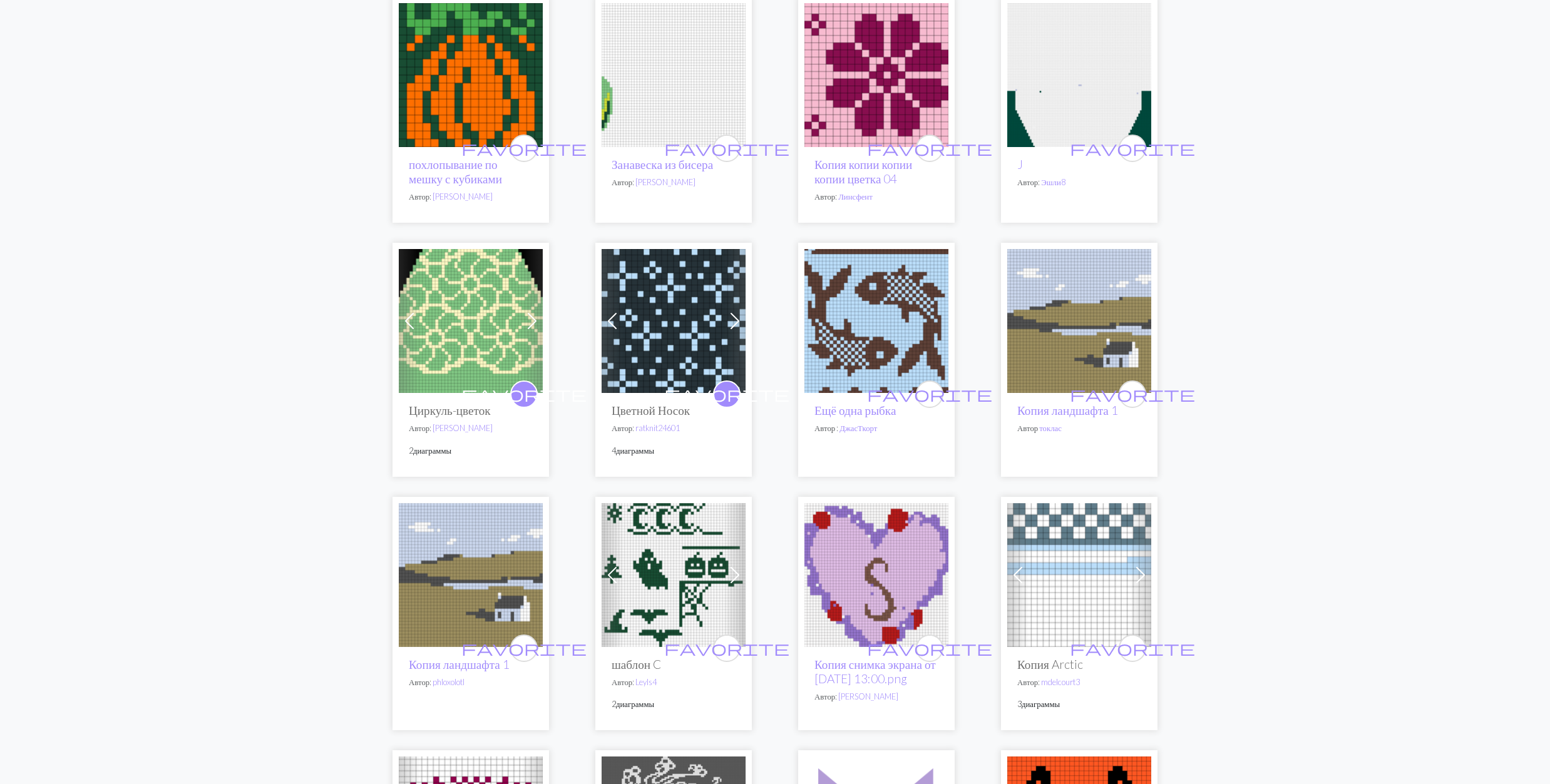
click at [837, 341] on img at bounding box center [876, 321] width 144 height 144
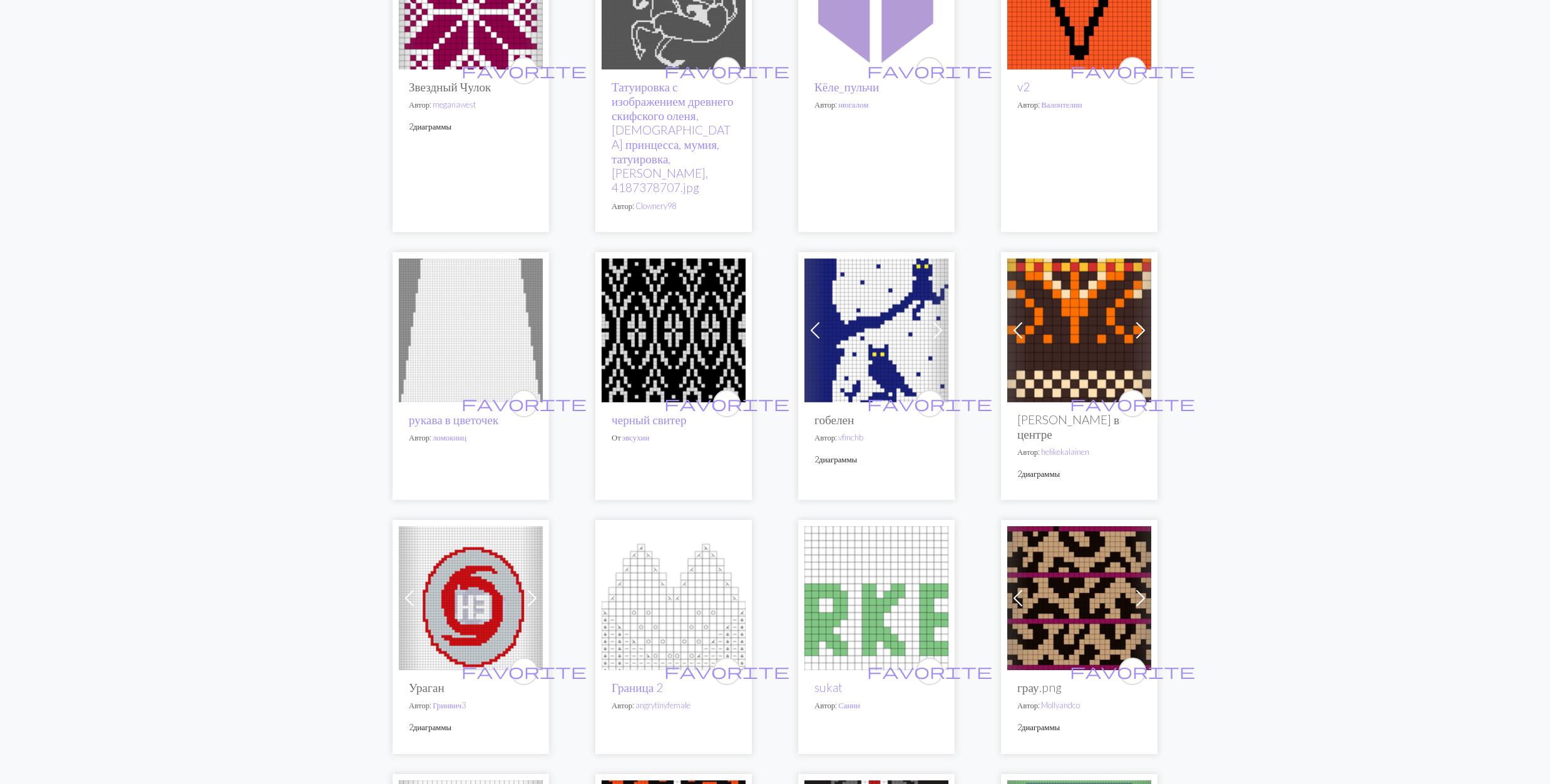
scroll to position [1002, 0]
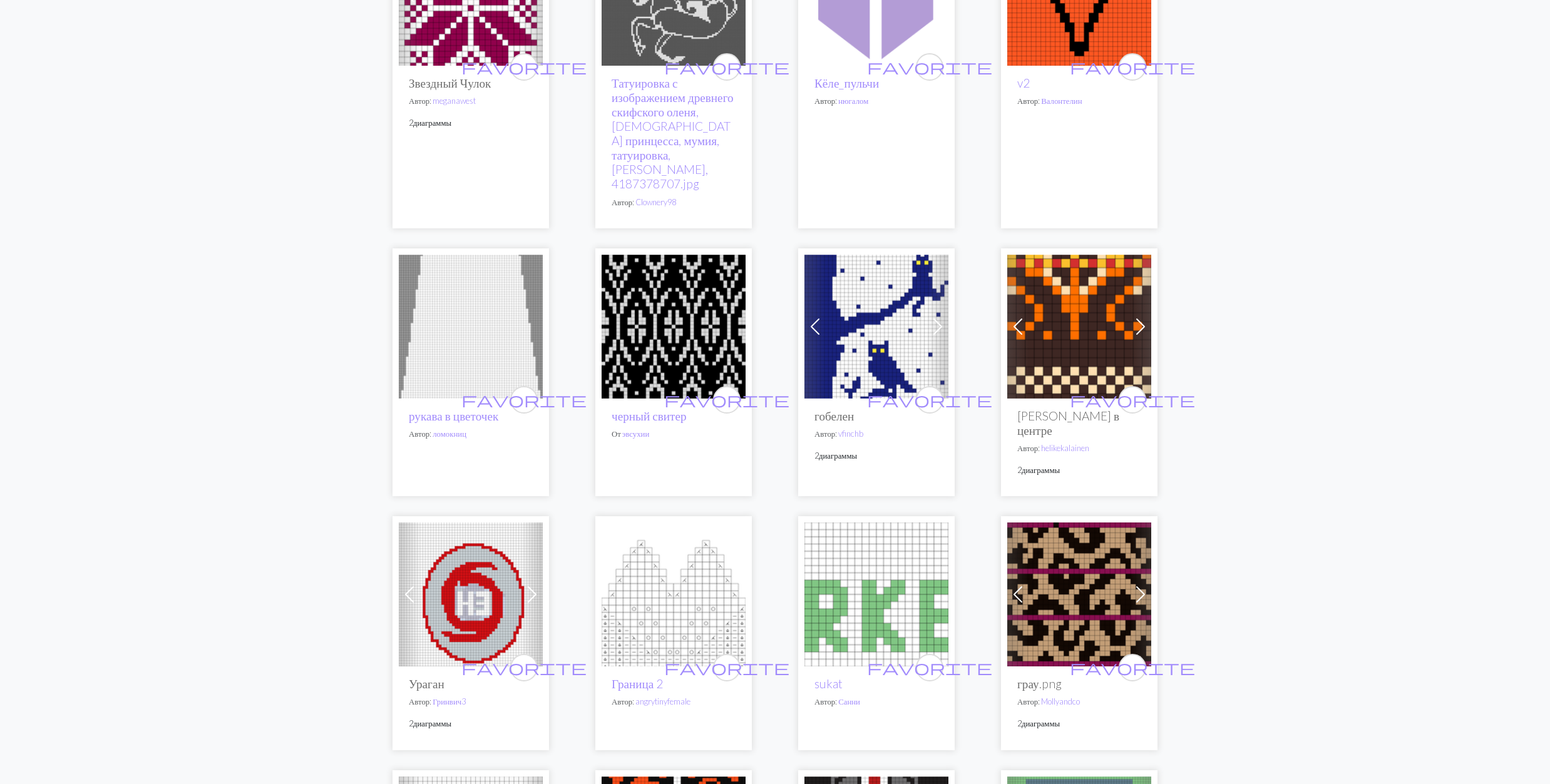
click at [671, 332] on img at bounding box center [673, 326] width 144 height 144
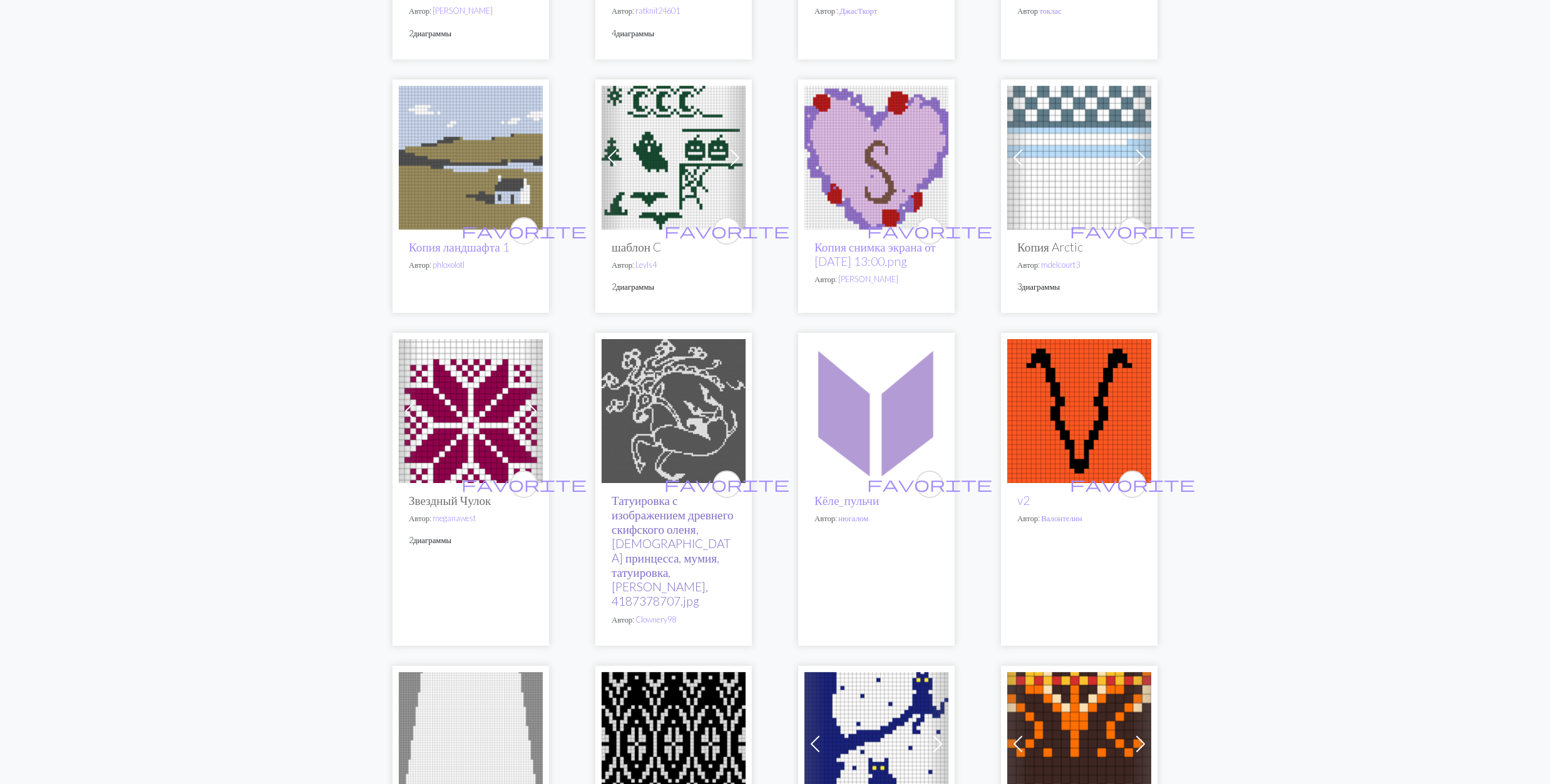
scroll to position [917, 0]
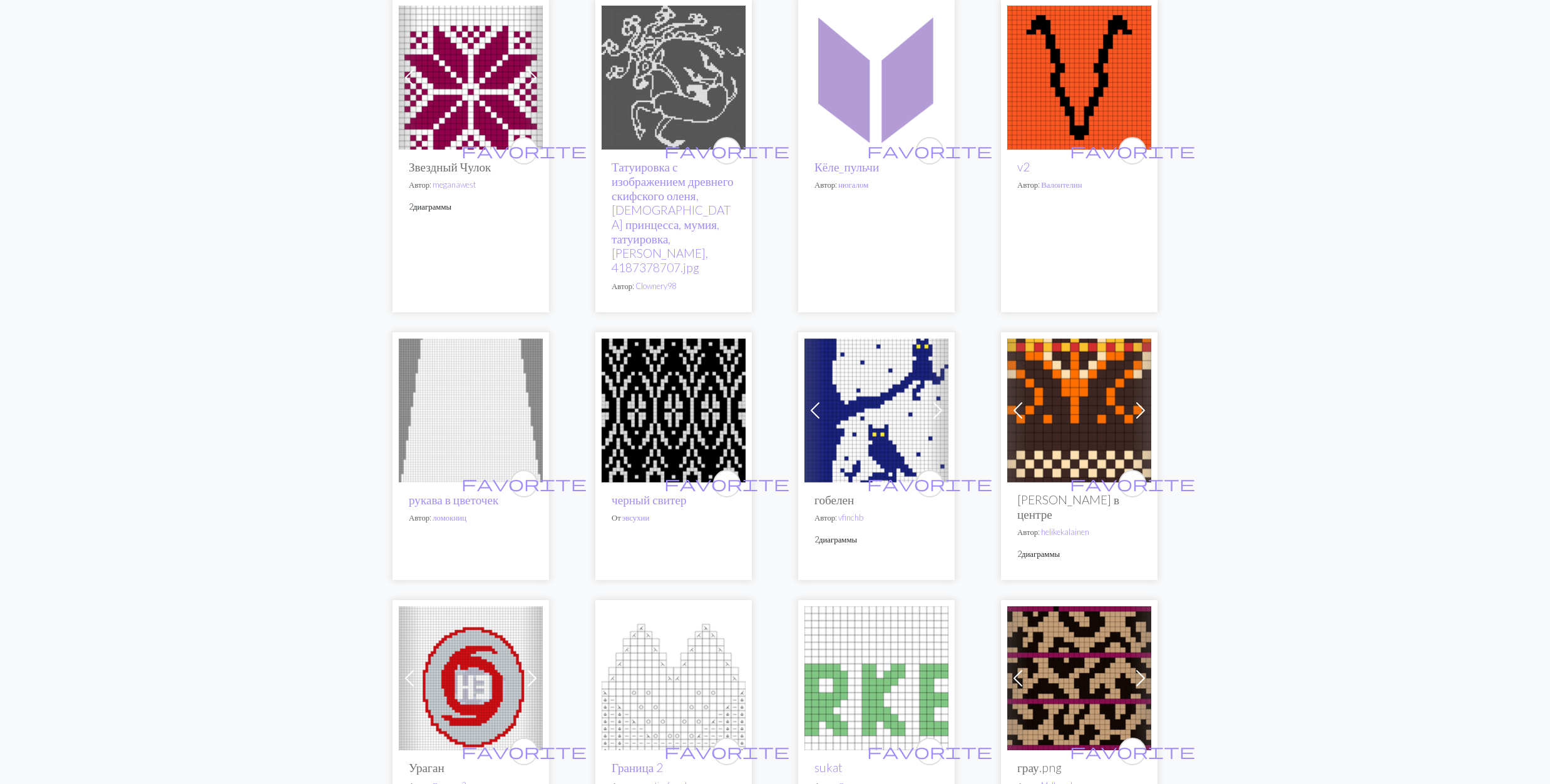
click at [665, 418] on img at bounding box center [673, 410] width 144 height 144
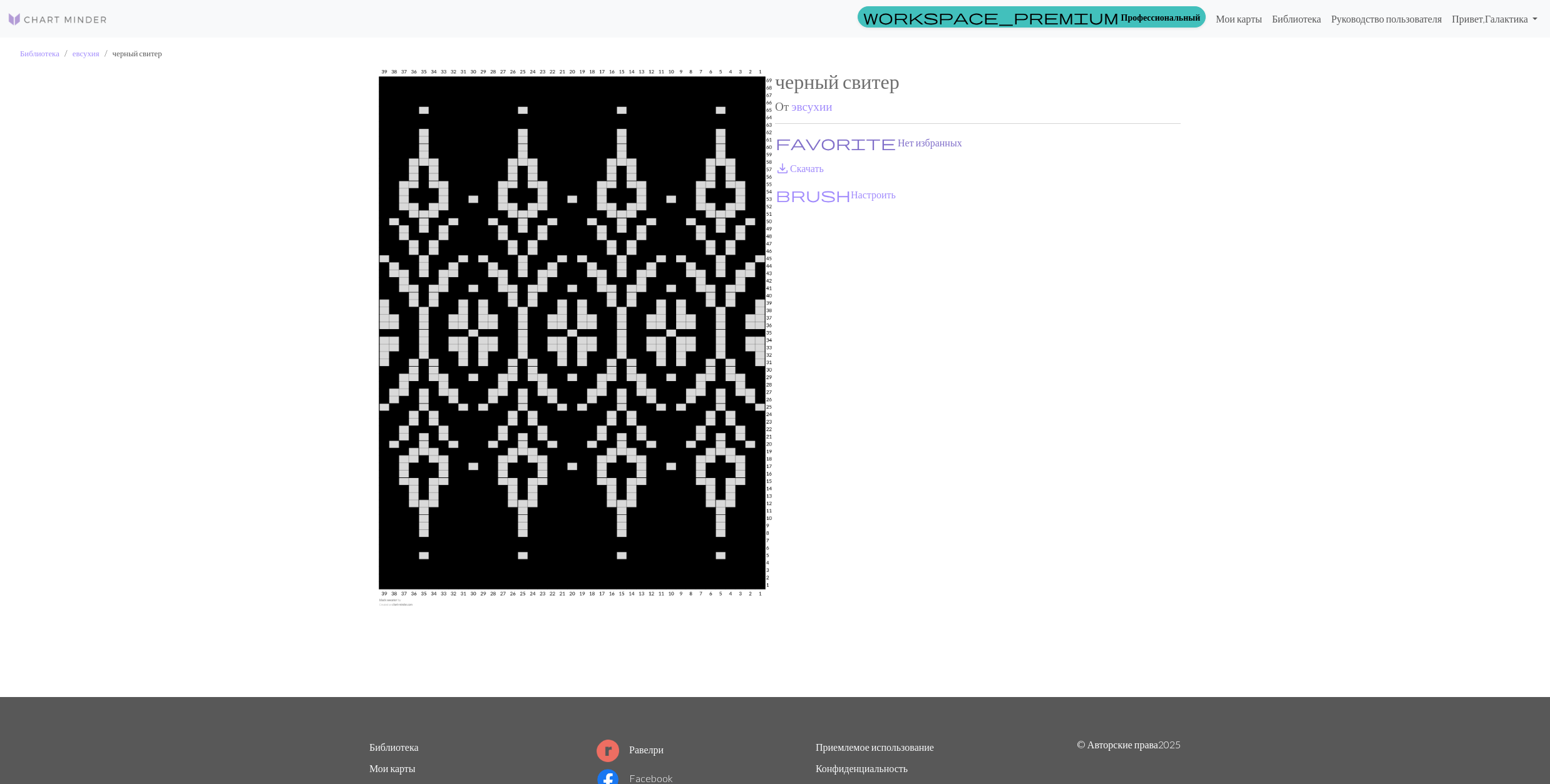
click at [789, 137] on span "favorite" at bounding box center [836, 142] width 120 height 17
click at [787, 166] on span "save_alt" at bounding box center [782, 168] width 15 height 17
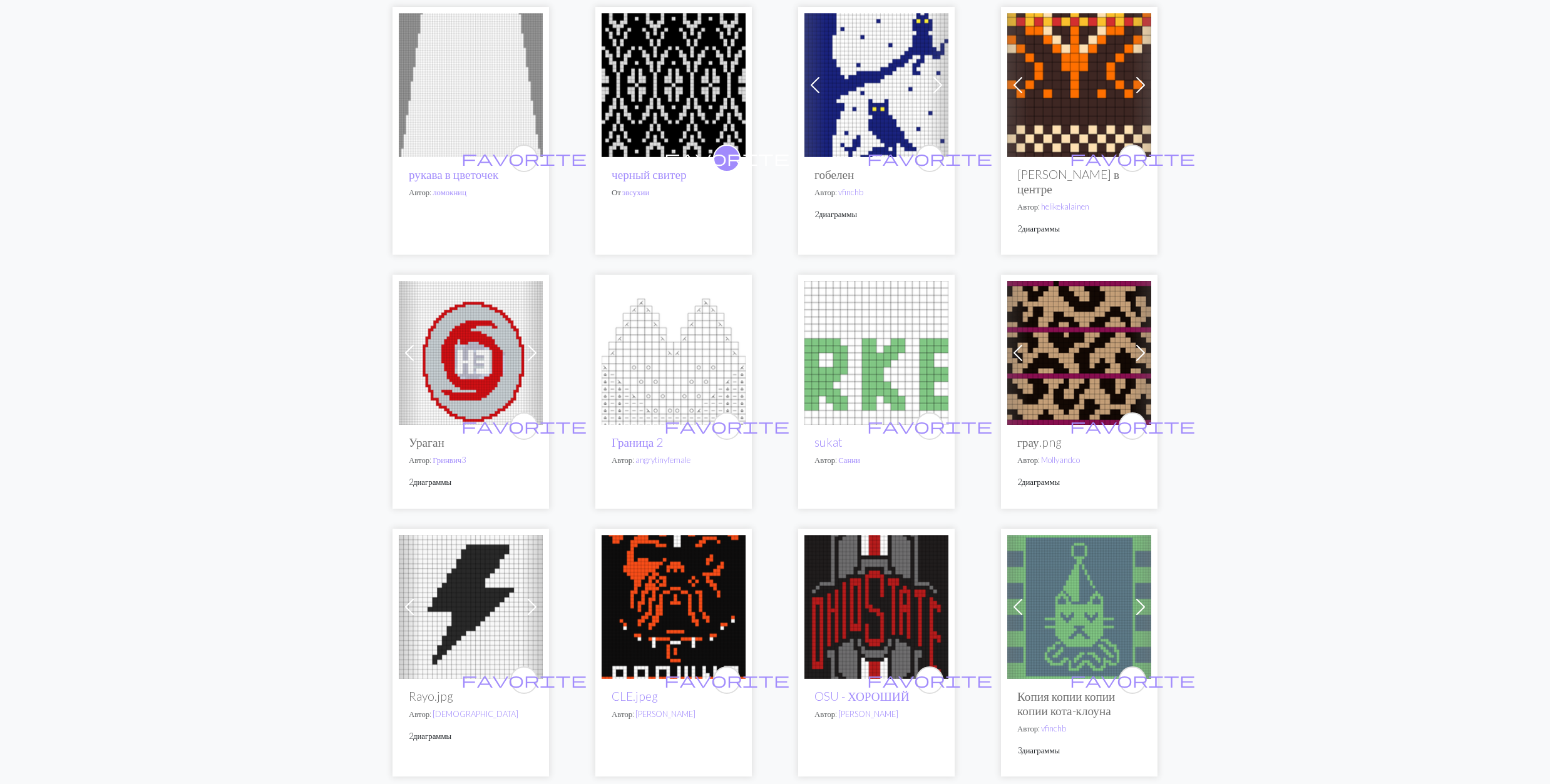
scroll to position [1252, 0]
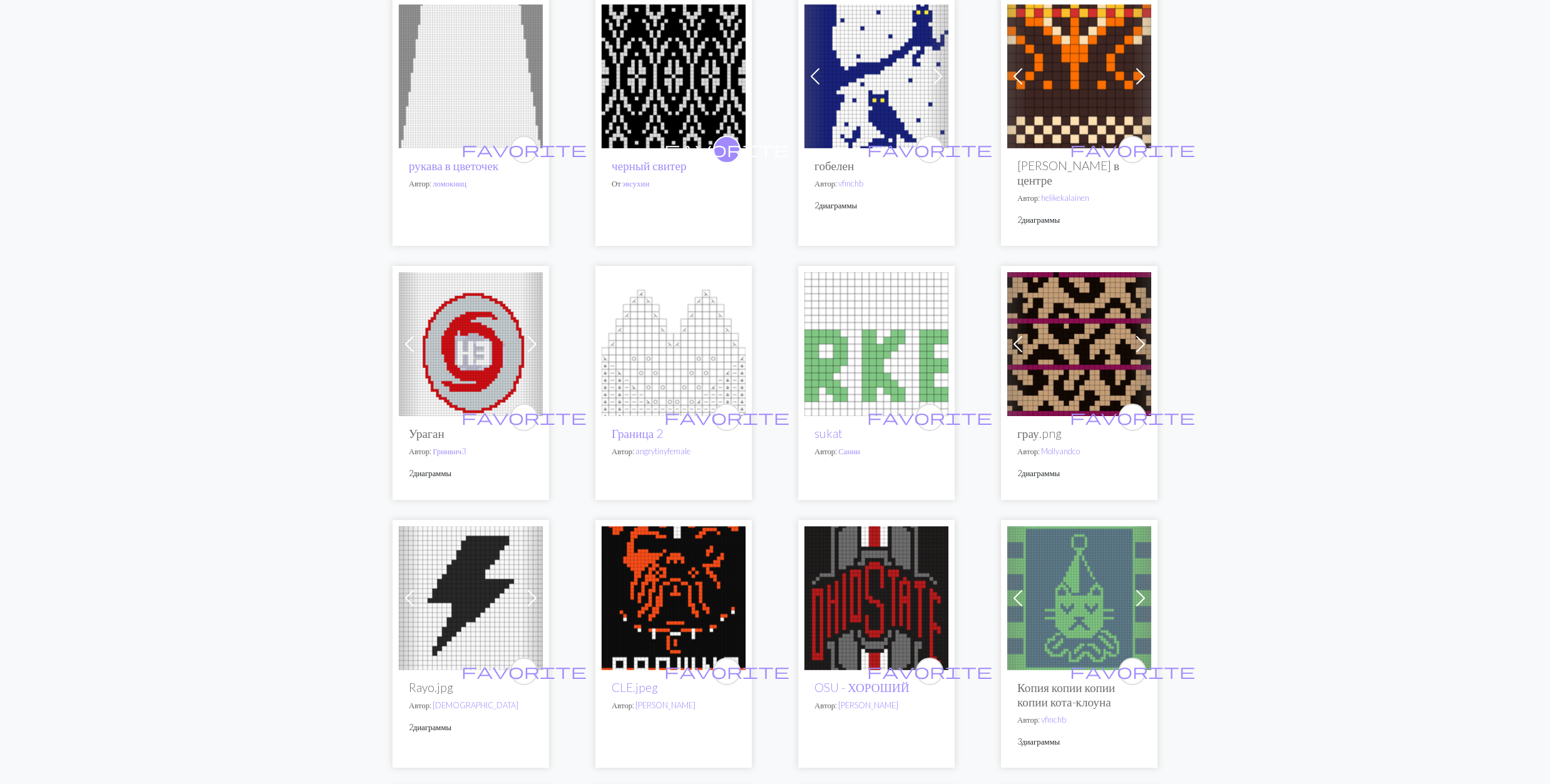
click at [1054, 363] on img at bounding box center [1078, 344] width 144 height 144
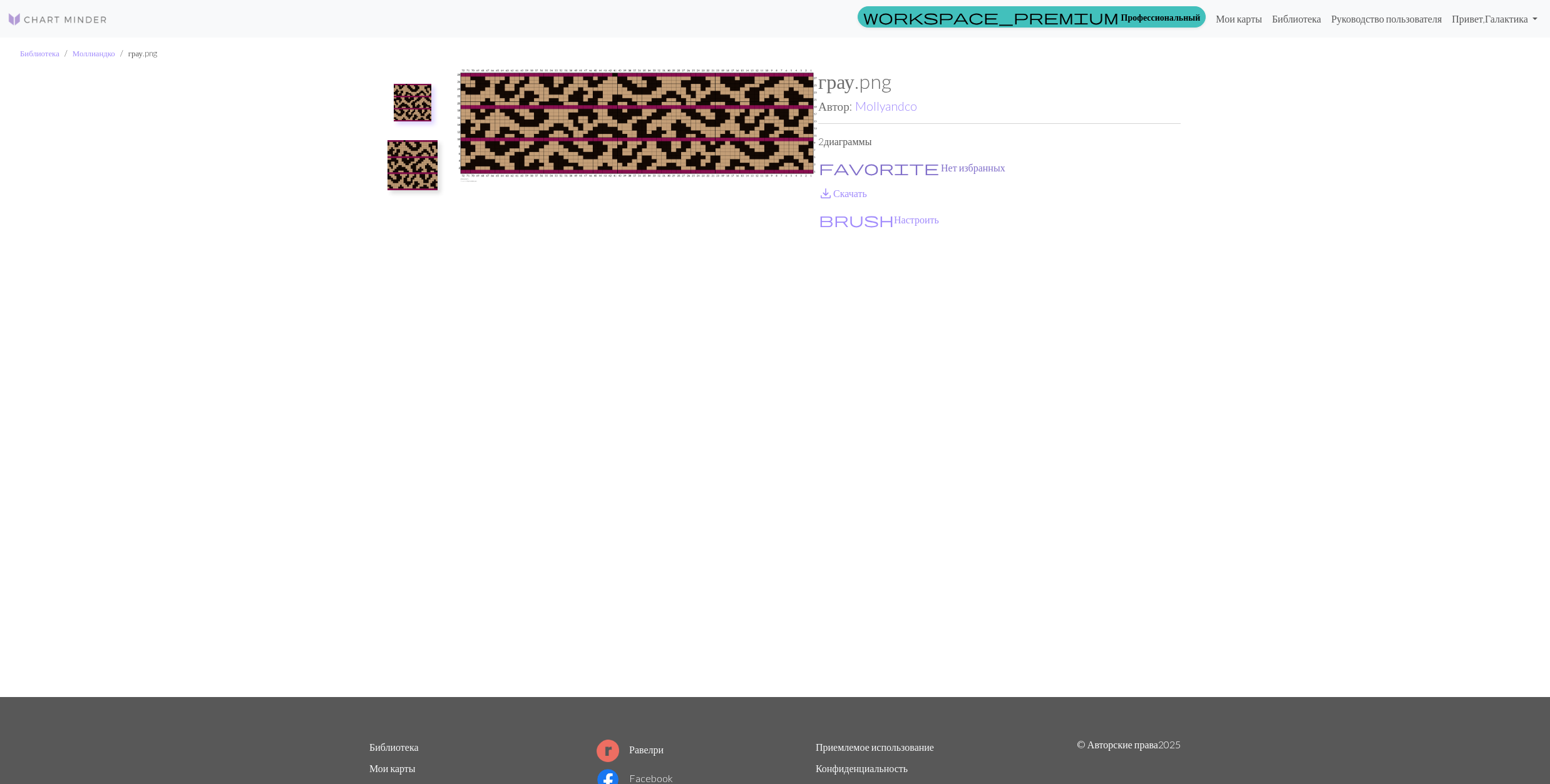
click at [825, 160] on span "favorite" at bounding box center [879, 167] width 120 height 17
click at [823, 193] on span "save_alt" at bounding box center [825, 193] width 15 height 17
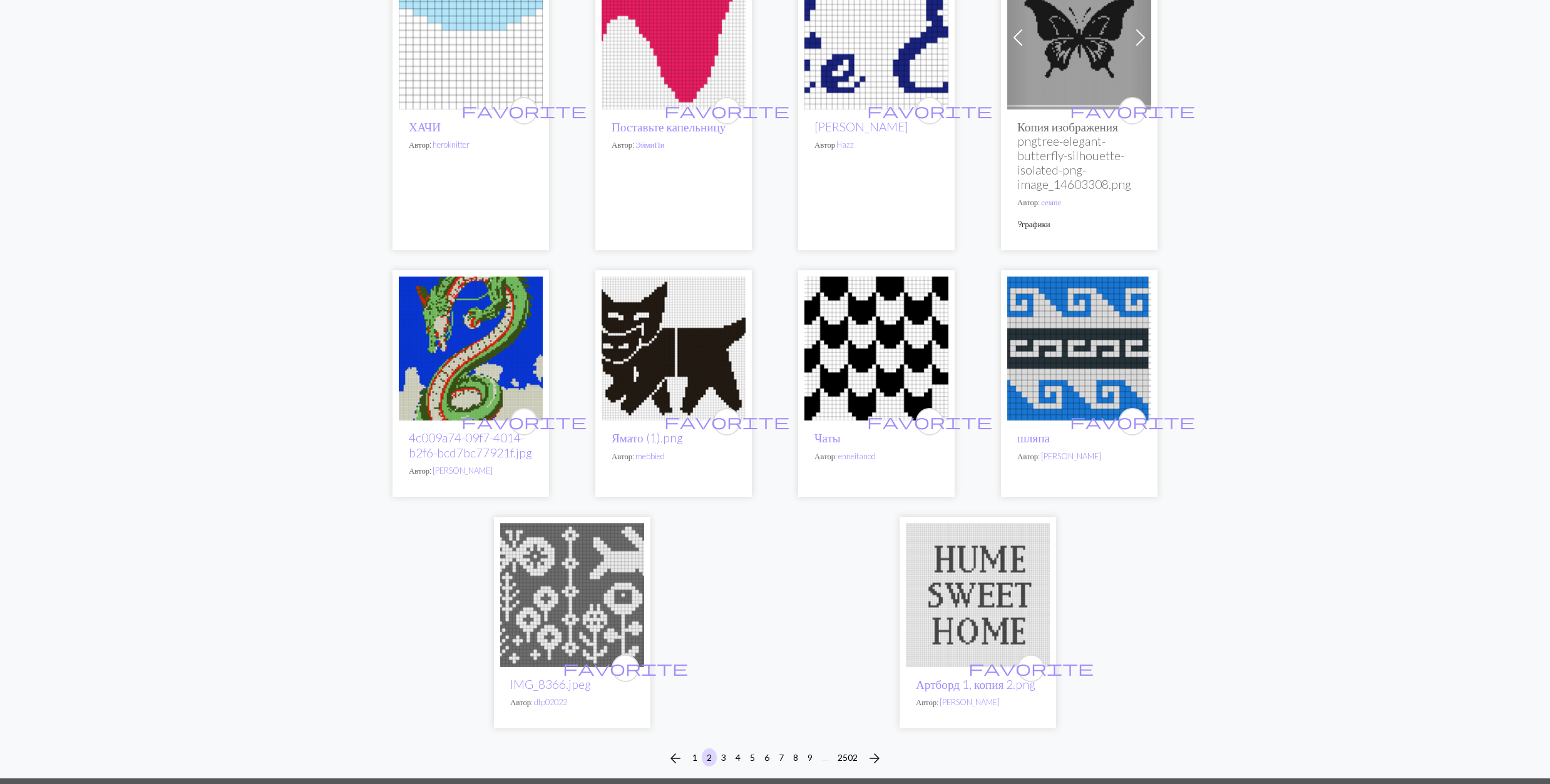
scroll to position [3005, 0]
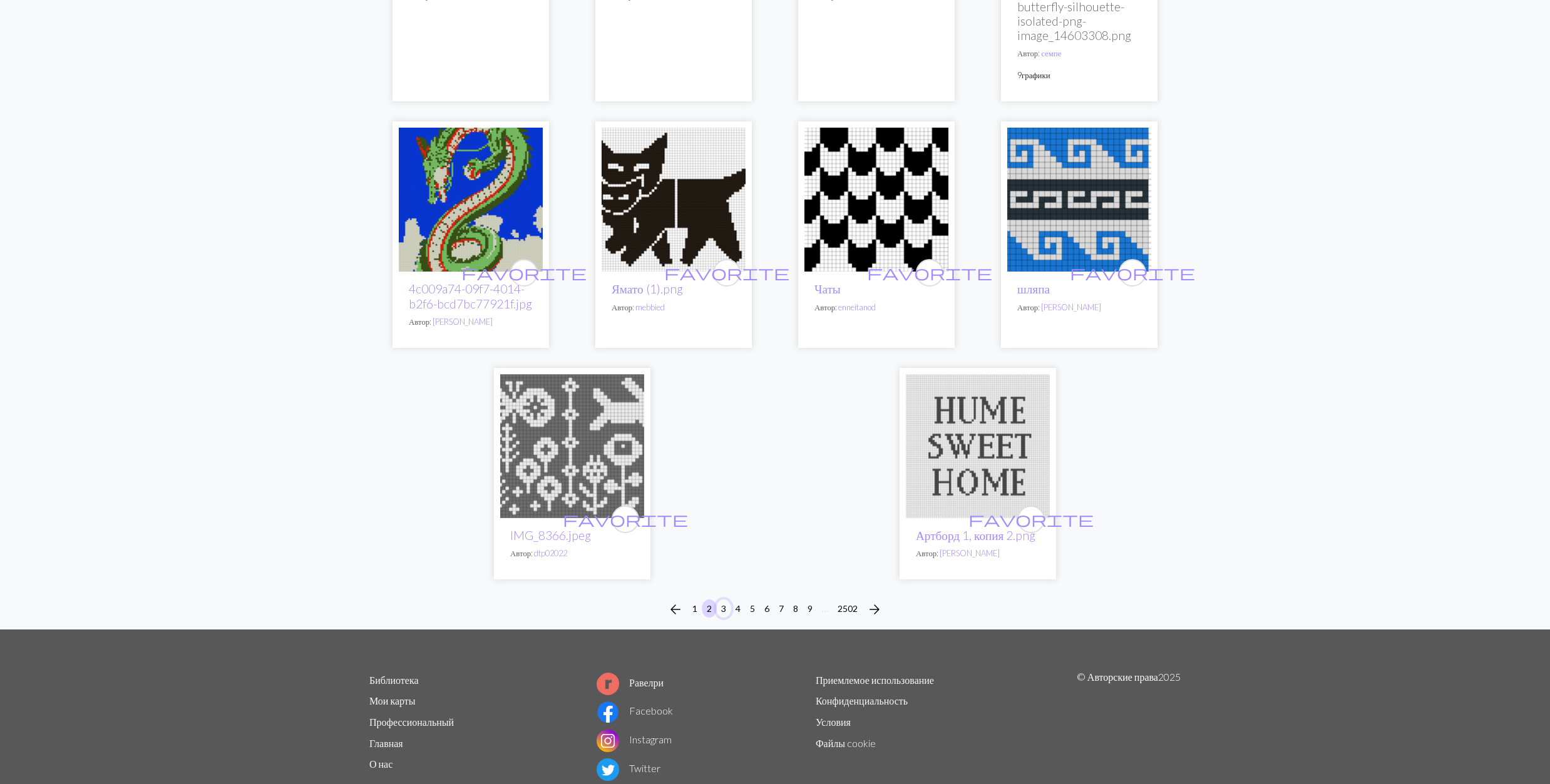
click at [722, 612] on button "3" at bounding box center [723, 609] width 15 height 18
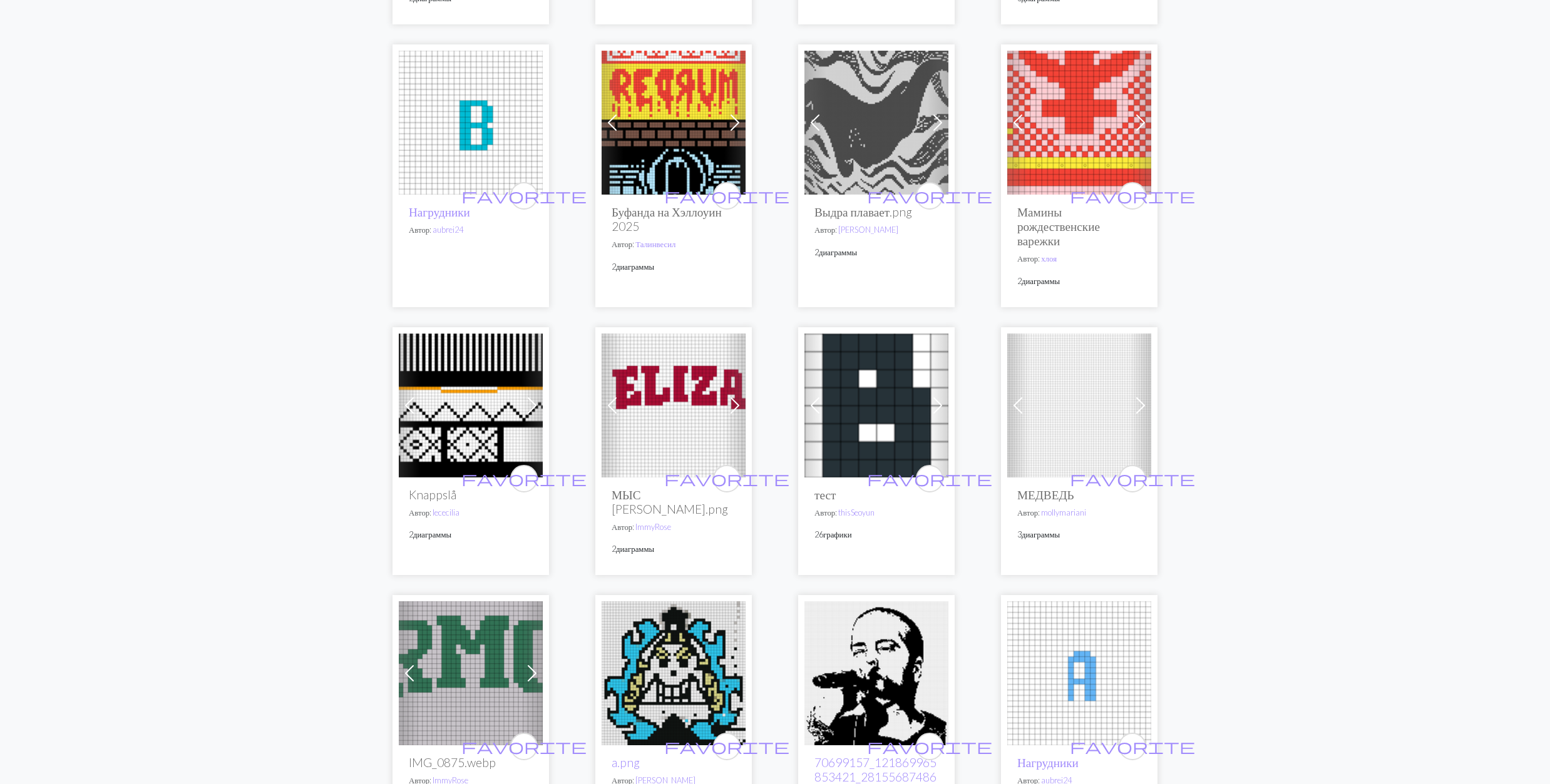
scroll to position [2086, 0]
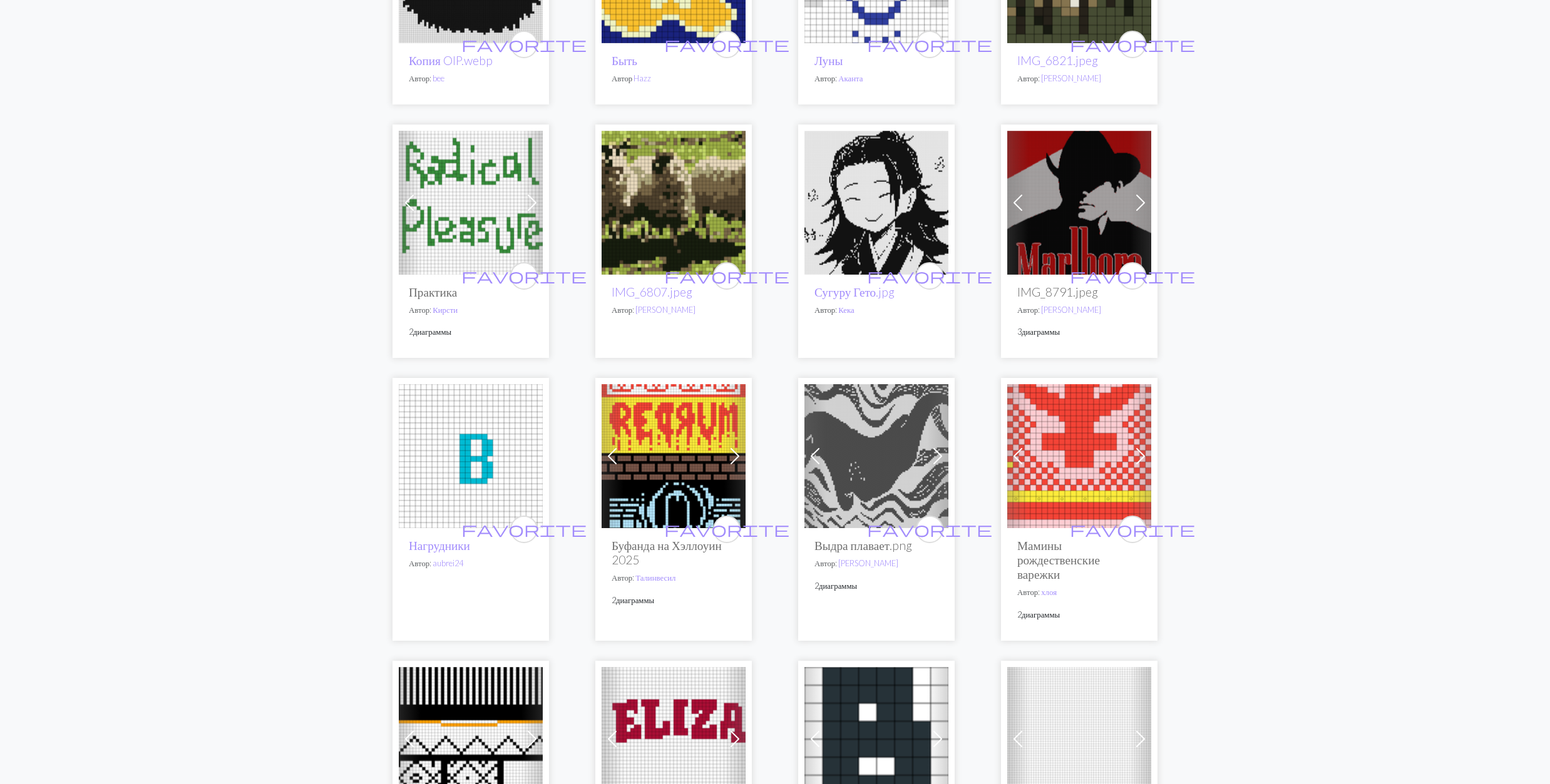
click at [859, 439] on img at bounding box center [876, 456] width 144 height 144
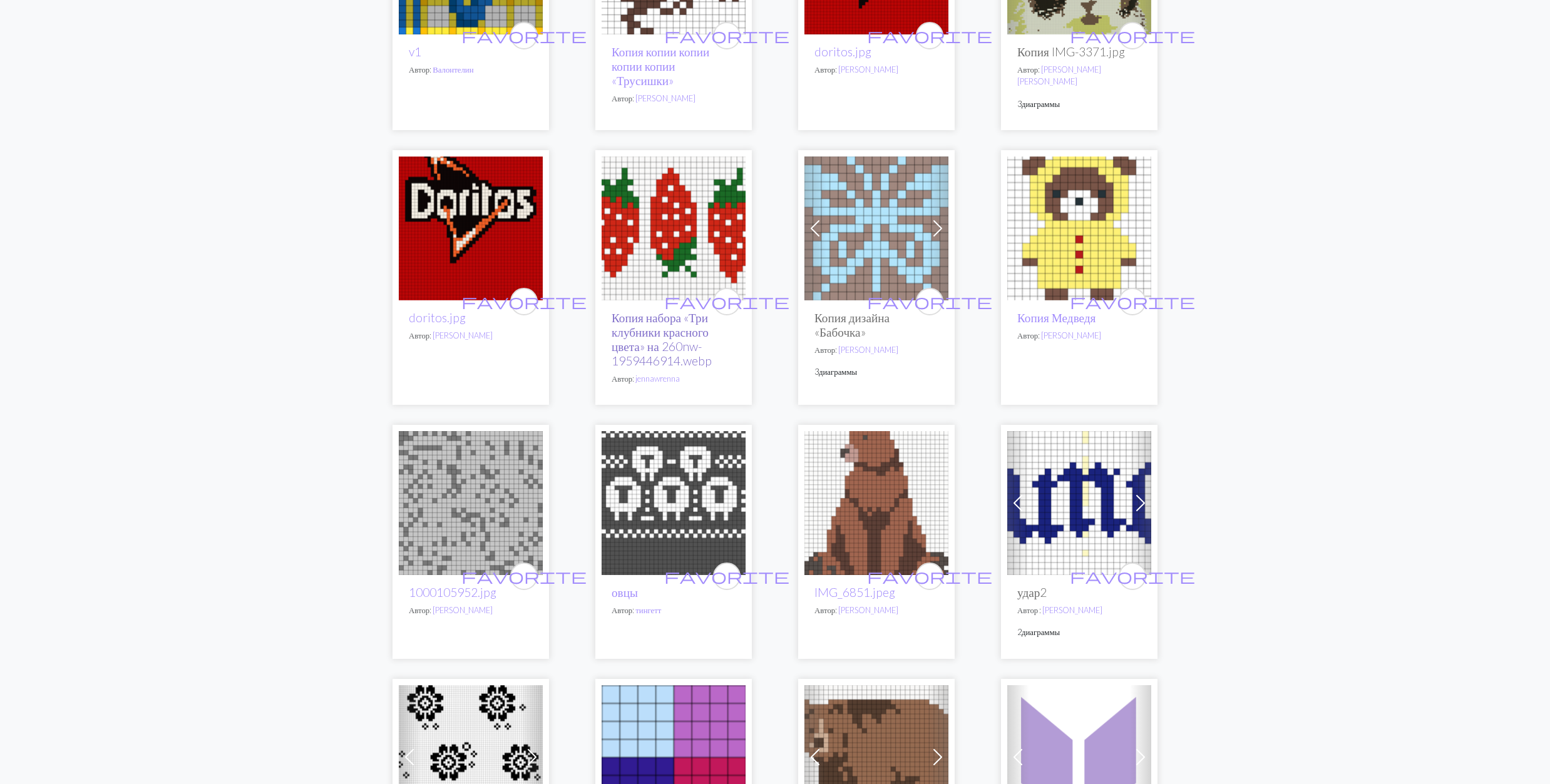
scroll to position [501, 0]
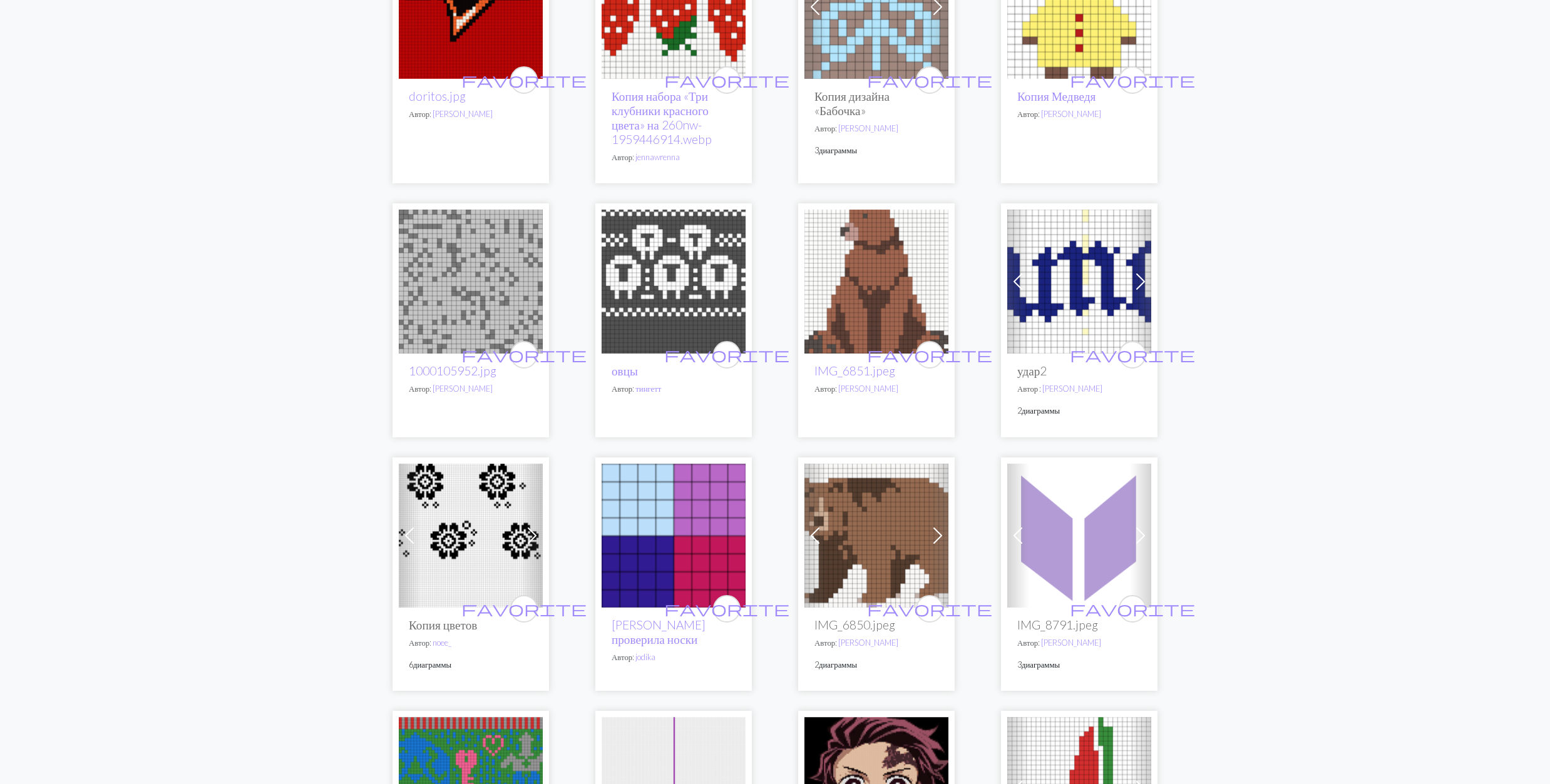
click at [847, 283] on img at bounding box center [876, 281] width 144 height 144
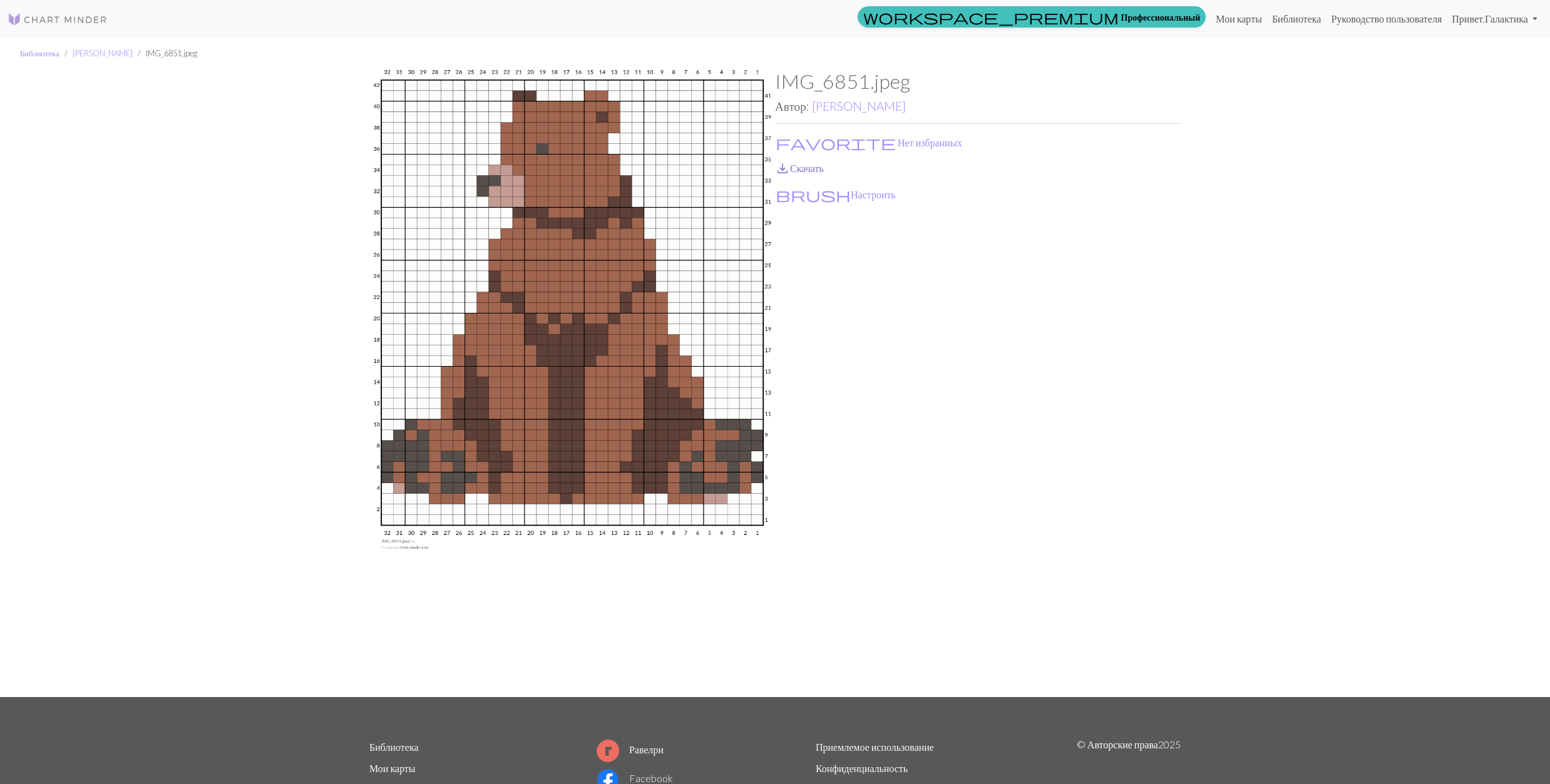
click at [780, 171] on span "save_alt" at bounding box center [782, 168] width 15 height 17
click at [787, 142] on span "favorite" at bounding box center [836, 142] width 120 height 17
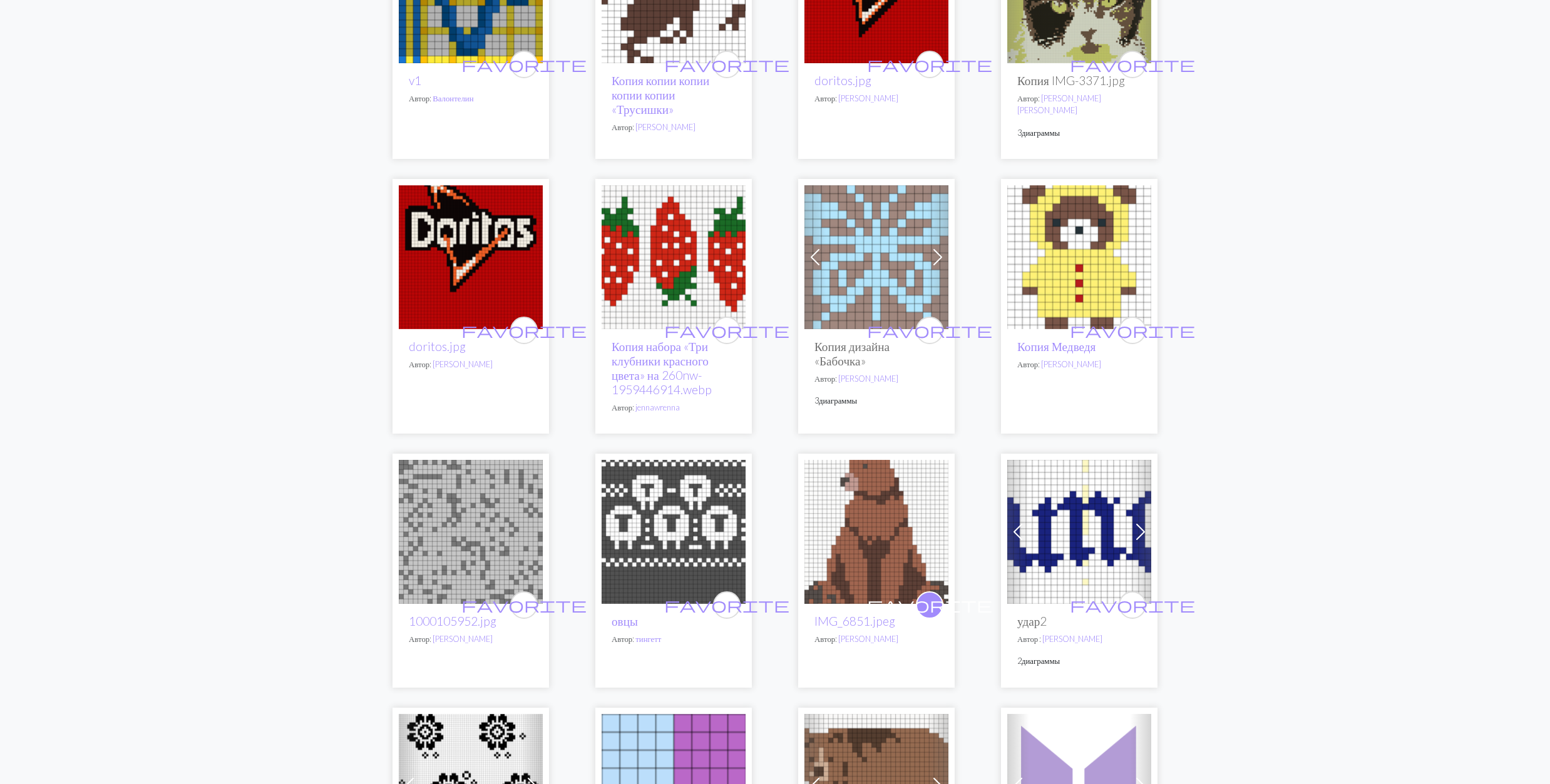
scroll to position [584, 0]
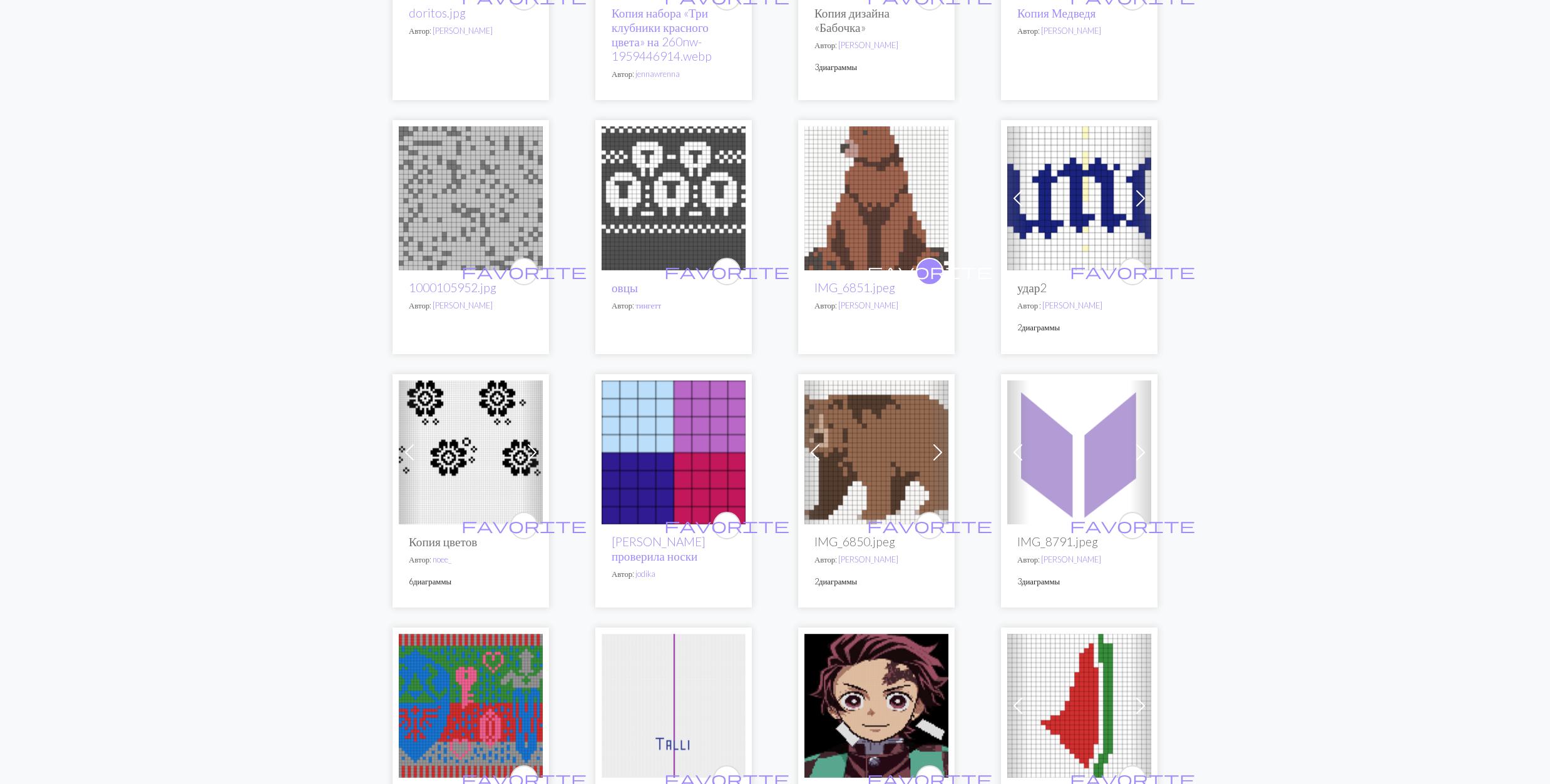
click at [875, 445] on img at bounding box center [876, 452] width 144 height 144
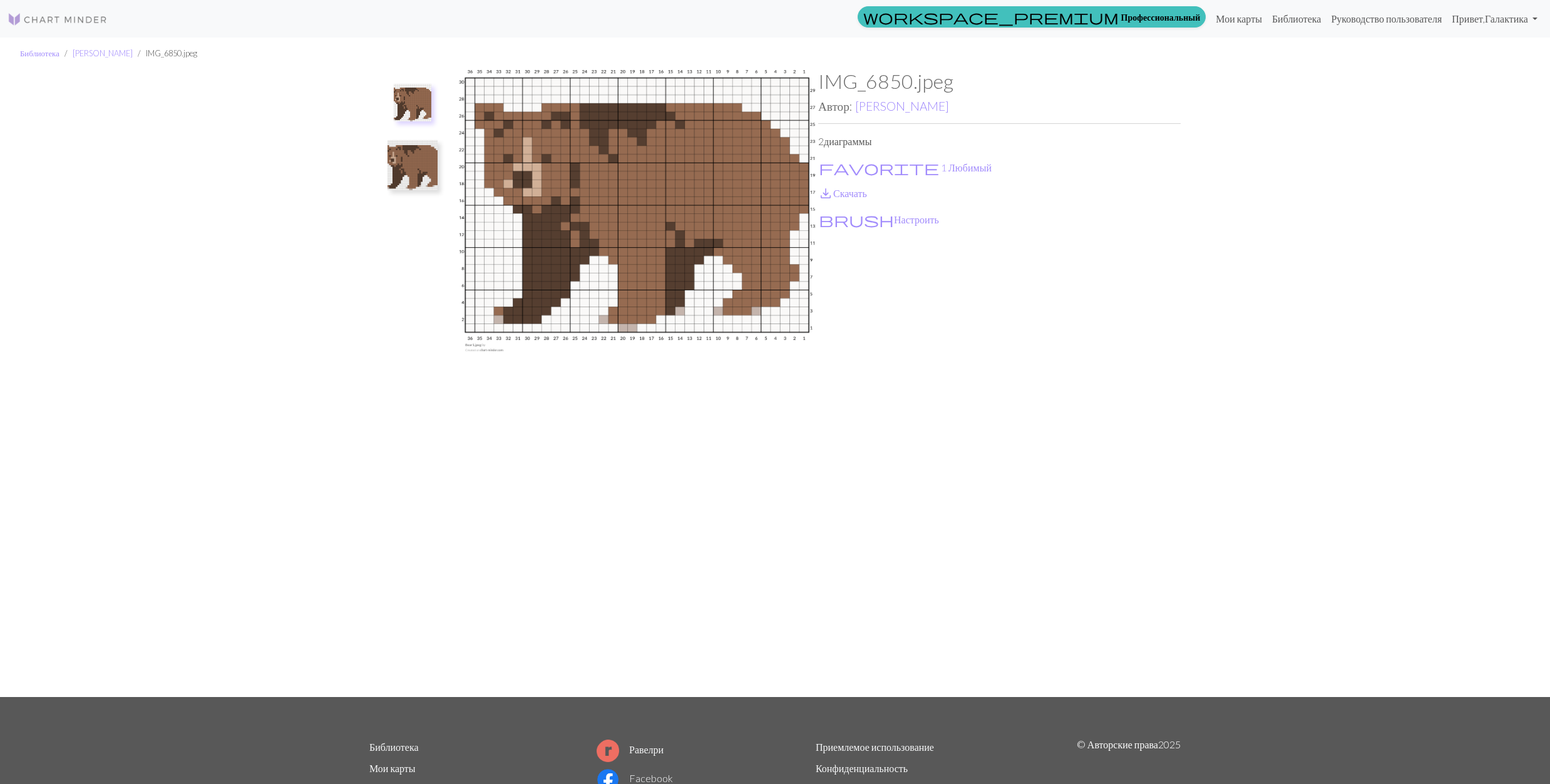
click at [407, 166] on img at bounding box center [412, 166] width 50 height 50
click at [848, 166] on button "favorite 1 Любимый" at bounding box center [905, 167] width 174 height 16
click at [835, 193] on link "save_alt Скачать" at bounding box center [843, 193] width 49 height 12
click at [937, 106] on link "[PERSON_NAME]" at bounding box center [902, 106] width 94 height 14
